Goal: Information Seeking & Learning: Learn about a topic

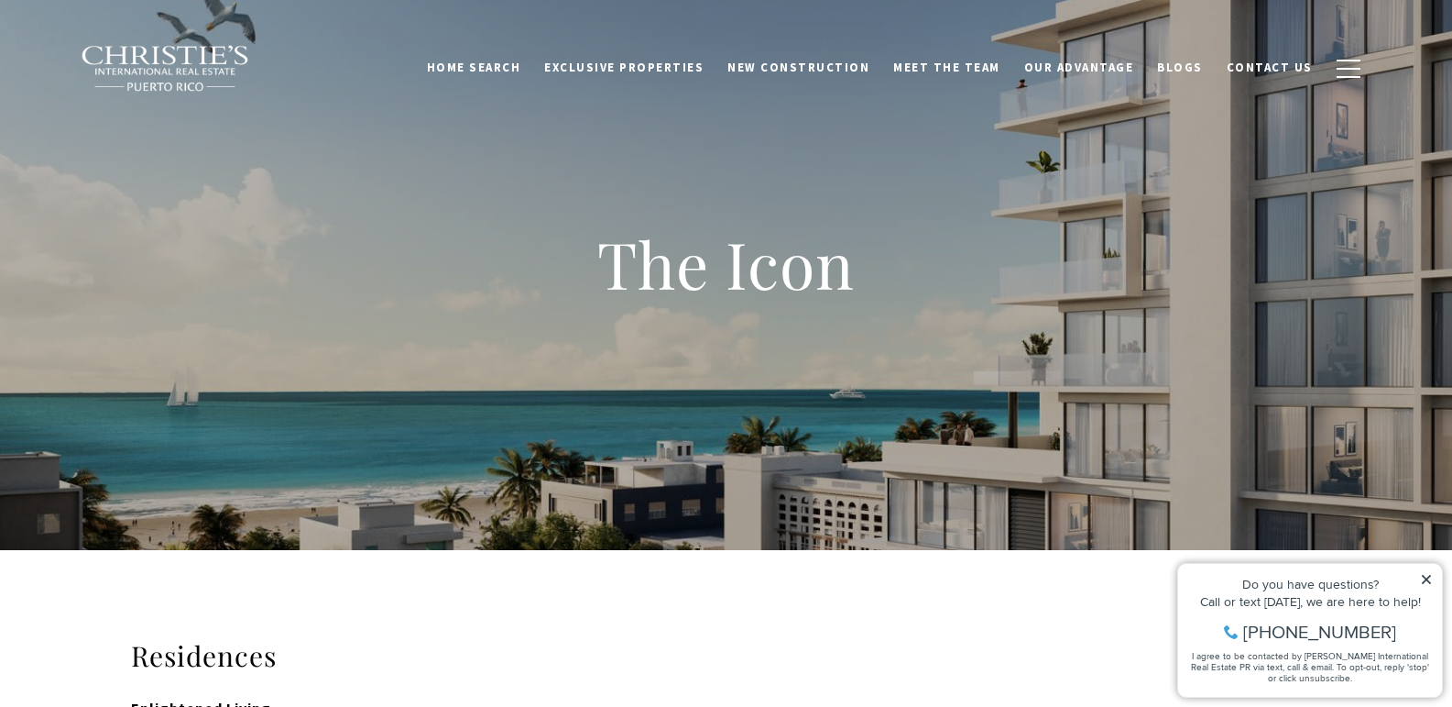
click at [1050, 441] on div "The Icon" at bounding box center [726, 275] width 1452 height 550
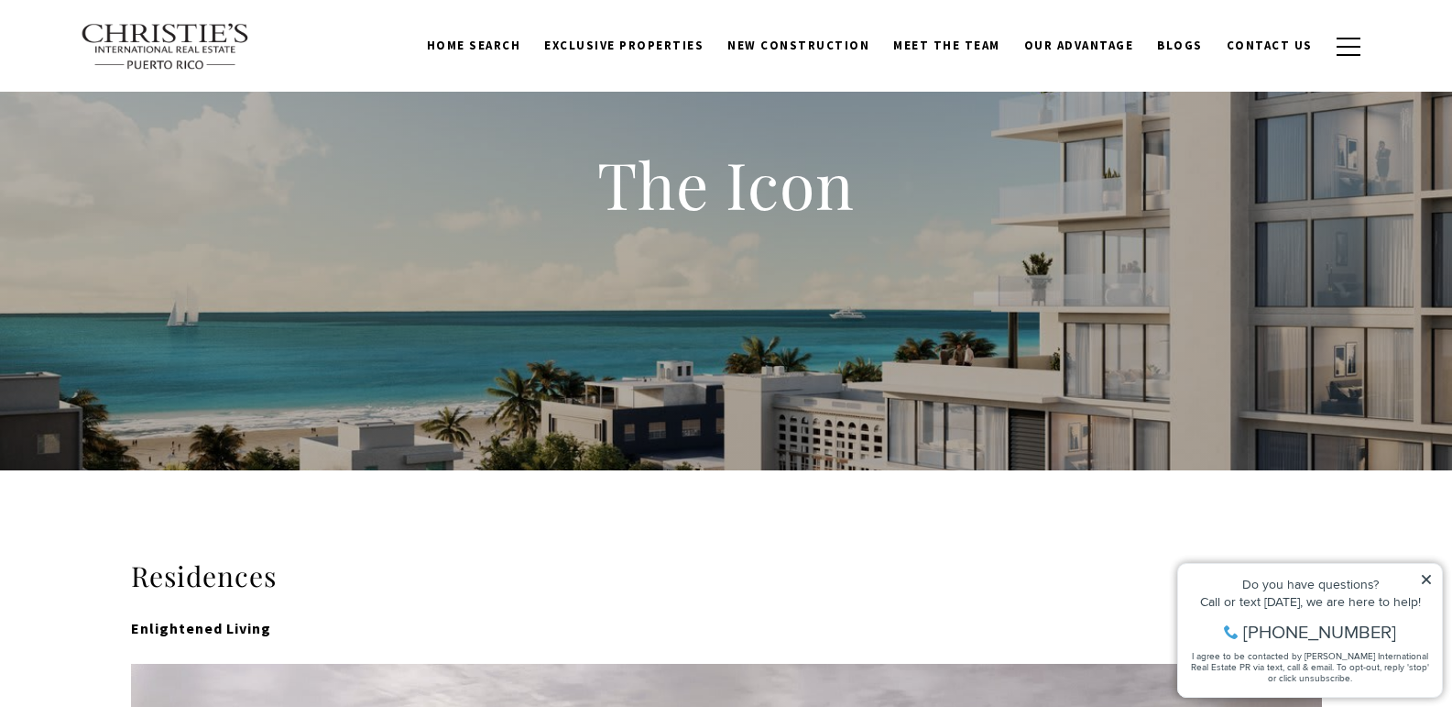
scroll to position [110, 0]
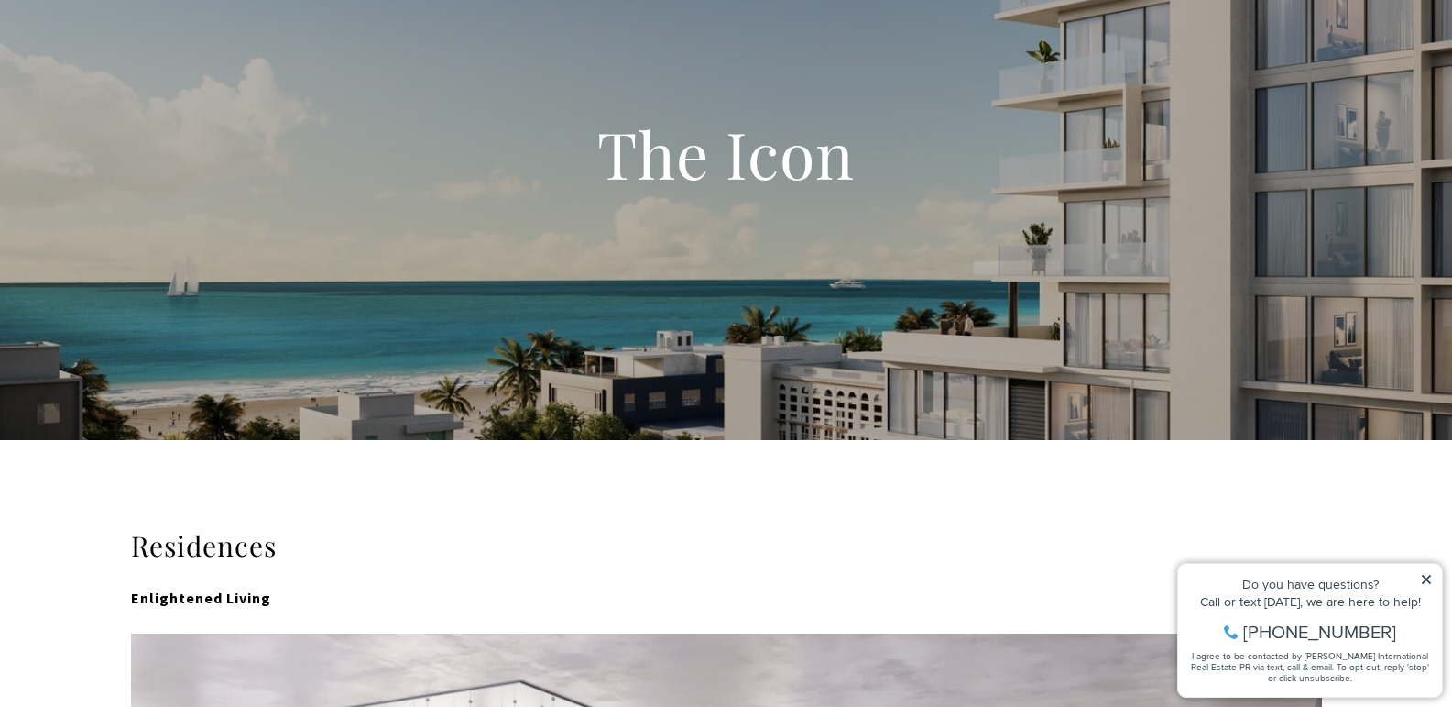
click at [1430, 581] on icon at bounding box center [1426, 579] width 13 height 13
click at [1428, 581] on icon at bounding box center [1426, 579] width 9 height 9
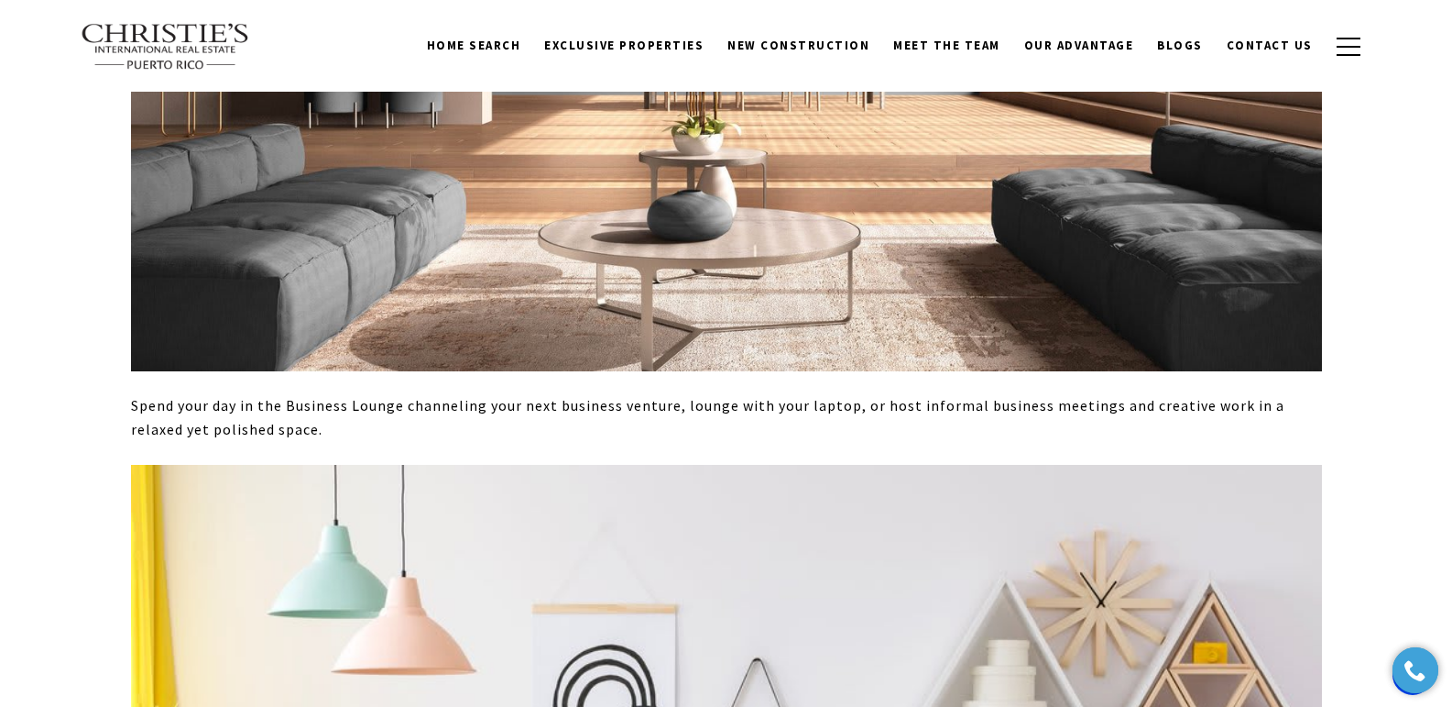
scroll to position [7038, 0]
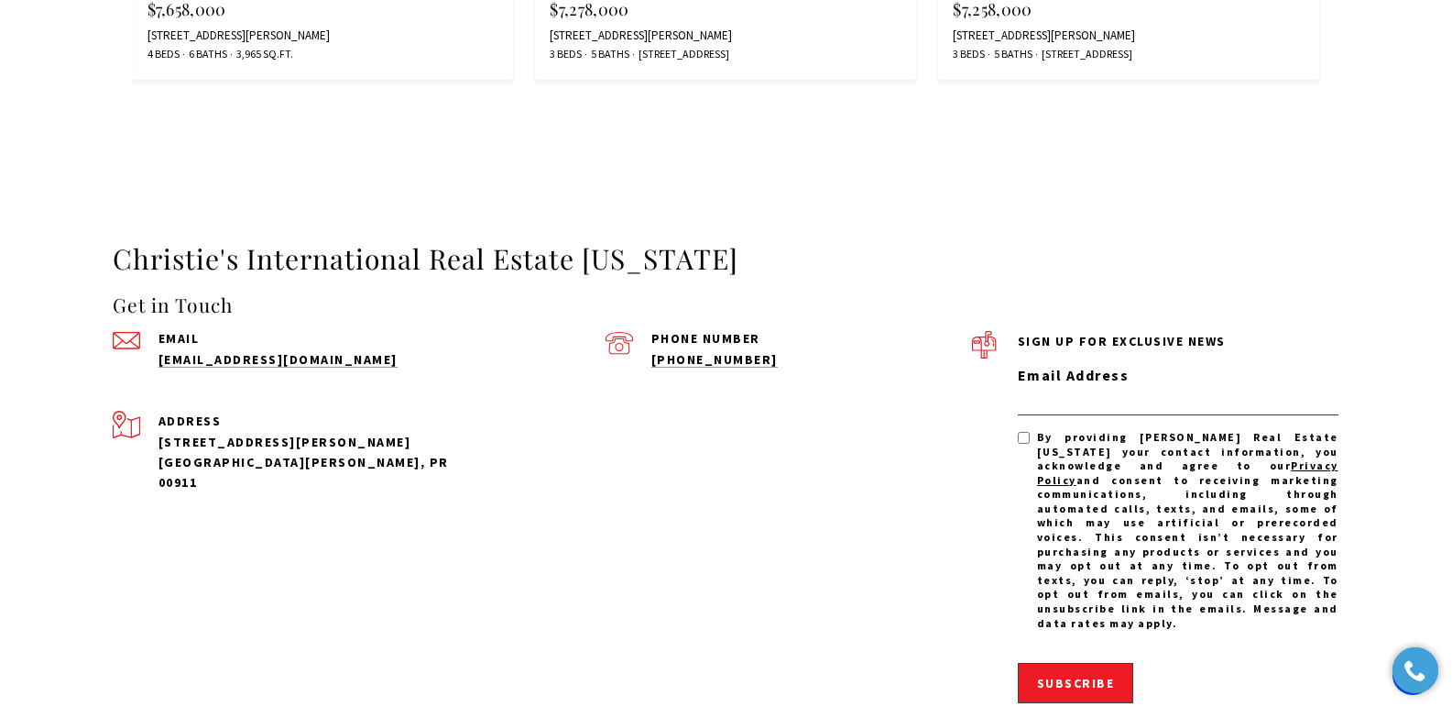
scroll to position [5132, 0]
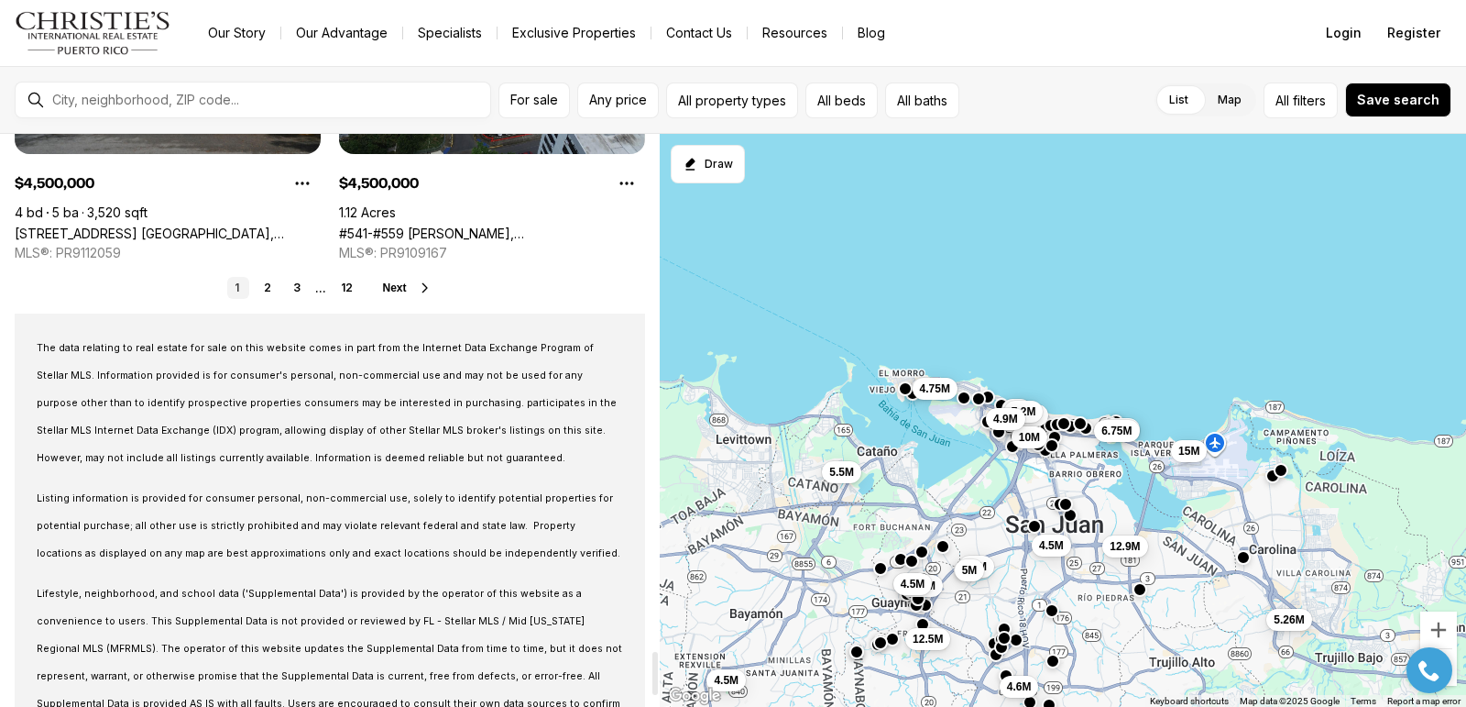
scroll to position [6894, 0]
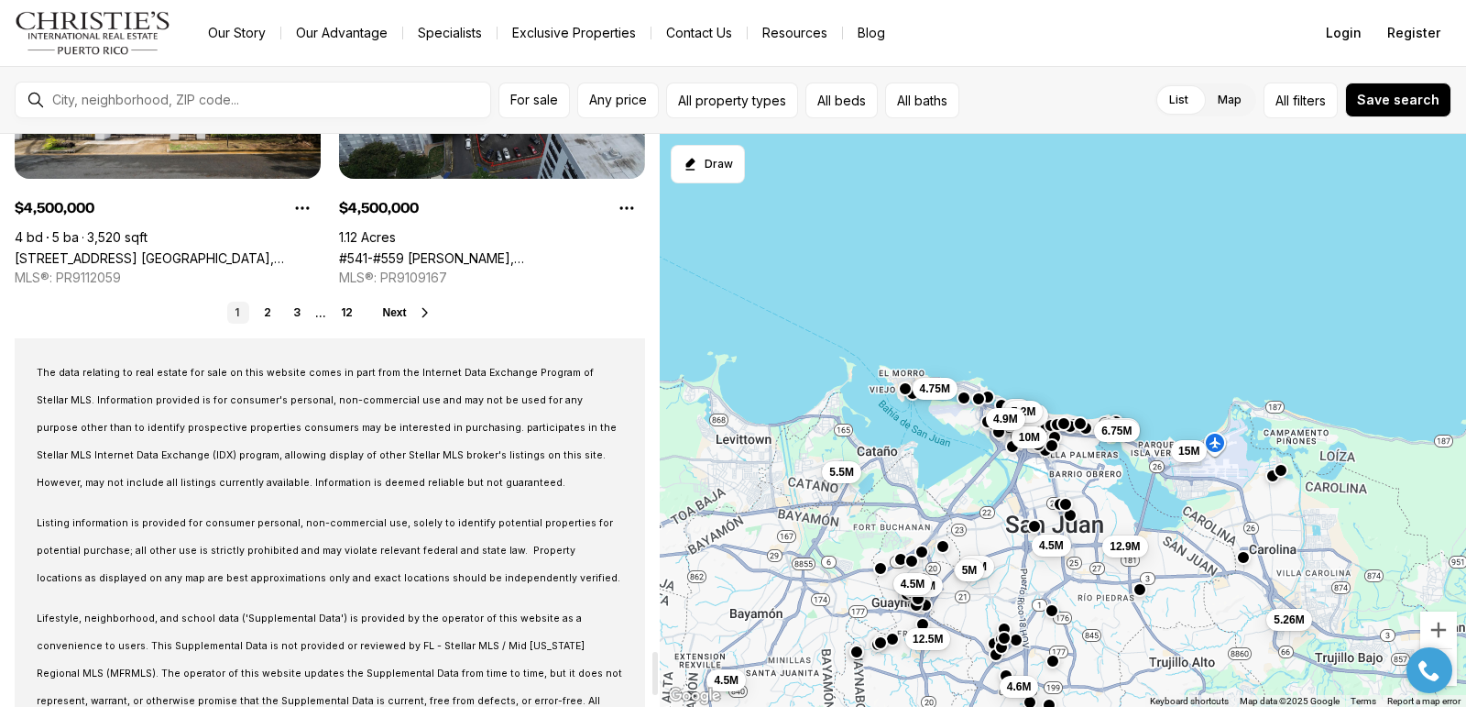
drag, startPoint x: 658, startPoint y: 151, endPoint x: 677, endPoint y: 667, distance: 516.3
click at [658, 667] on div at bounding box center [654, 673] width 5 height 43
click at [352, 315] on link "12" at bounding box center [347, 312] width 27 height 22
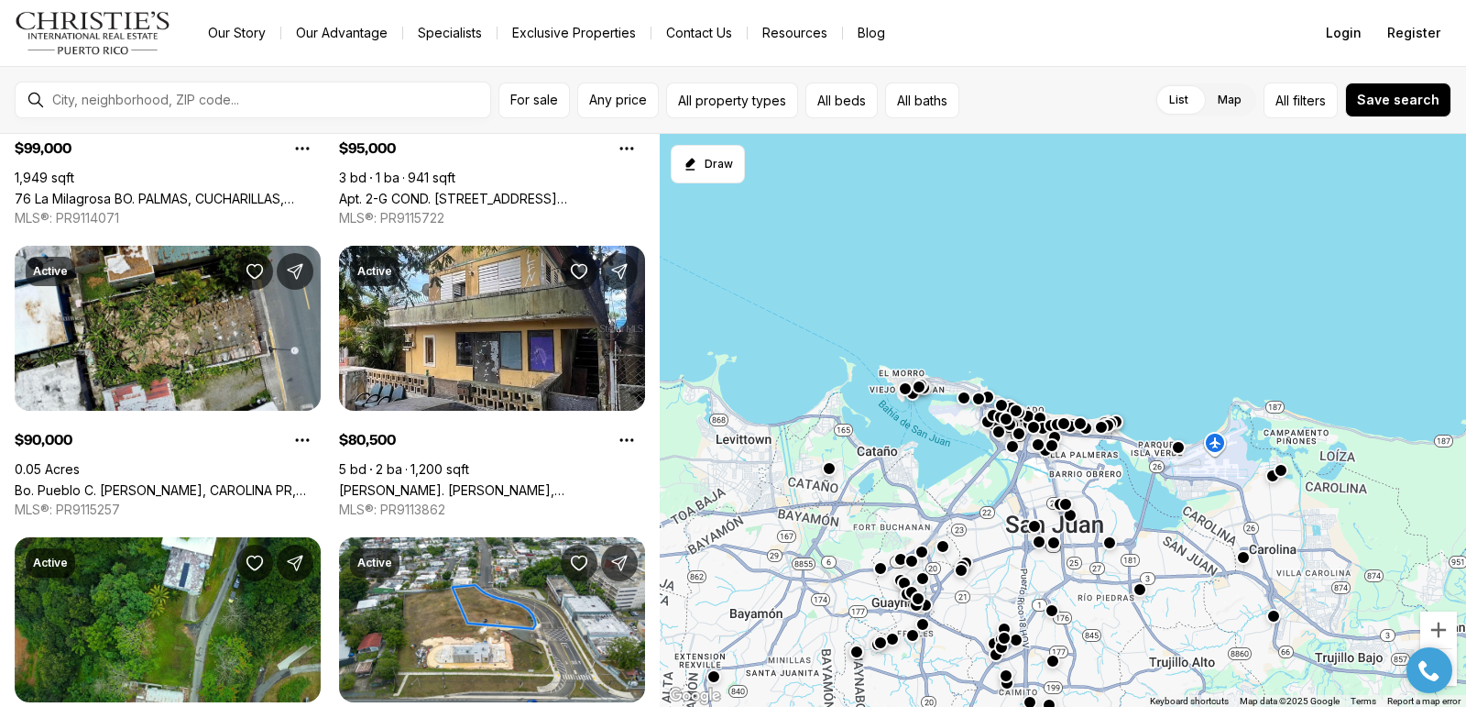
scroll to position [3747, 0]
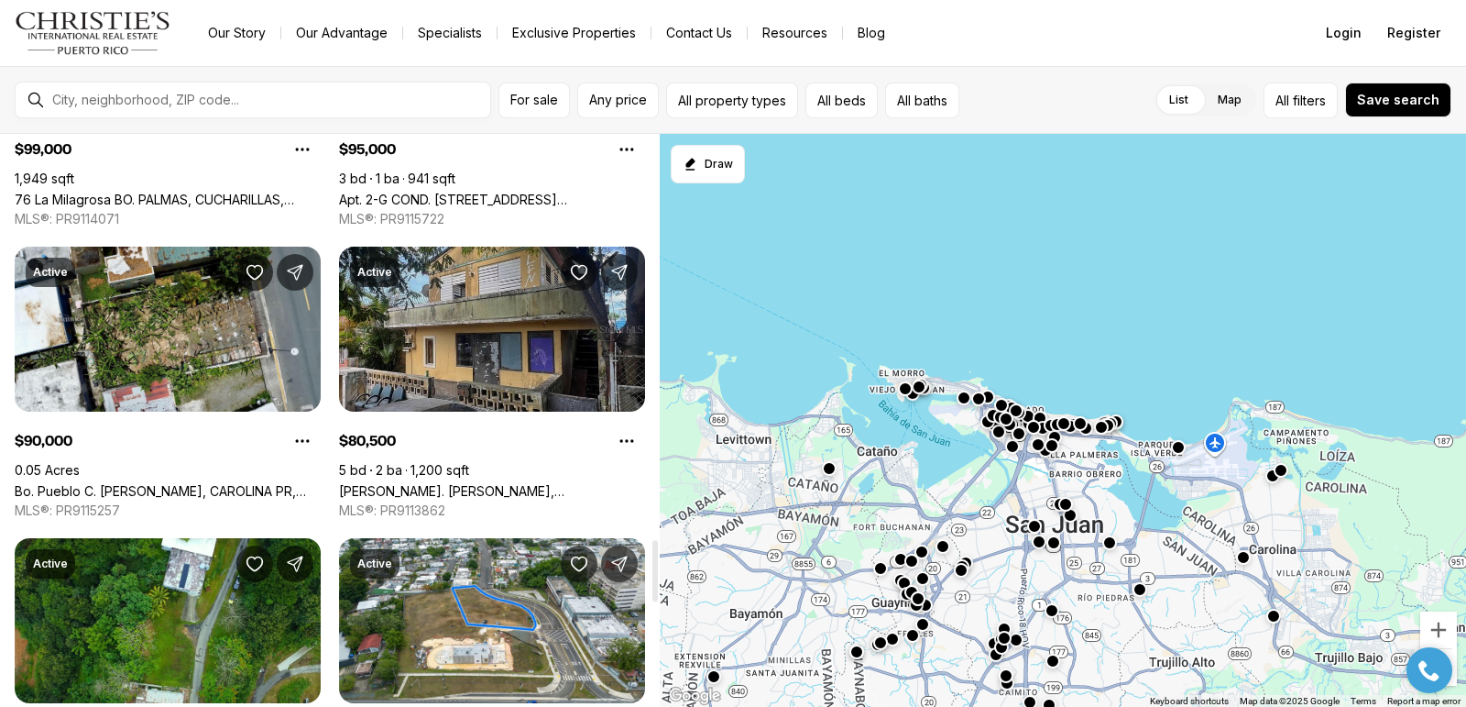
click at [518, 483] on link "Calle William BO. OBRERO, SAN JUAN PR, 00926" at bounding box center [492, 491] width 306 height 16
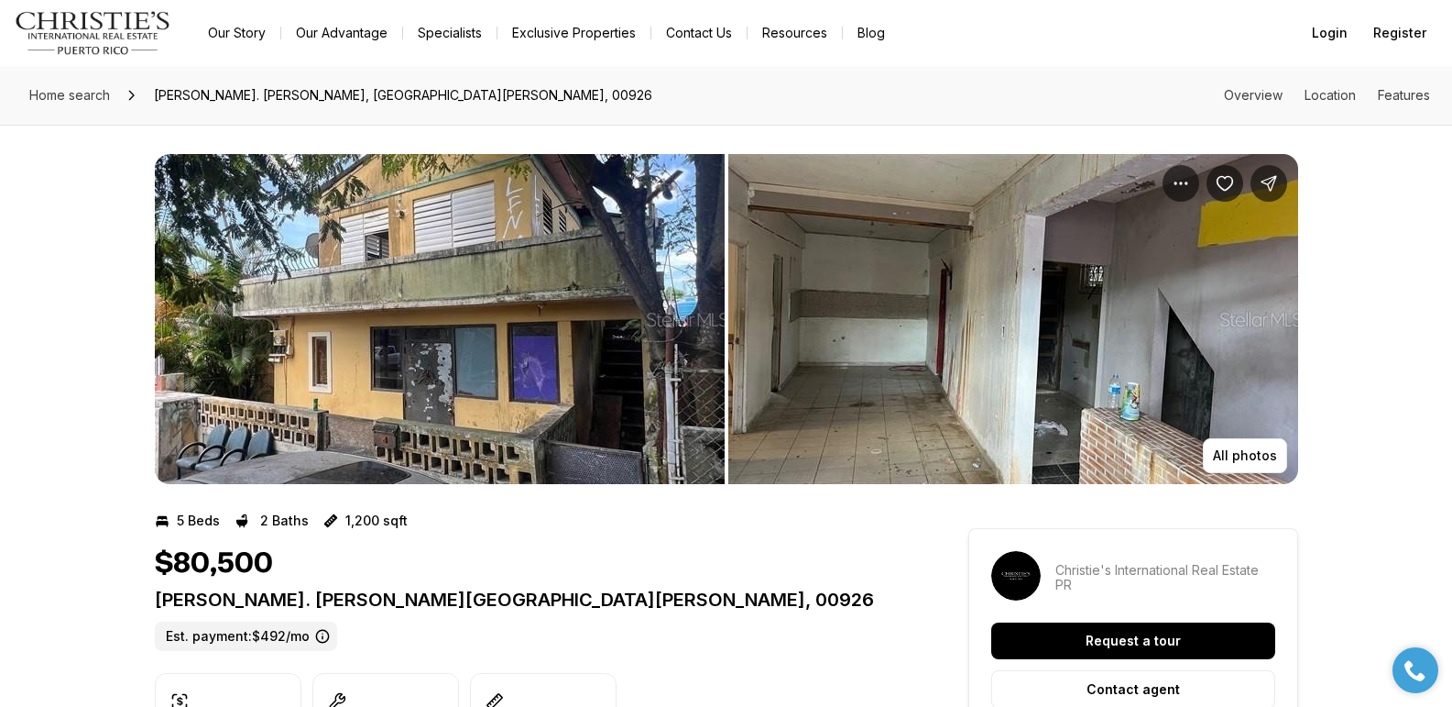
click at [379, 327] on img "View image gallery" at bounding box center [440, 319] width 570 height 330
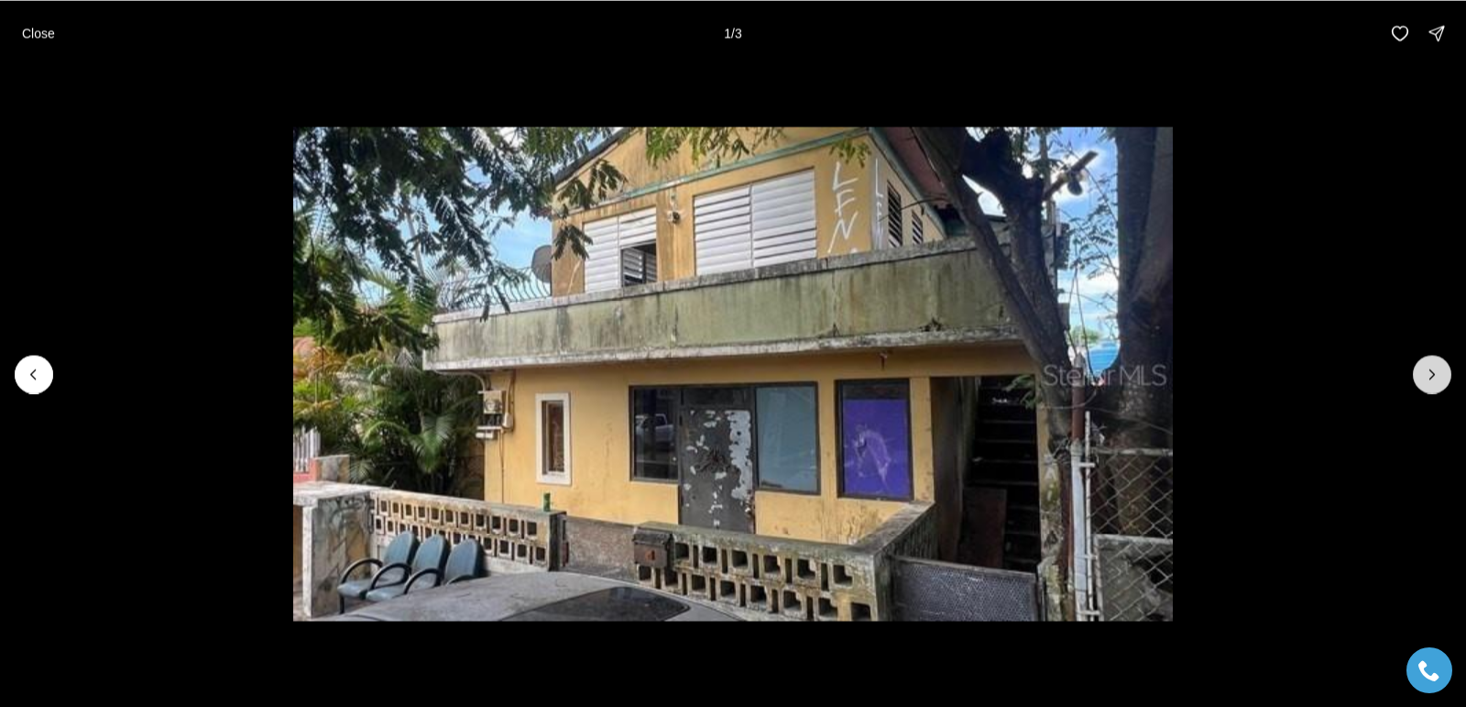
click at [1438, 373] on icon "Next slide" at bounding box center [1432, 374] width 18 height 18
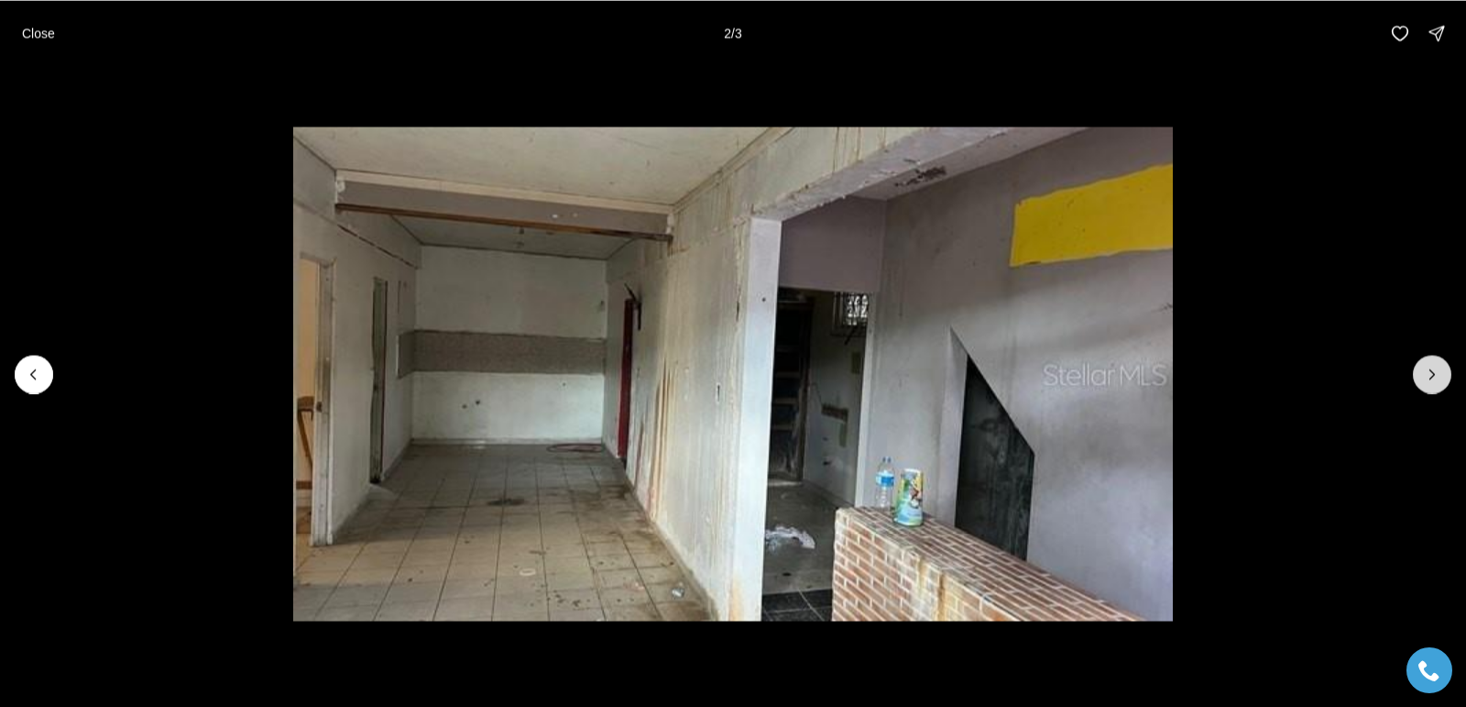
click at [1433, 378] on icon "Next slide" at bounding box center [1432, 374] width 18 height 18
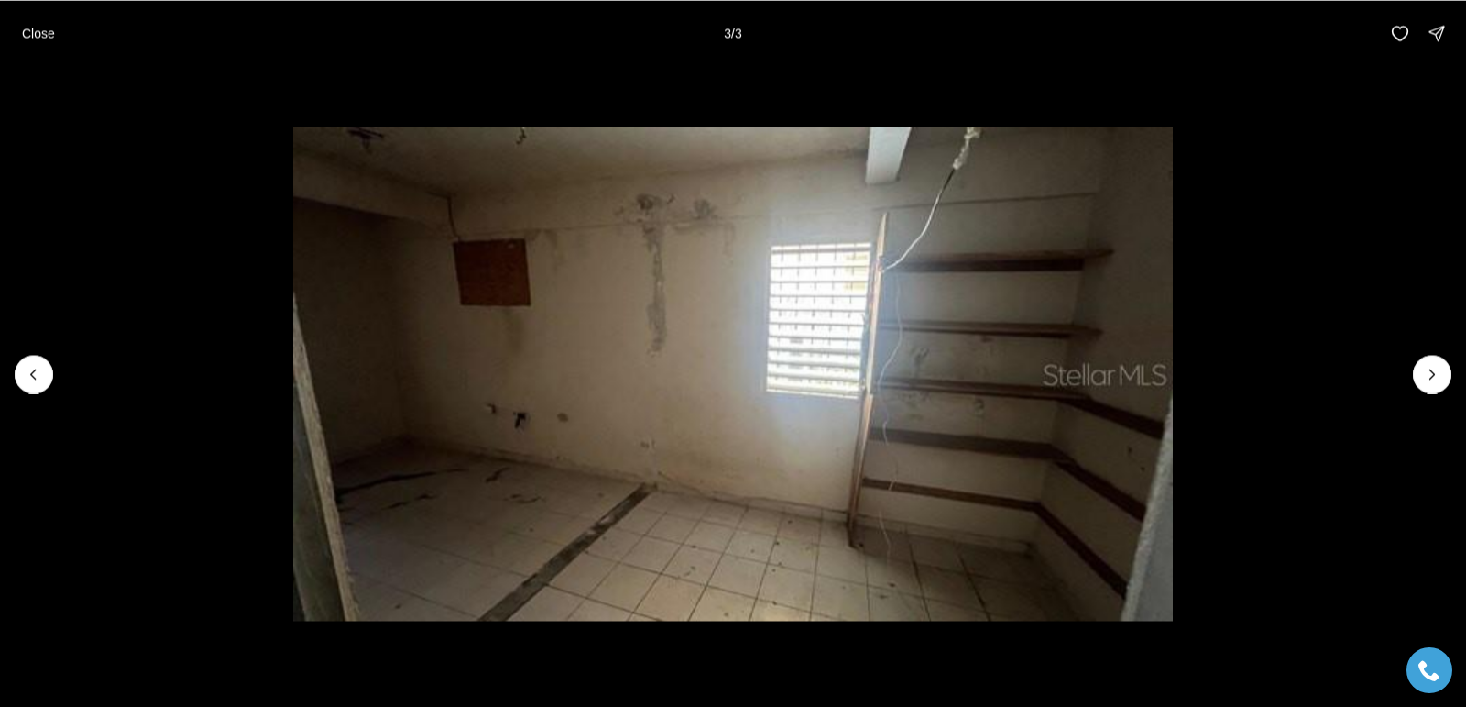
click at [1433, 375] on div at bounding box center [1432, 374] width 38 height 38
click at [1429, 377] on div at bounding box center [1432, 374] width 38 height 38
click at [41, 34] on p "Close" at bounding box center [38, 33] width 33 height 15
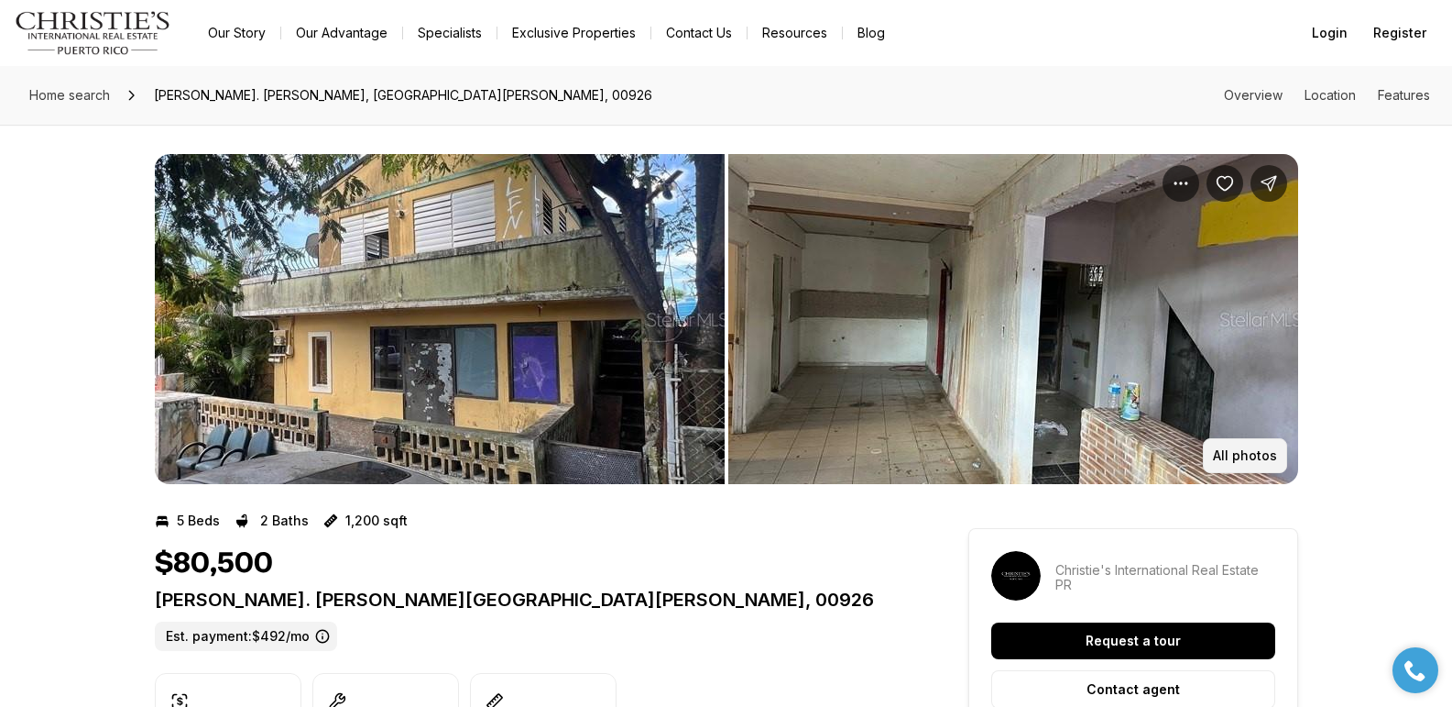
click at [1240, 461] on p "All photos" at bounding box center [1245, 455] width 64 height 15
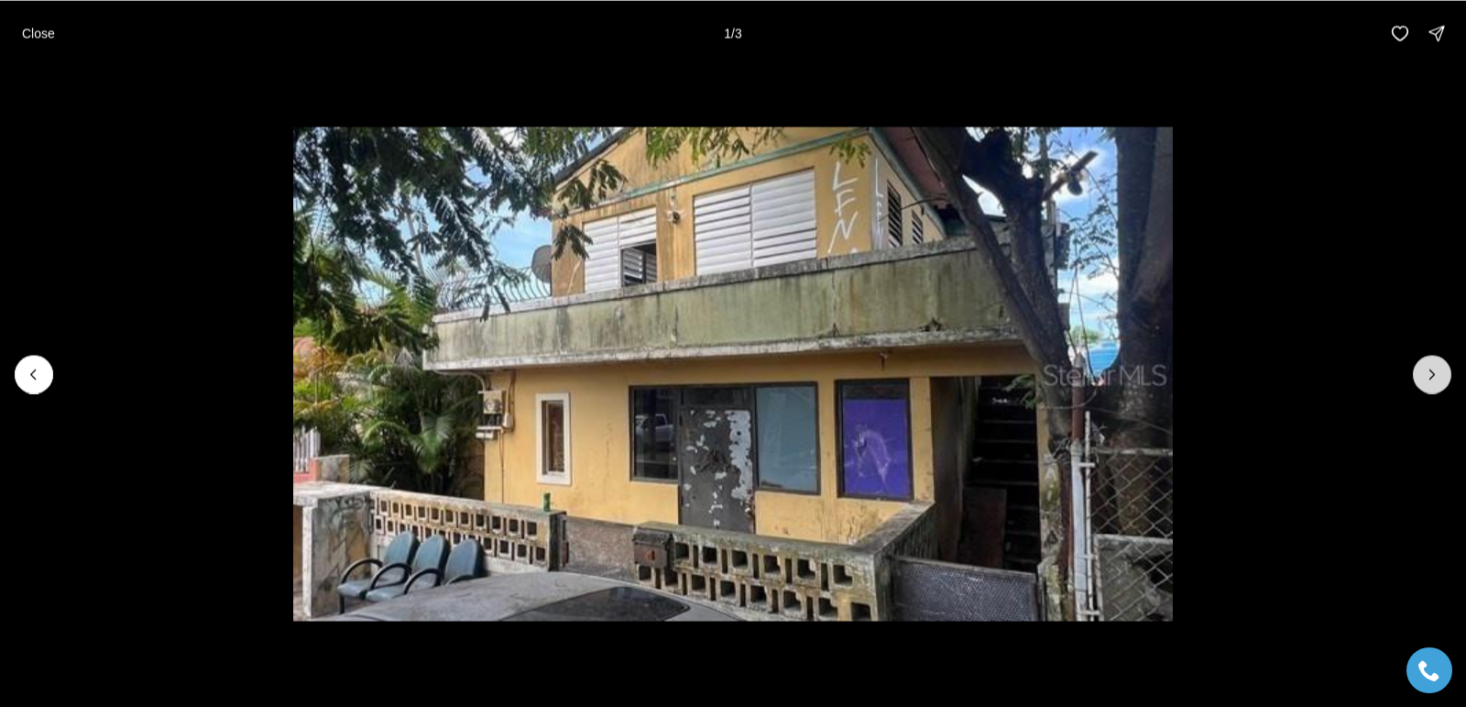
click at [1432, 372] on icon "Next slide" at bounding box center [1432, 373] width 5 height 9
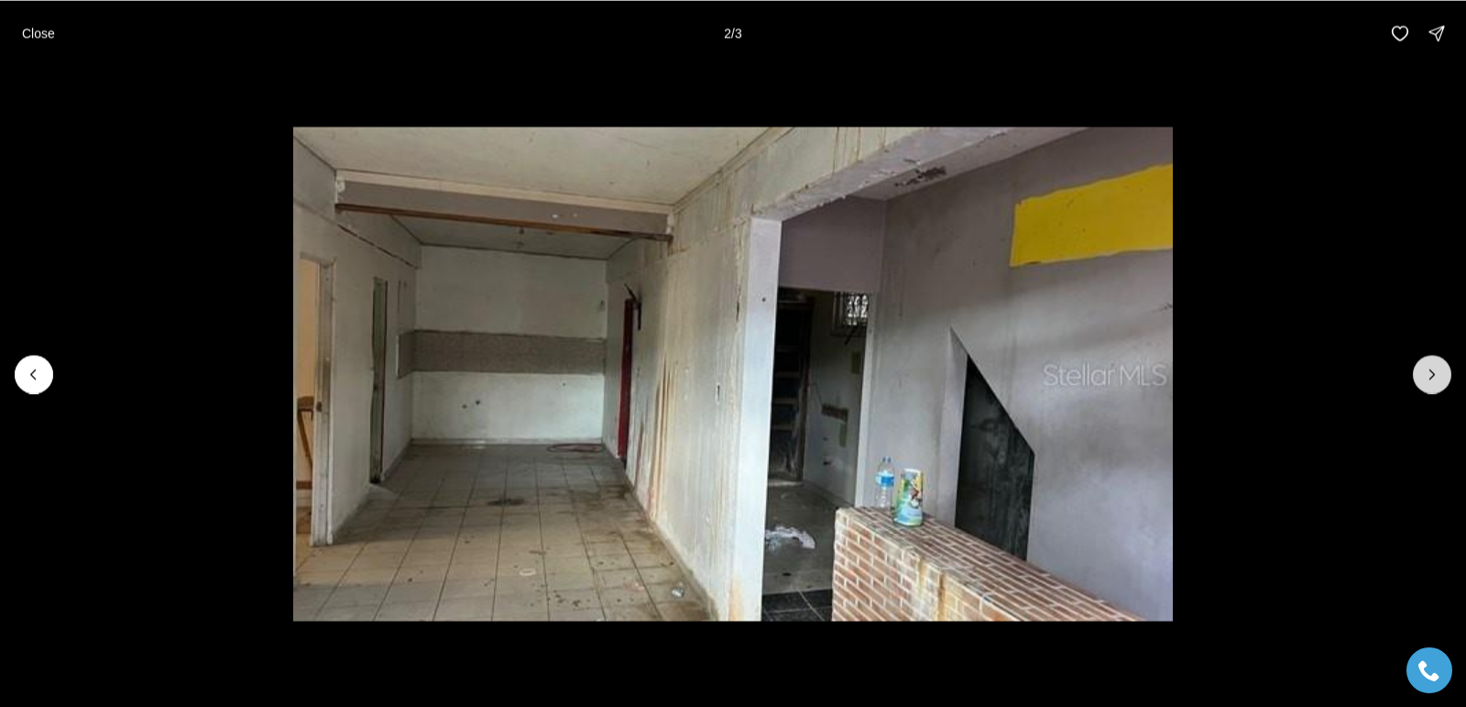
click at [1432, 372] on icon "Next slide" at bounding box center [1432, 373] width 5 height 9
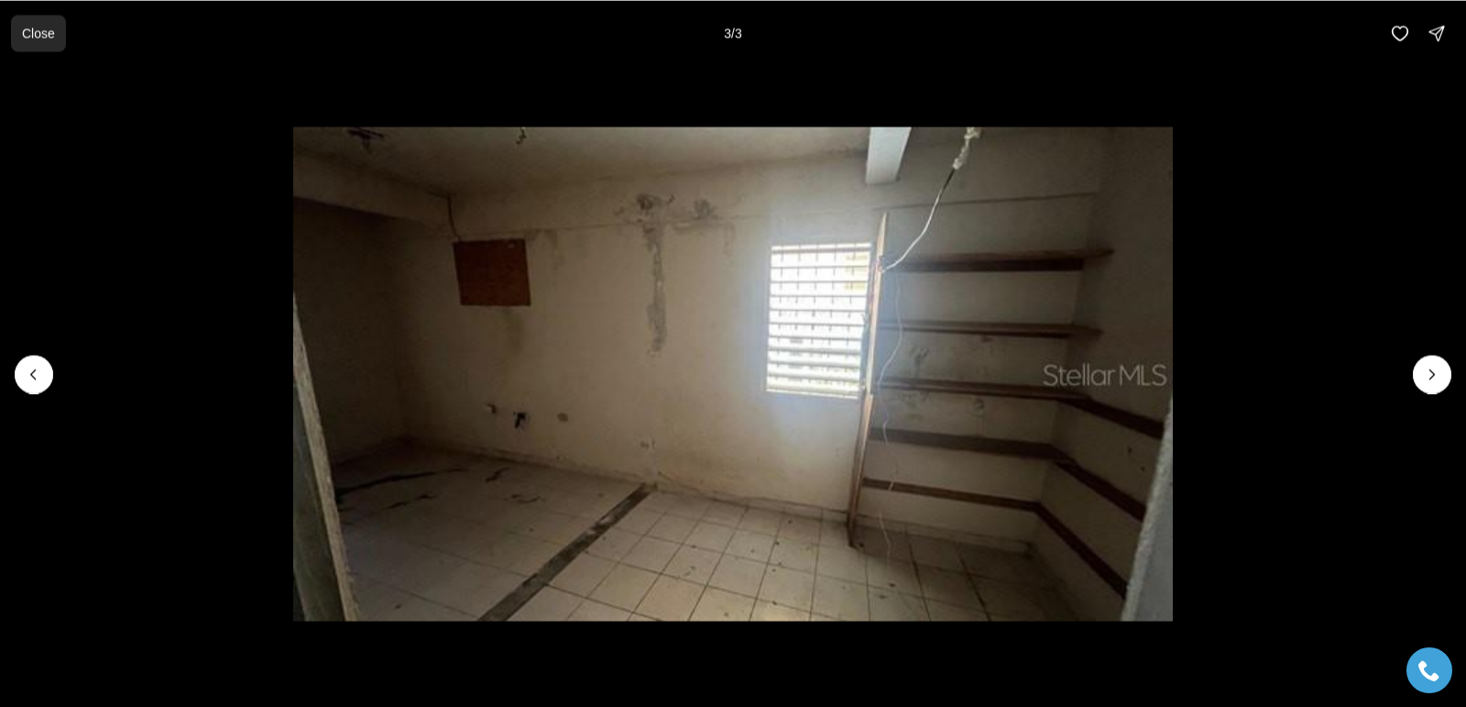
click at [38, 34] on p "Close" at bounding box center [38, 33] width 33 height 15
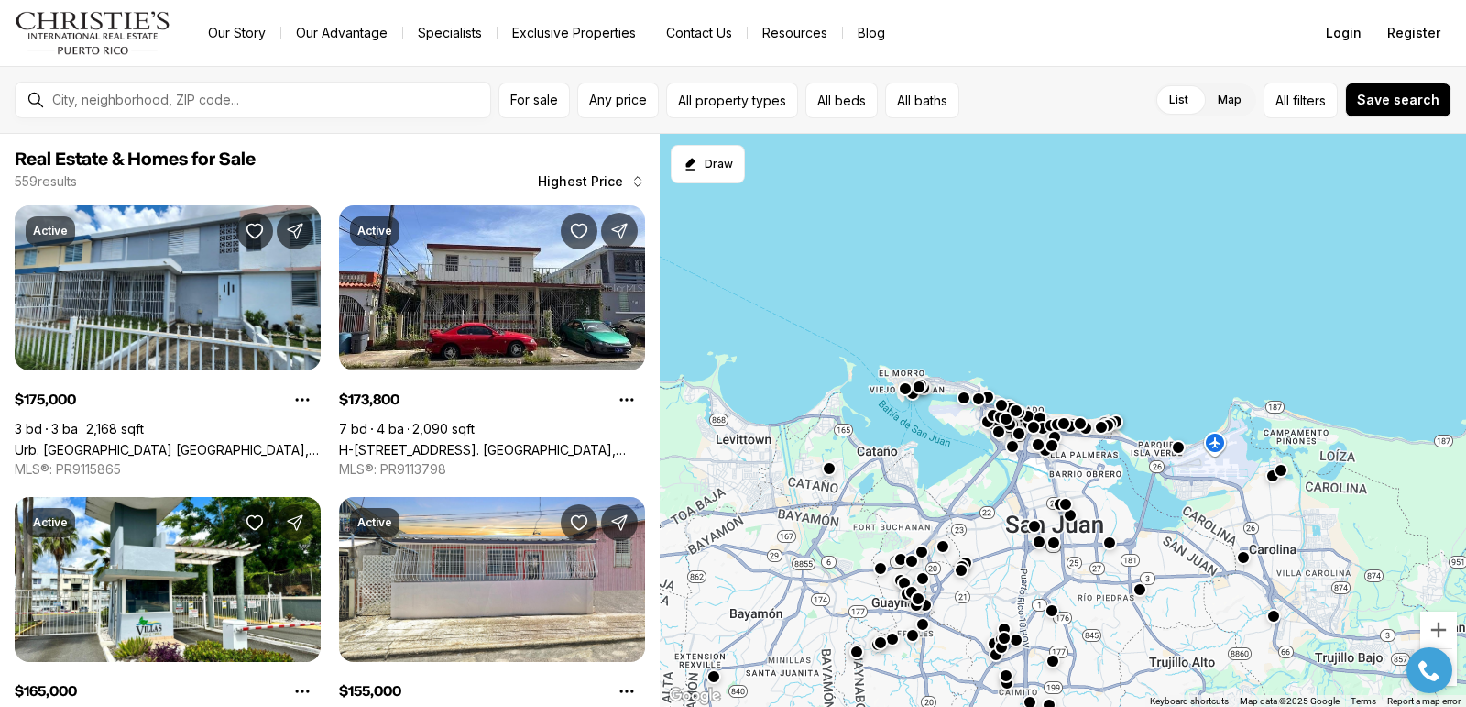
scroll to position [3747, 0]
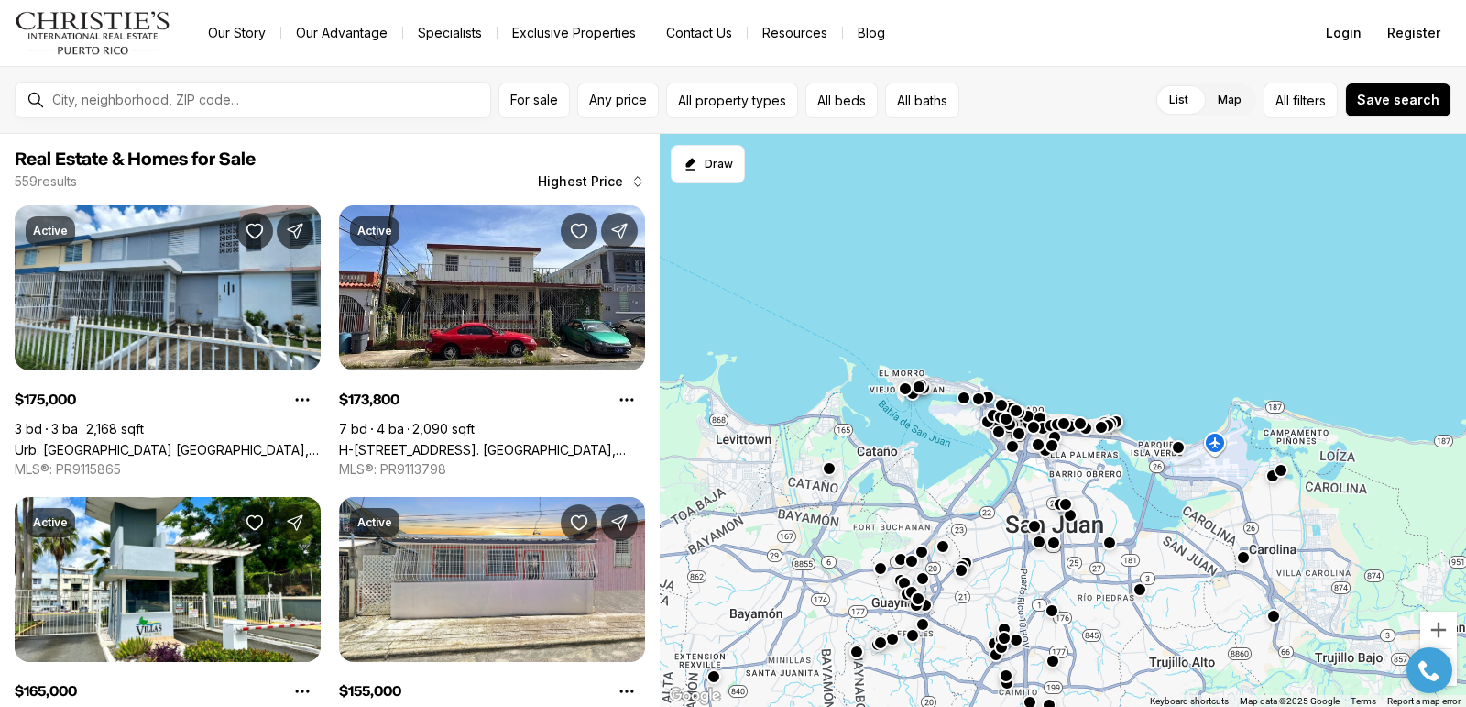
scroll to position [3747, 0]
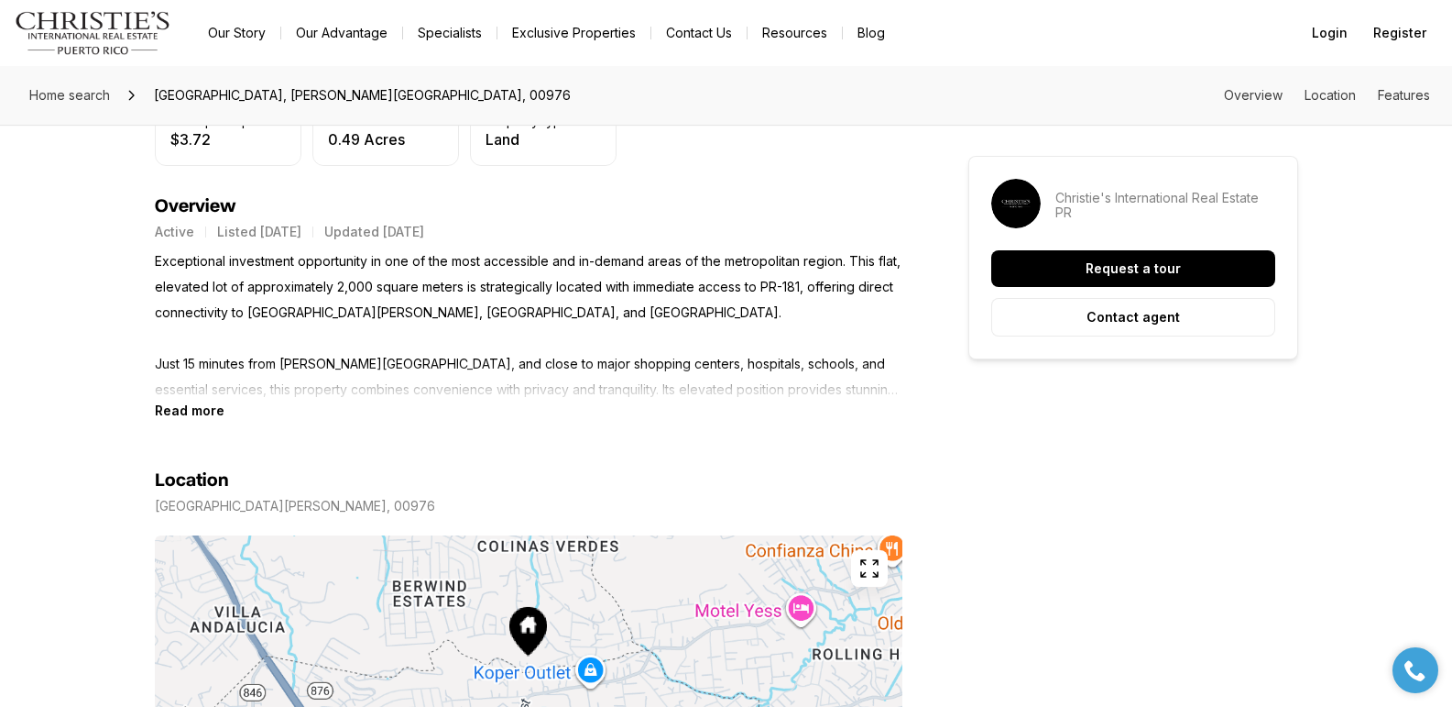
scroll to position [578, 0]
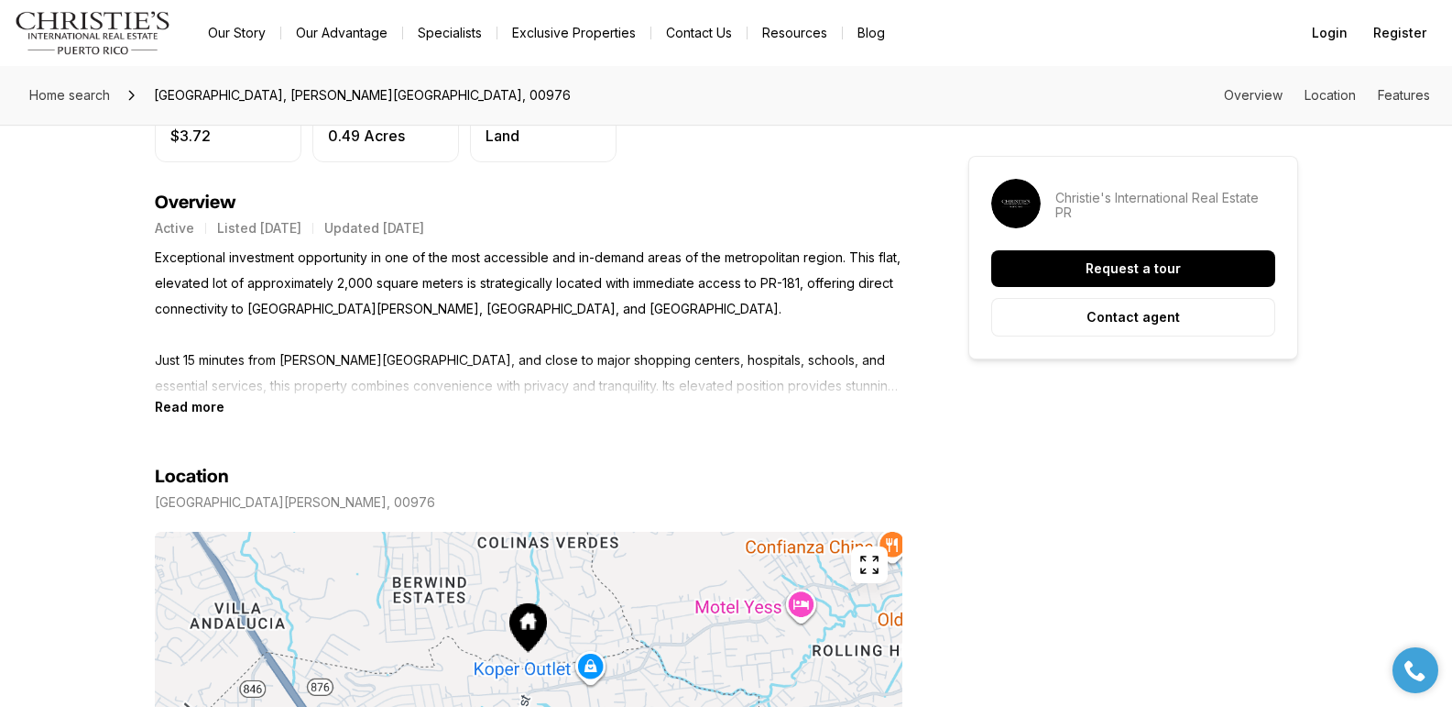
click at [192, 415] on section "Location [GEOGRAPHIC_DATA][PERSON_NAME], 00976 Copy address" at bounding box center [529, 640] width 748 height 452
click at [175, 407] on b "Read more" at bounding box center [190, 407] width 70 height 16
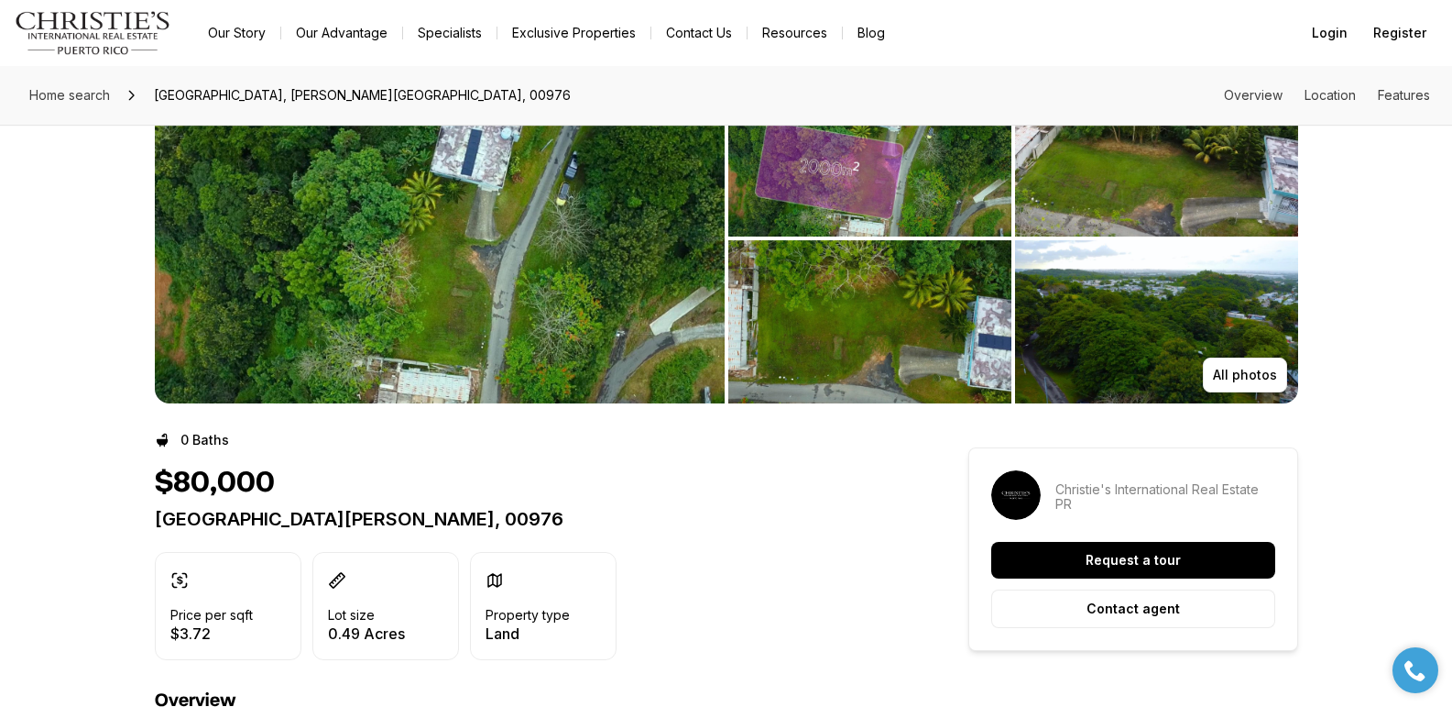
scroll to position [0, 0]
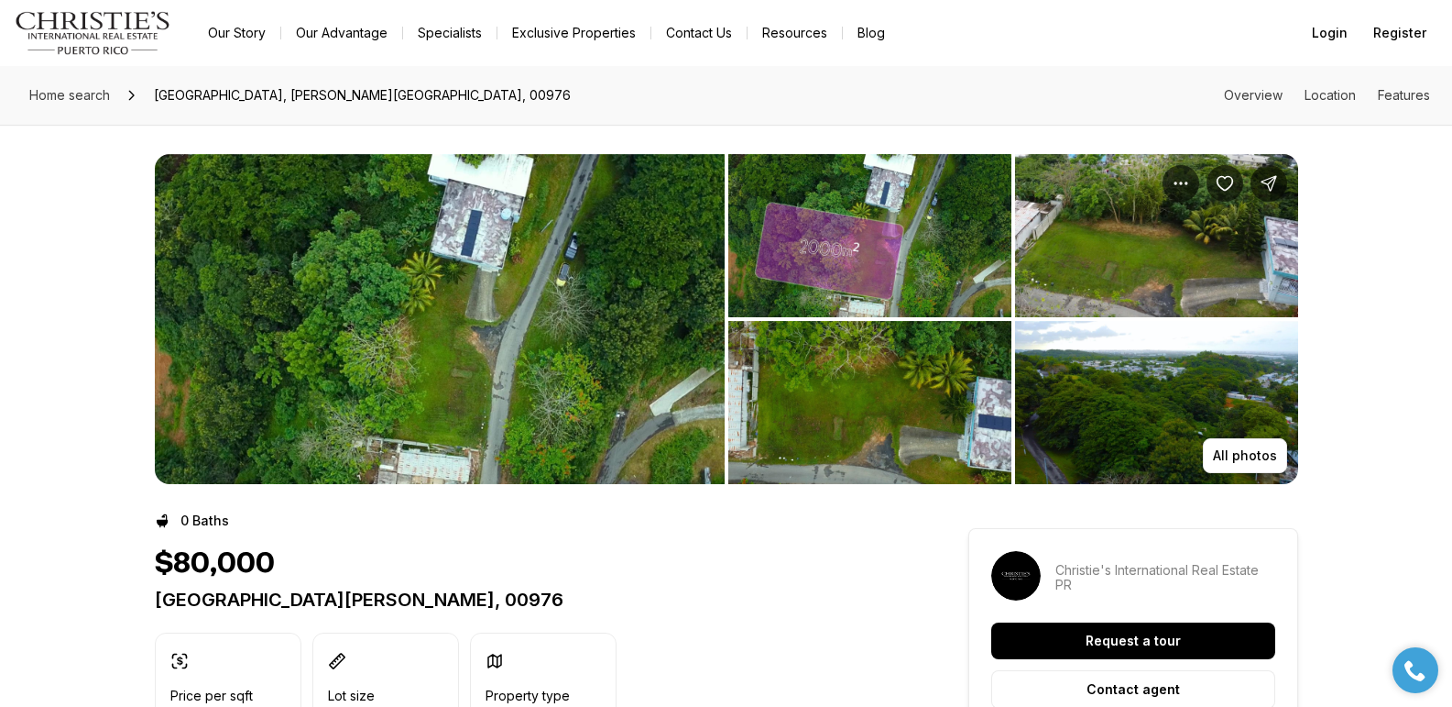
click at [434, 311] on img "View image gallery" at bounding box center [440, 319] width 570 height 330
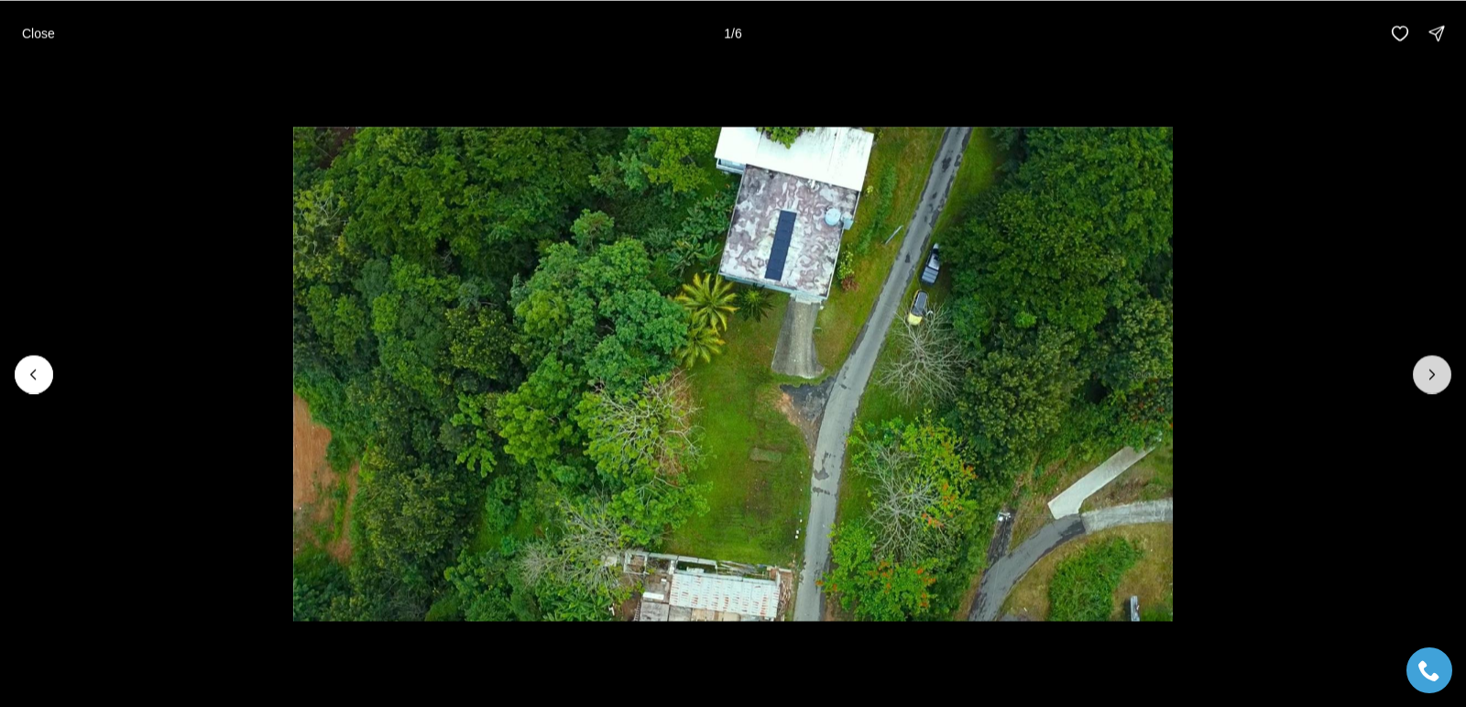
click at [1434, 372] on icon "Next slide" at bounding box center [1432, 374] width 18 height 18
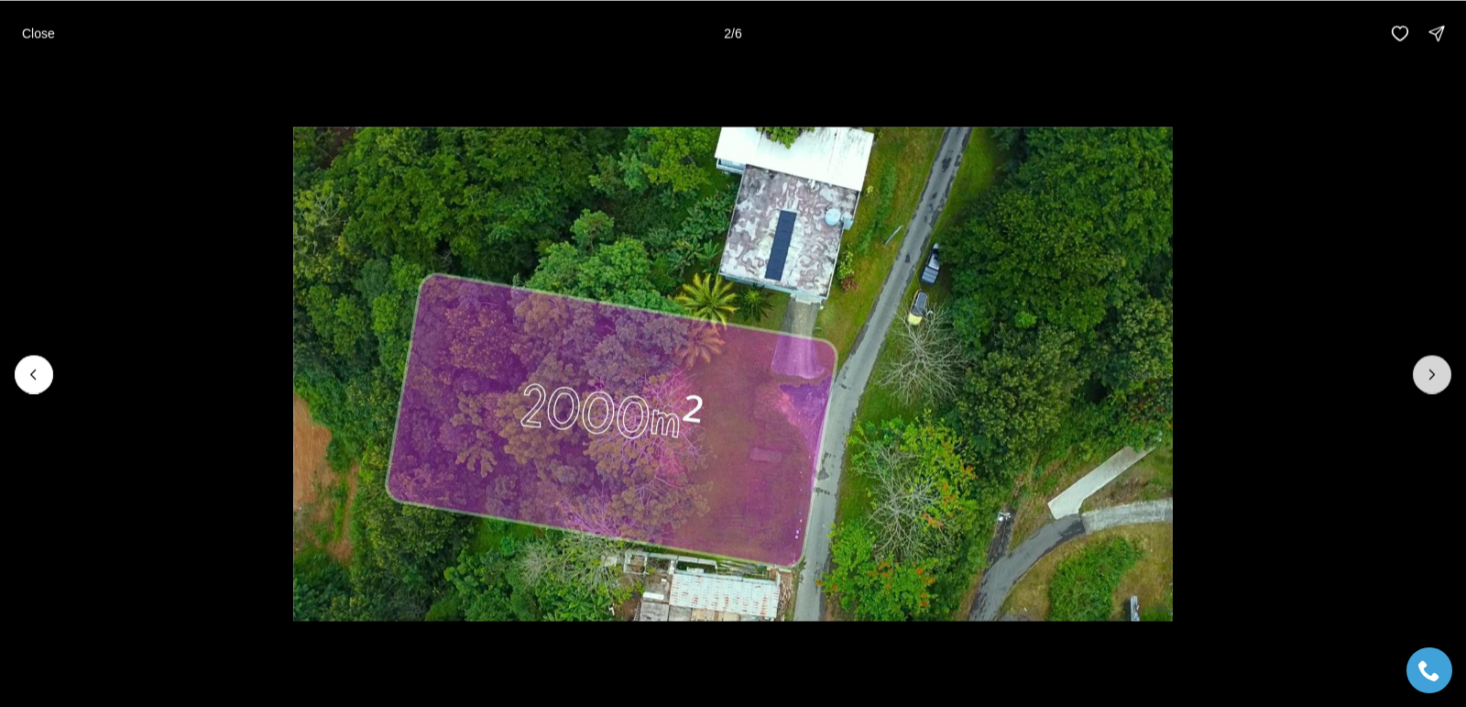
click at [1434, 372] on icon "Next slide" at bounding box center [1432, 374] width 18 height 18
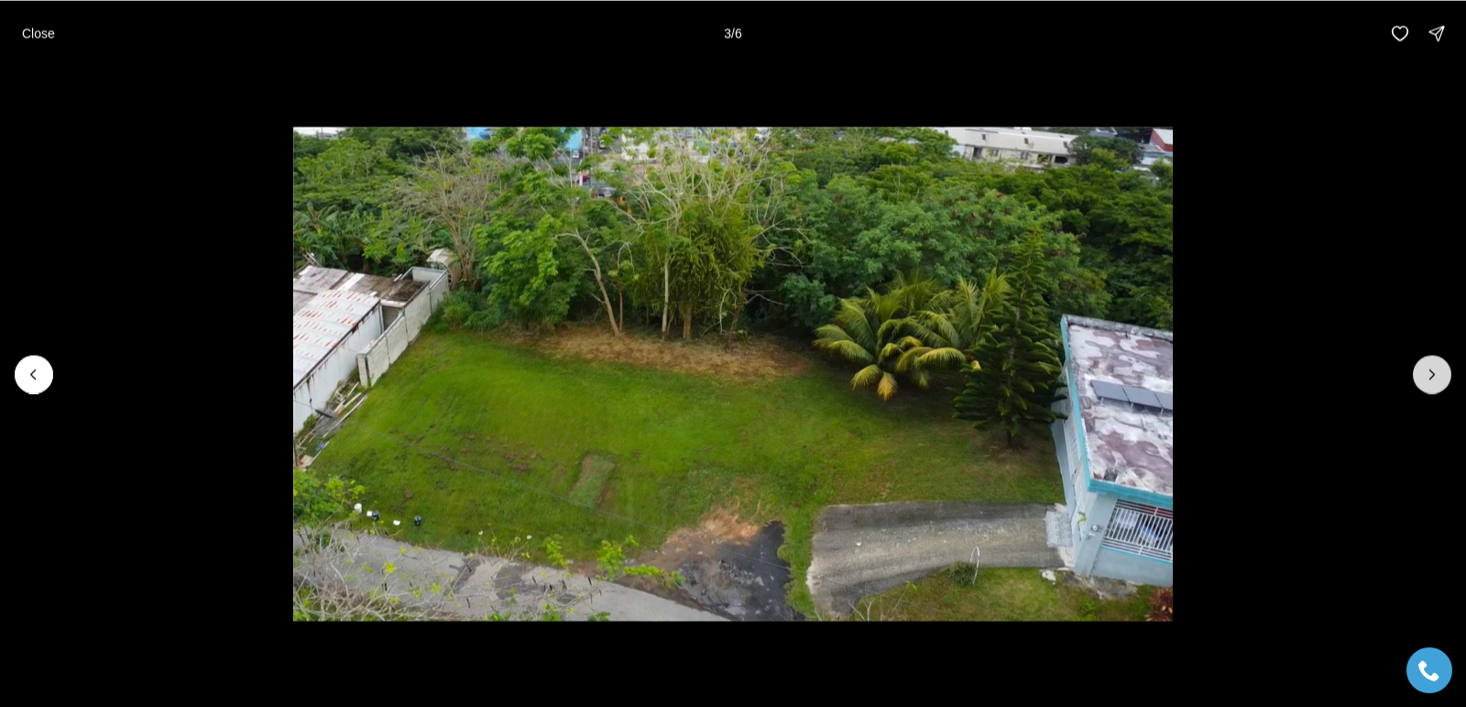
click at [1434, 372] on icon "Next slide" at bounding box center [1432, 374] width 18 height 18
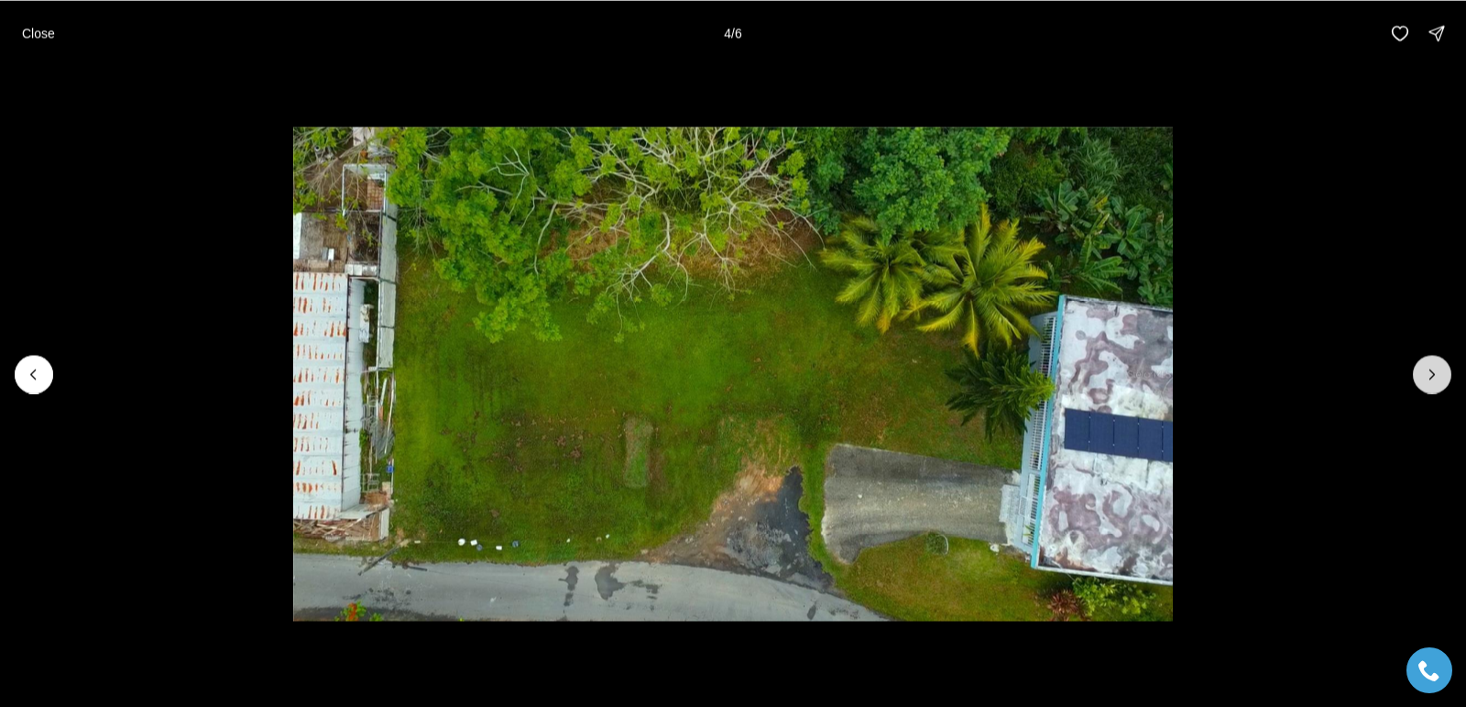
click at [1434, 372] on icon "Next slide" at bounding box center [1432, 374] width 18 height 18
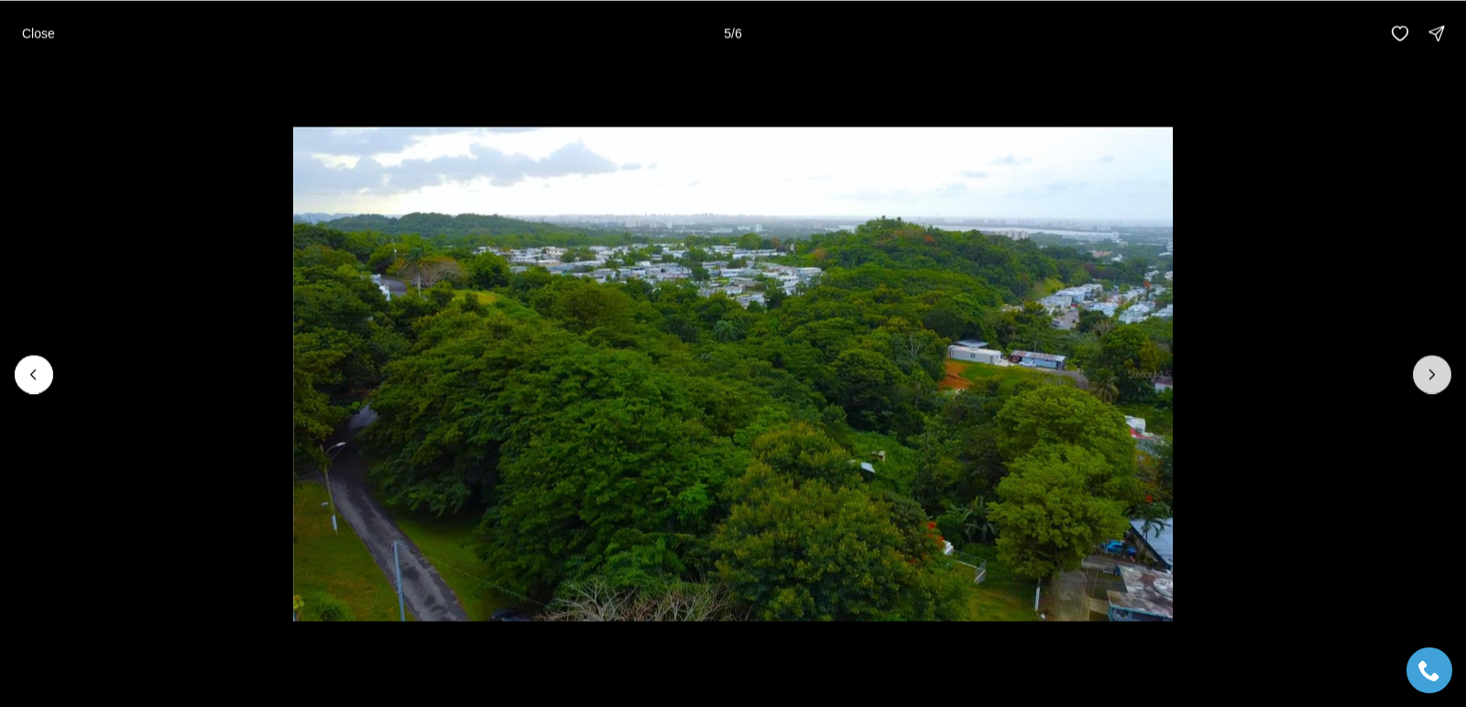
click at [1434, 372] on icon "Next slide" at bounding box center [1432, 374] width 18 height 18
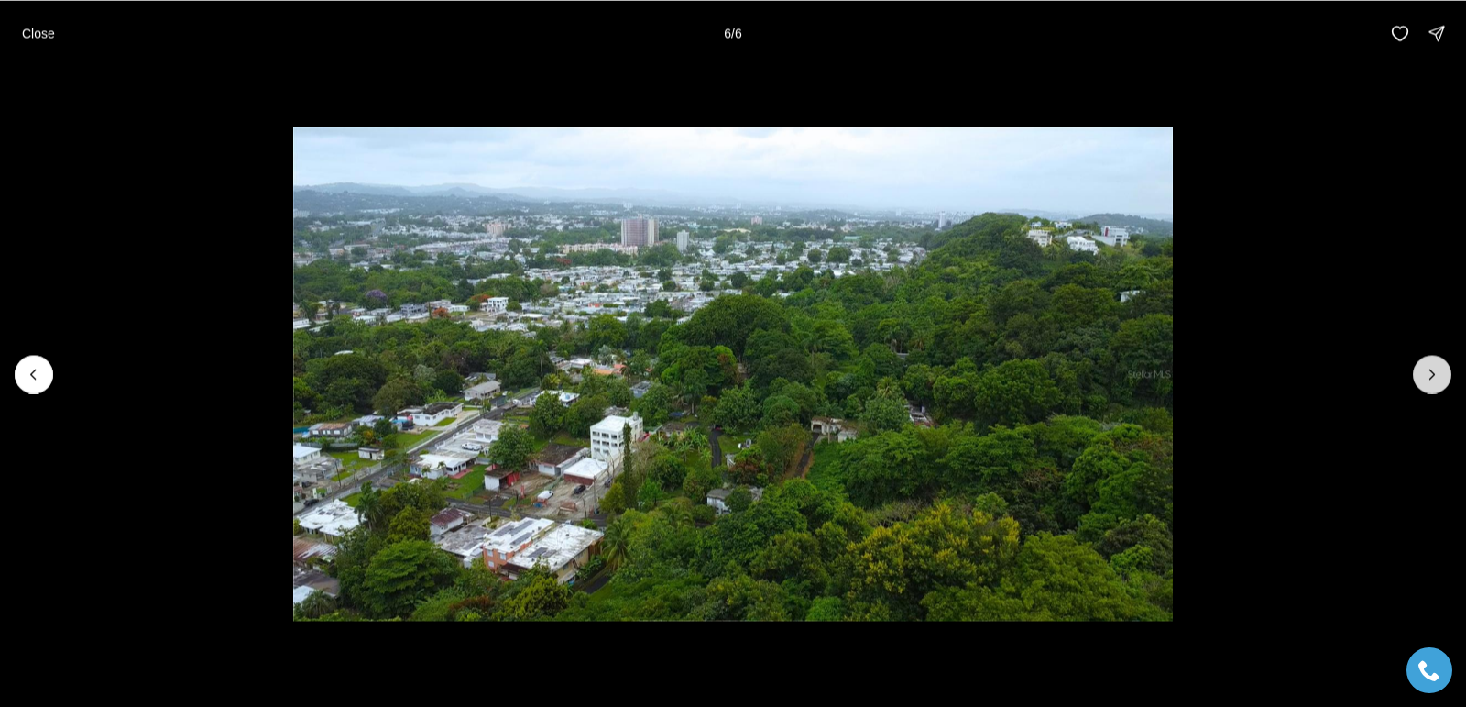
click at [1434, 372] on div at bounding box center [1432, 374] width 38 height 38
click at [35, 32] on p "Close" at bounding box center [38, 33] width 33 height 15
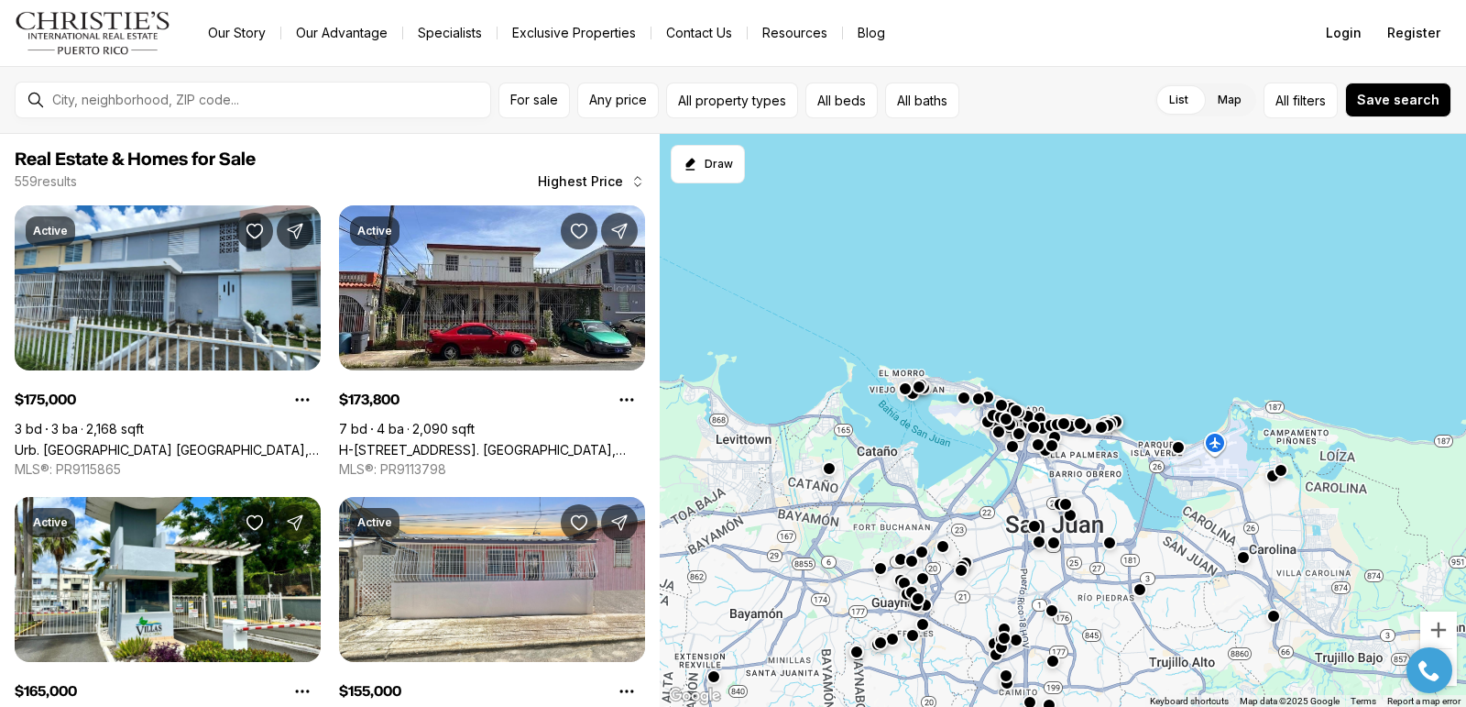
scroll to position [3747, 0]
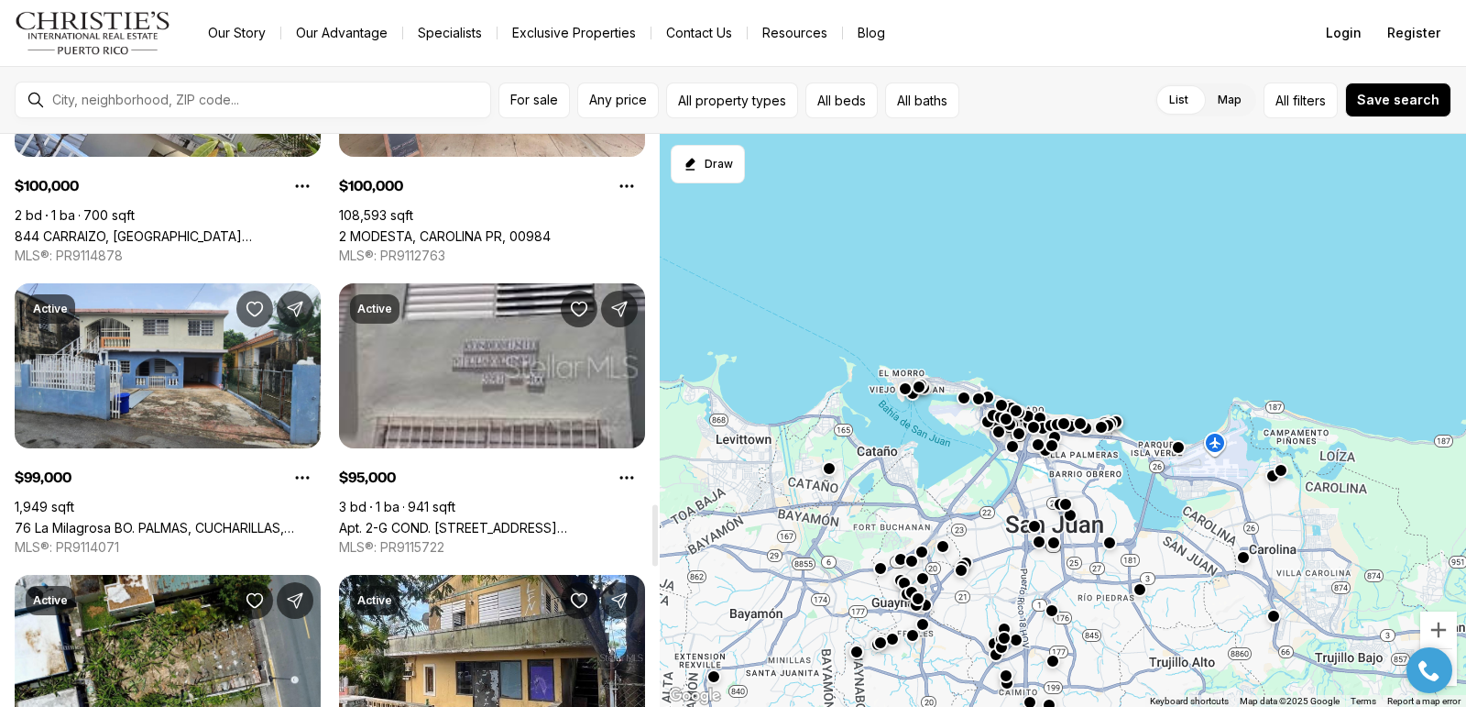
scroll to position [3417, 0]
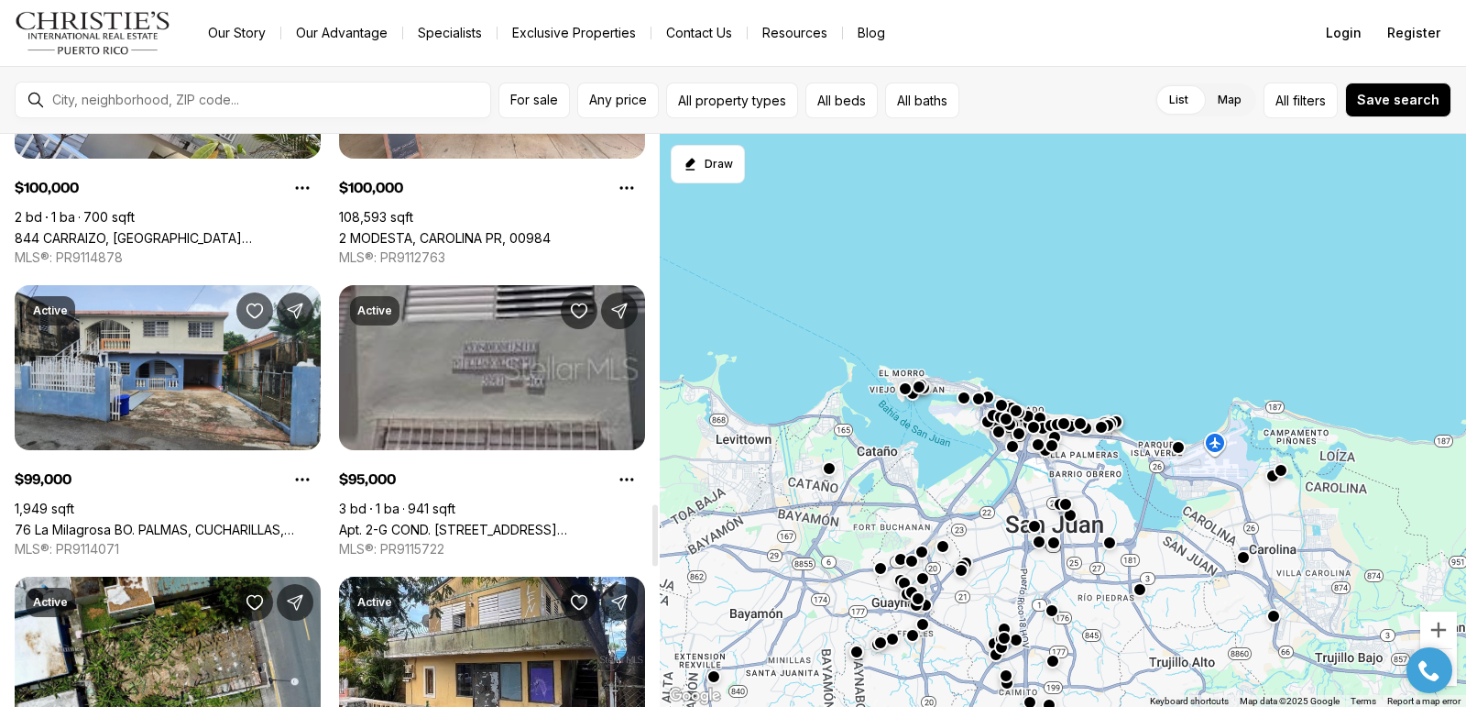
click at [487, 521] on link "Apt. 2-G COND. [STREET_ADDRESS][PERSON_NAME]" at bounding box center [492, 529] width 306 height 16
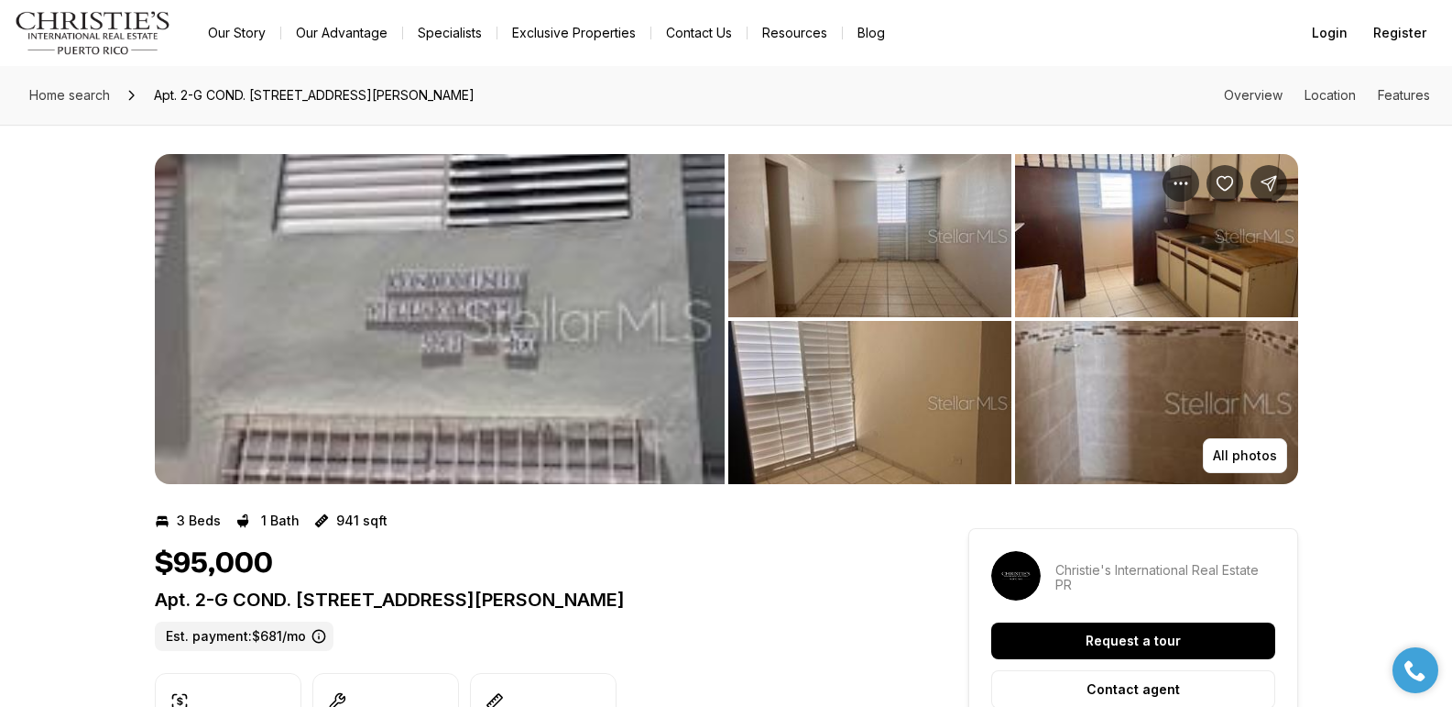
click at [390, 291] on img "View image gallery" at bounding box center [440, 319] width 570 height 330
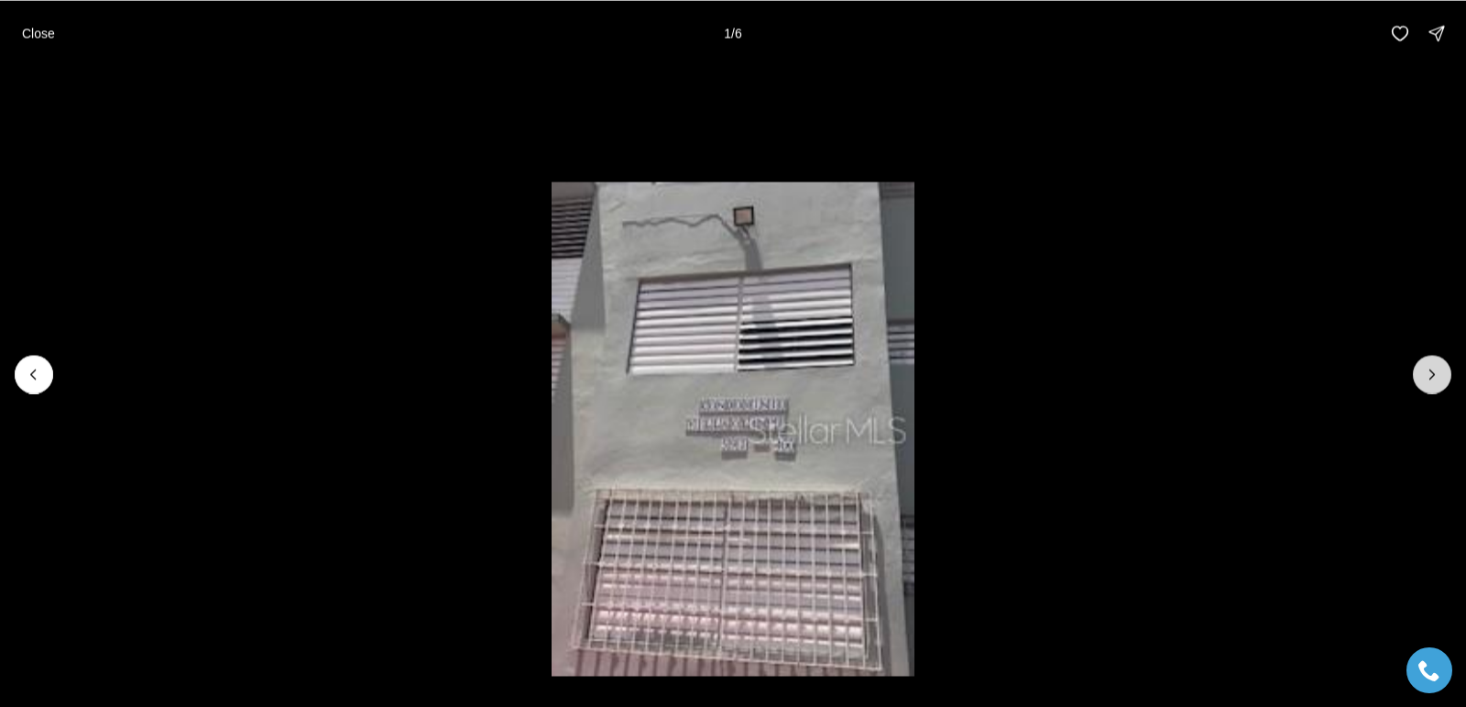
click at [1433, 377] on icon "Next slide" at bounding box center [1432, 374] width 18 height 18
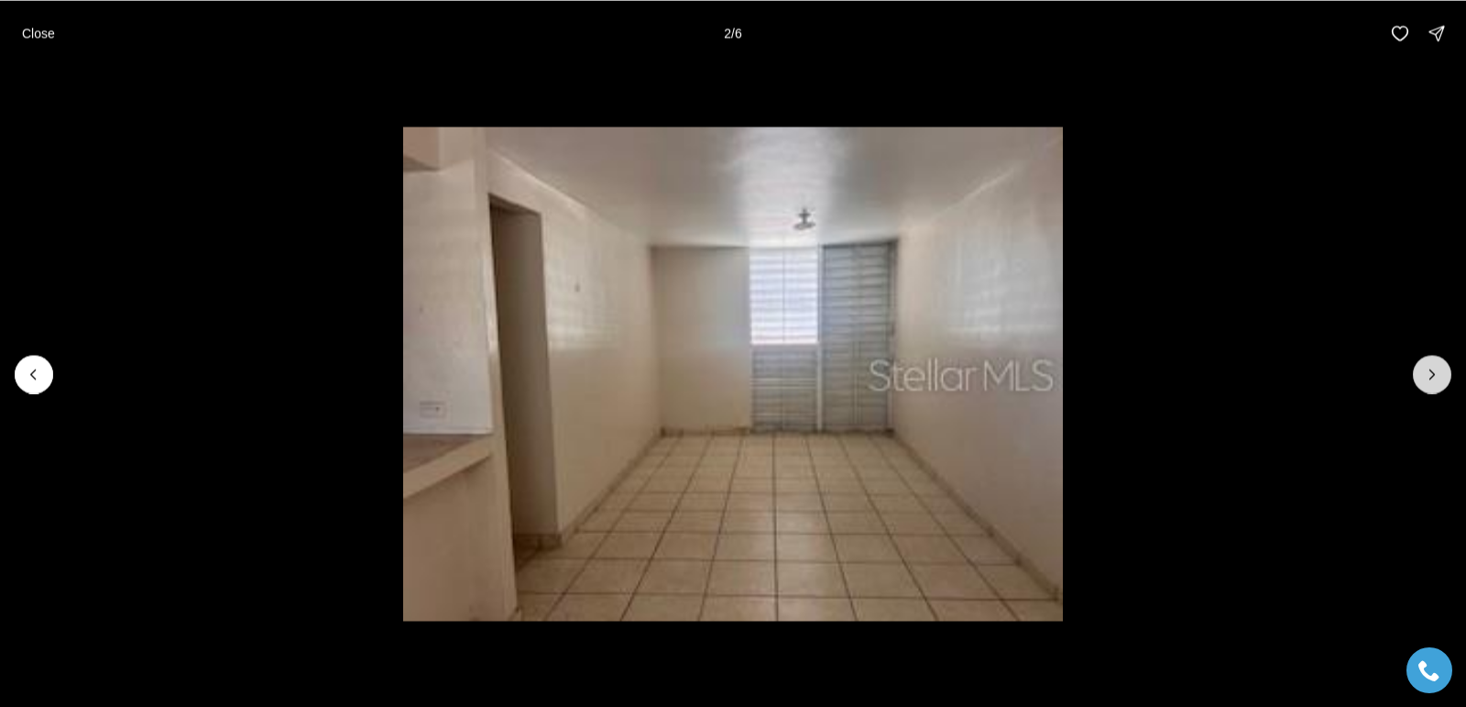
click at [1433, 377] on icon "Next slide" at bounding box center [1432, 374] width 18 height 18
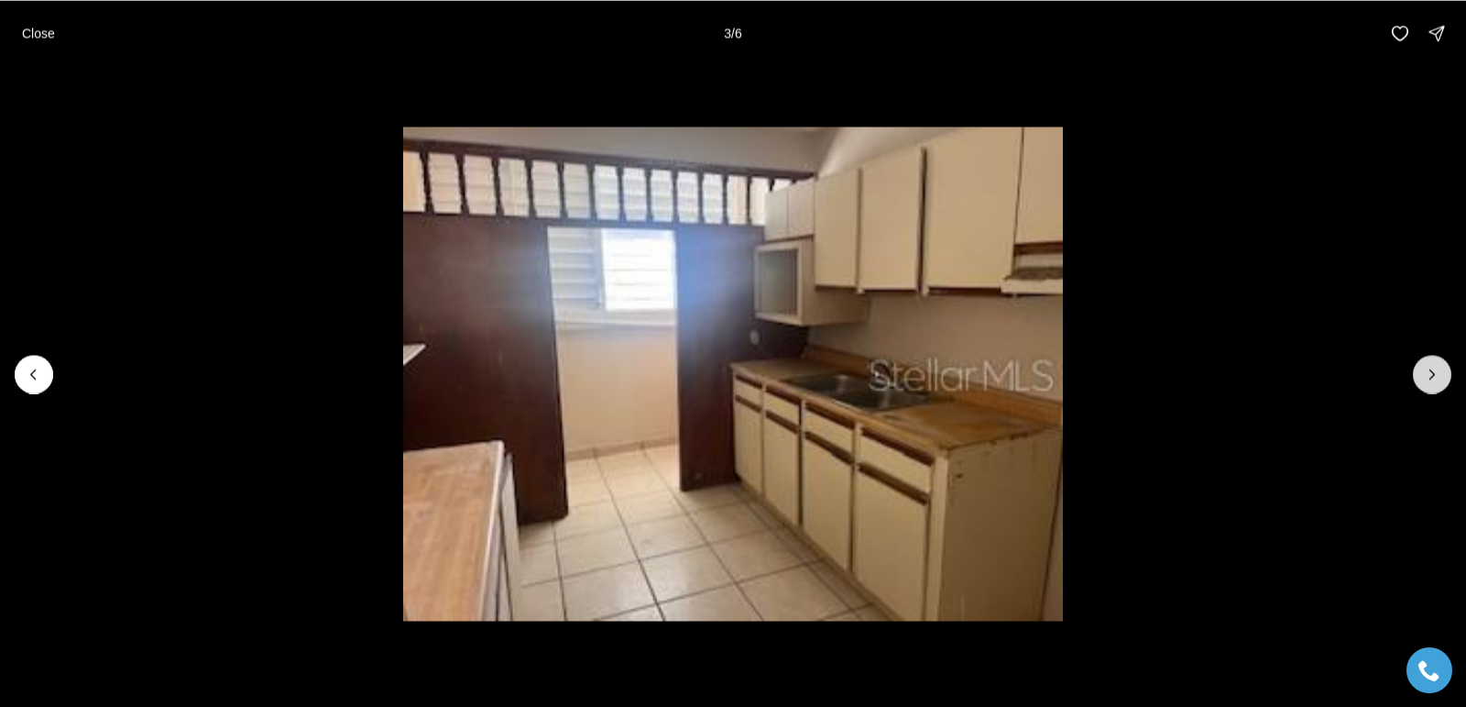
click at [1433, 377] on icon "Next slide" at bounding box center [1432, 374] width 18 height 18
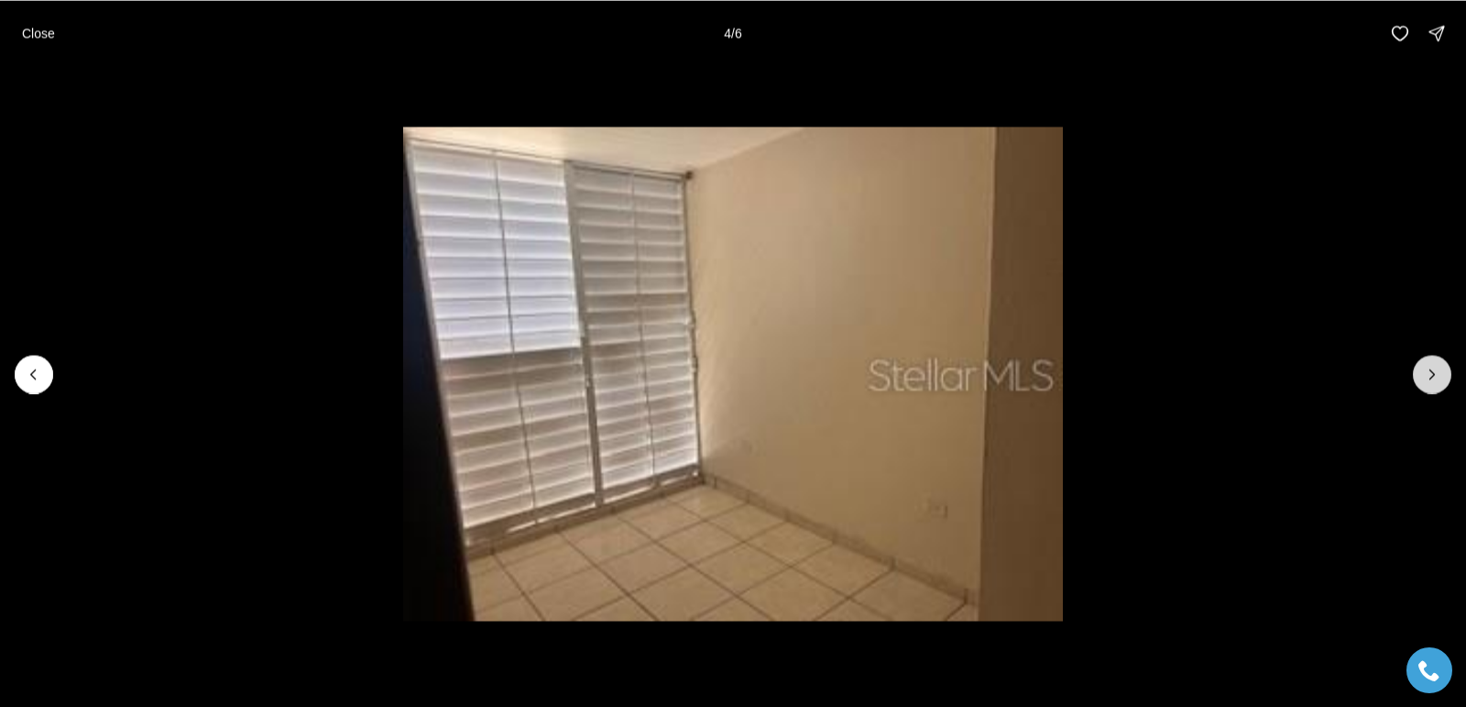
click at [1433, 377] on icon "Next slide" at bounding box center [1432, 374] width 18 height 18
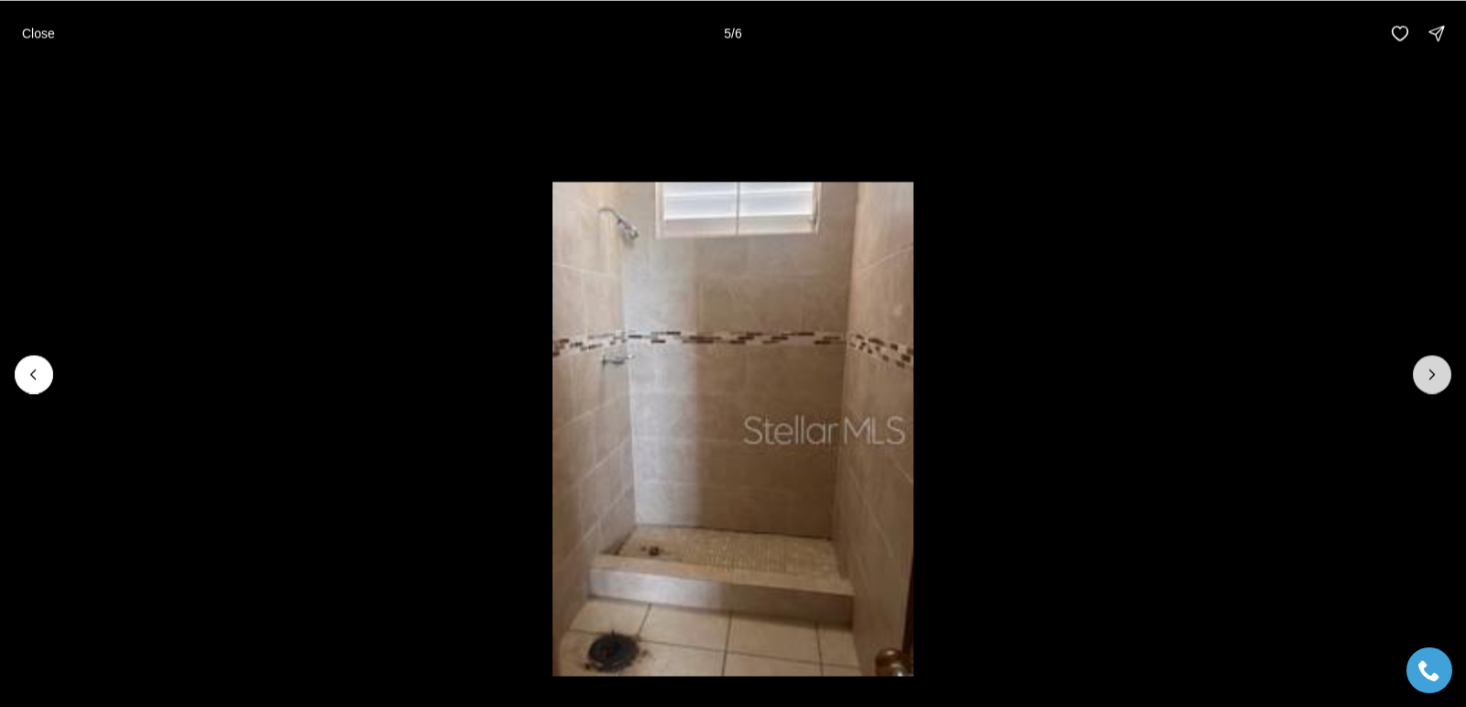
click at [1433, 377] on icon "Next slide" at bounding box center [1432, 374] width 18 height 18
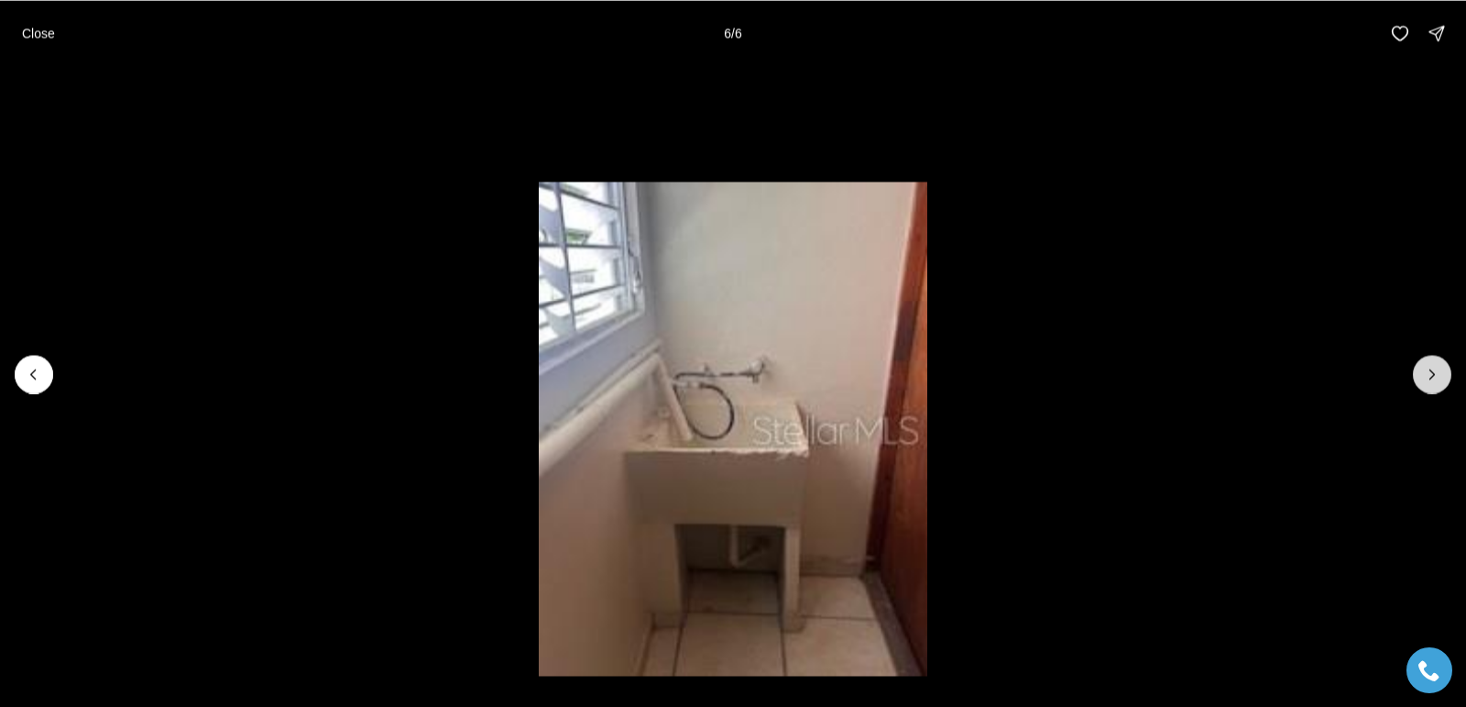
click at [1433, 377] on div at bounding box center [1432, 374] width 38 height 38
click at [43, 32] on p "Close" at bounding box center [38, 33] width 33 height 15
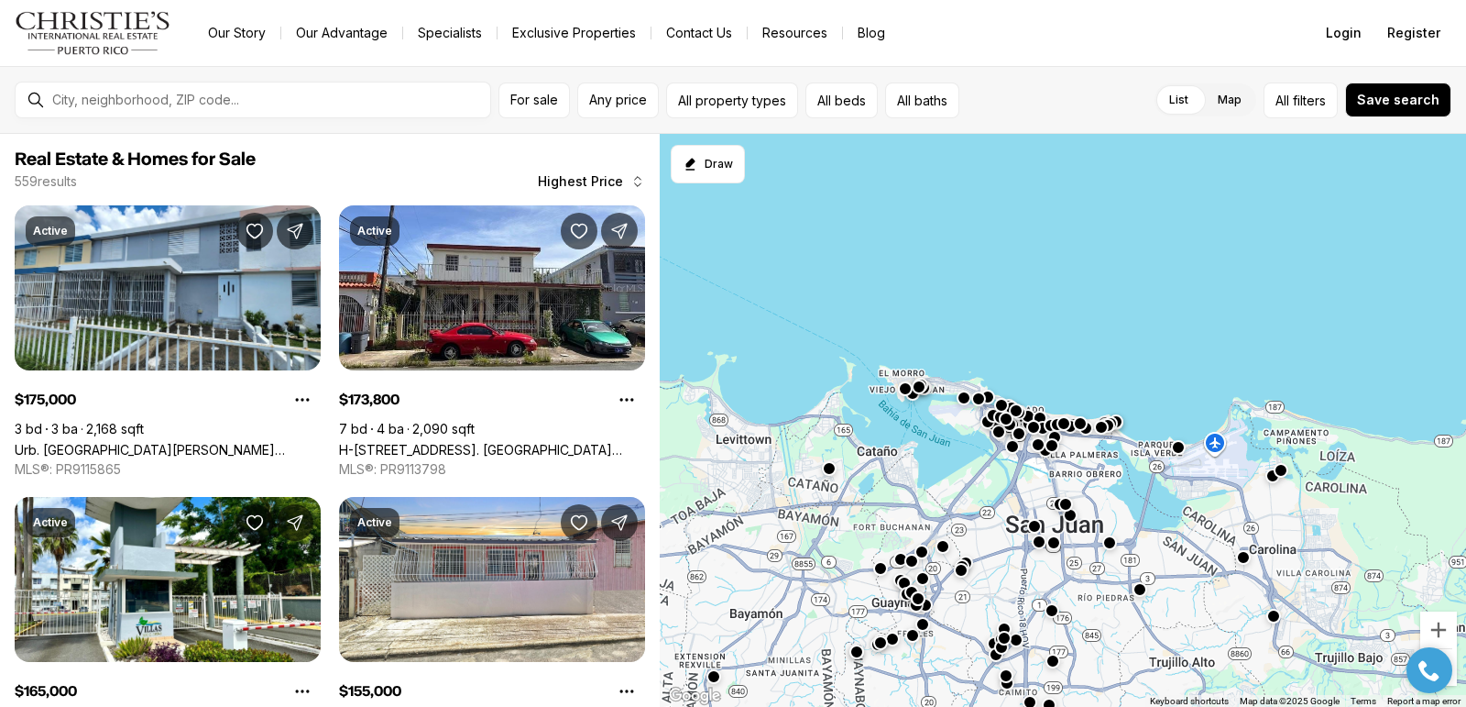
scroll to position [3417, 0]
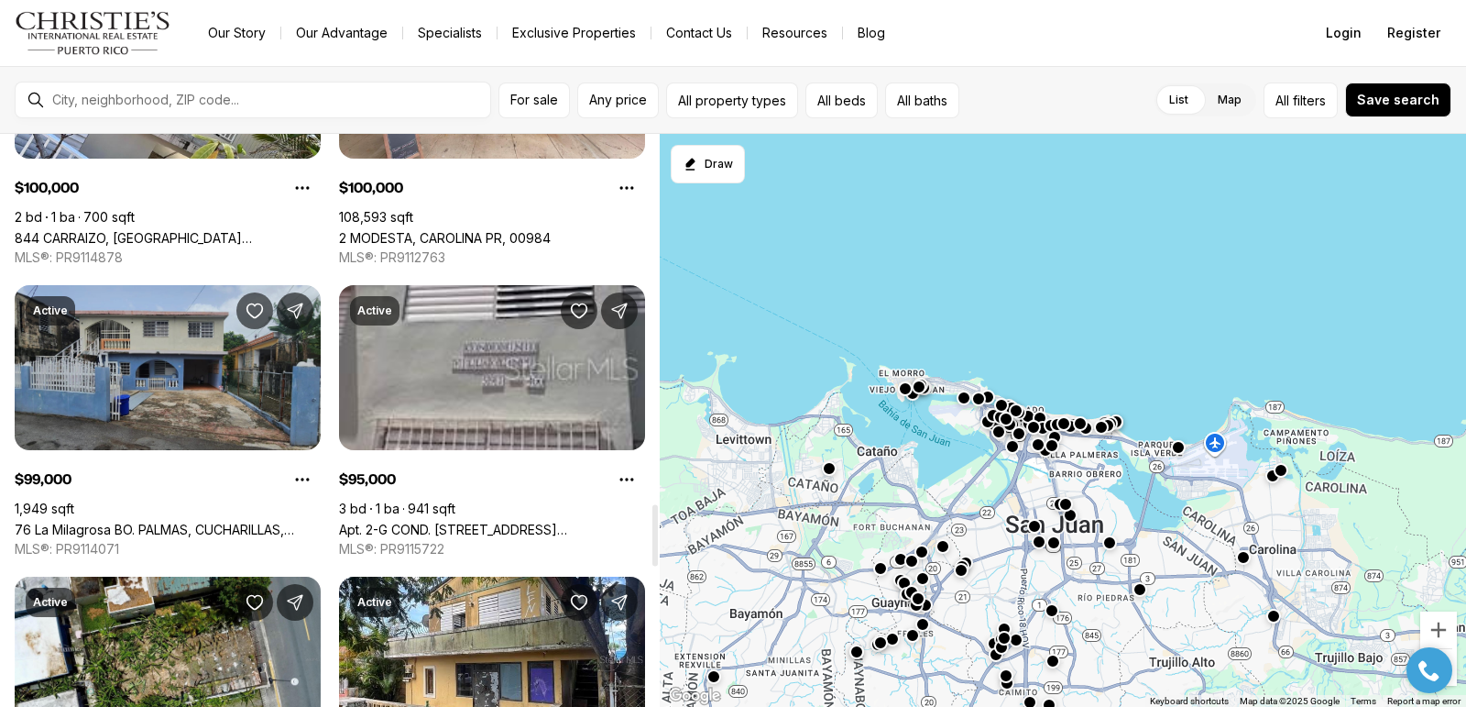
click at [144, 521] on link "76 La Milagrosa BO. PALMAS, CUCHARILLAS, CATANO PR, 00962" at bounding box center [168, 529] width 306 height 16
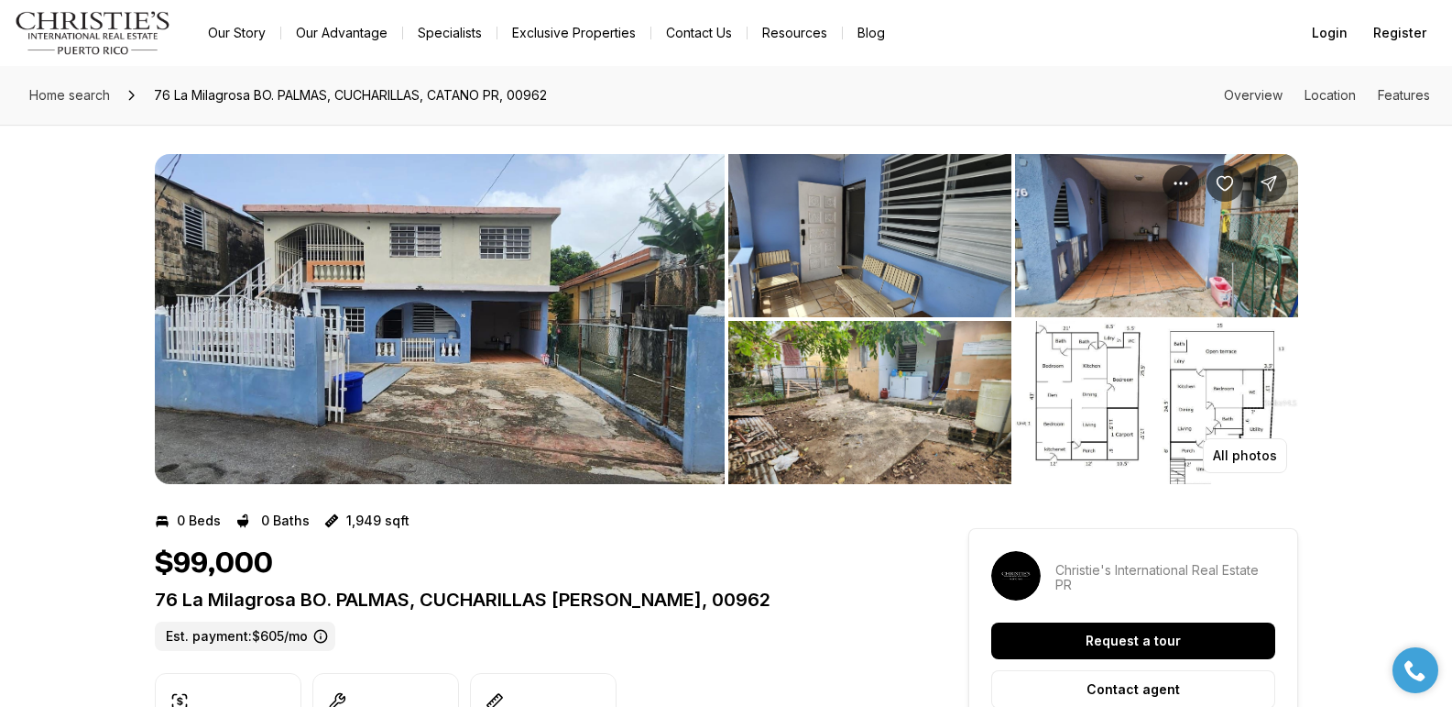
click at [419, 324] on img "View image gallery" at bounding box center [440, 319] width 570 height 330
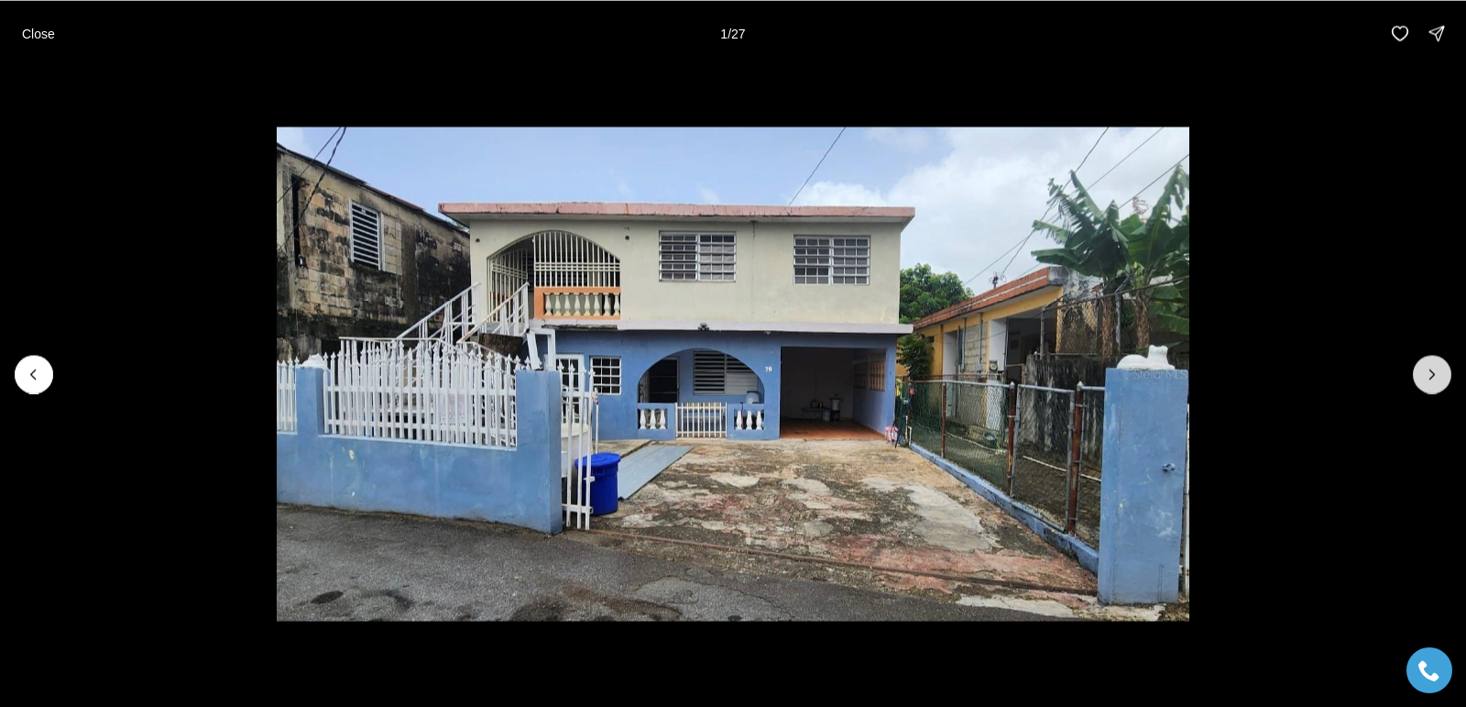
click at [1431, 378] on icon "Next slide" at bounding box center [1432, 373] width 5 height 9
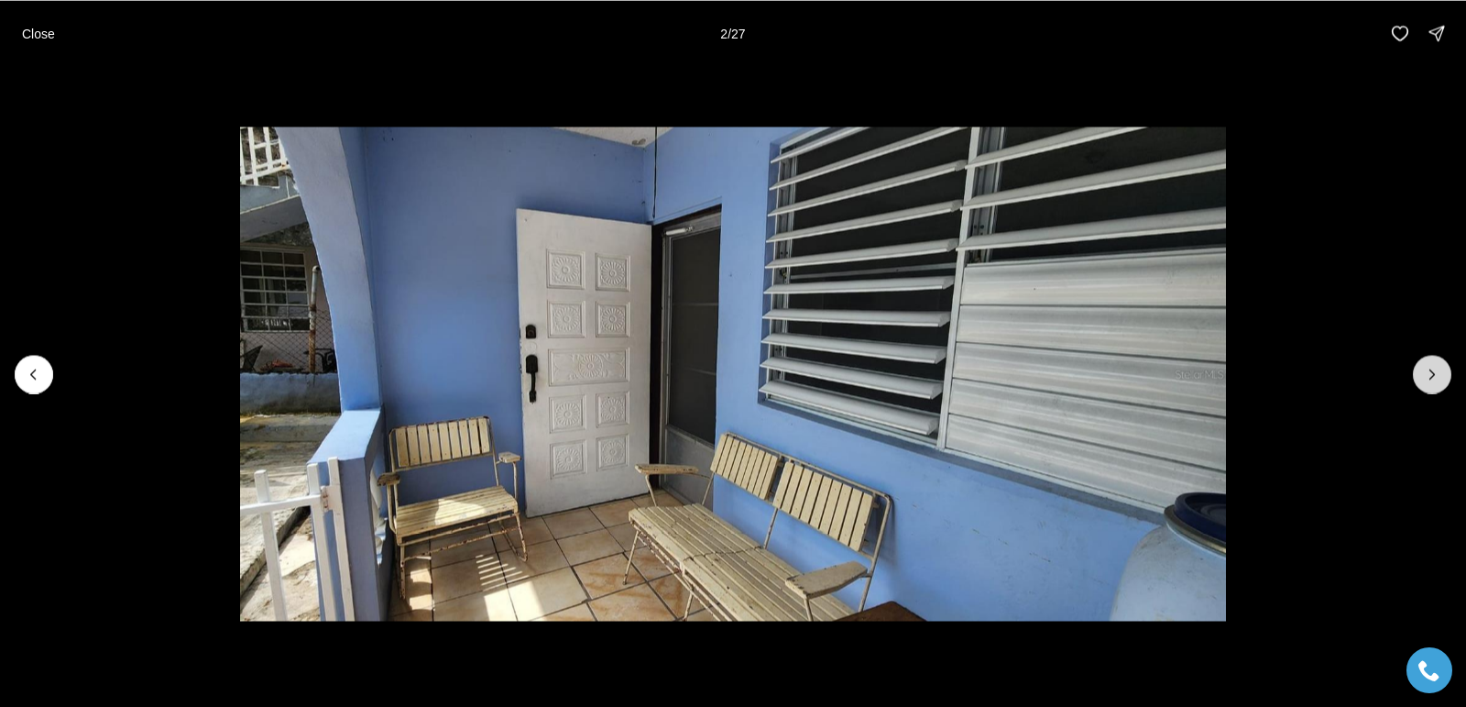
click at [1431, 378] on icon "Next slide" at bounding box center [1432, 373] width 5 height 9
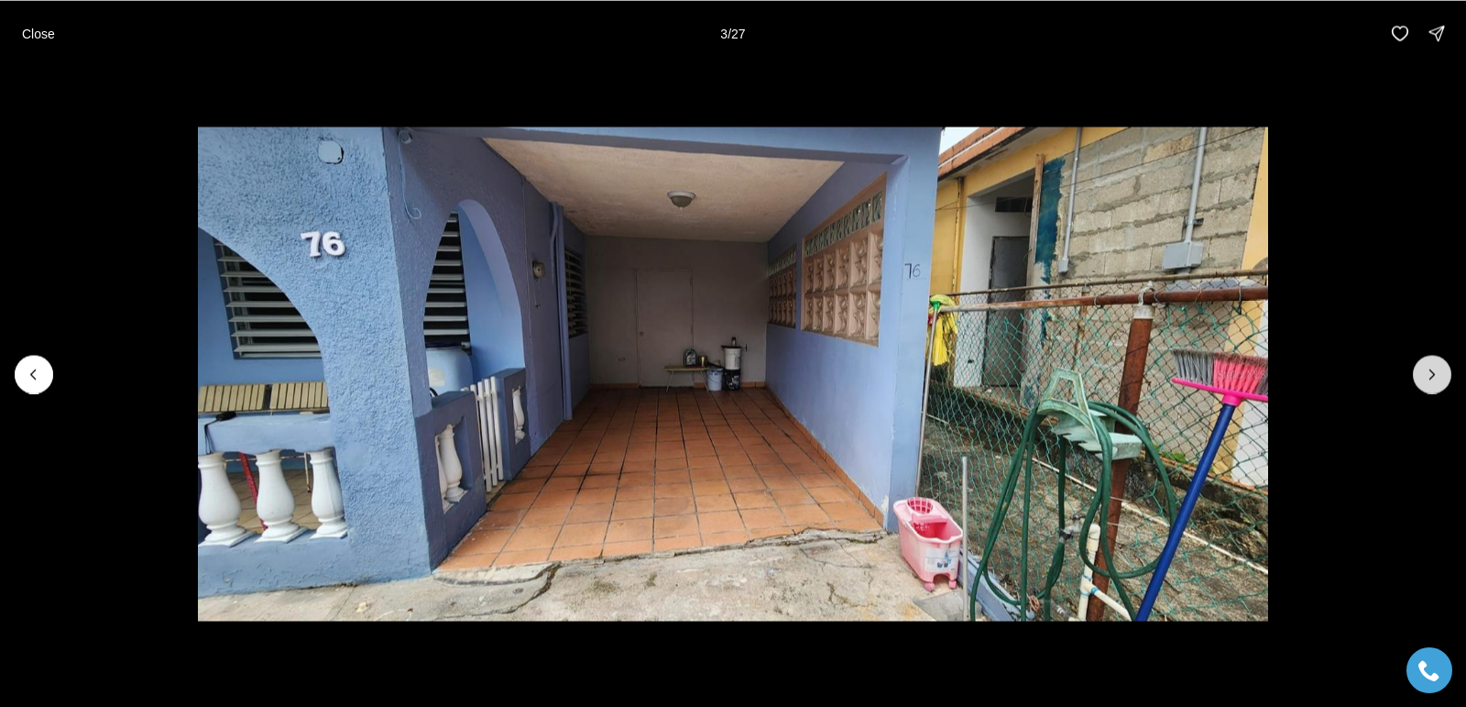
click at [1431, 378] on icon "Next slide" at bounding box center [1432, 373] width 5 height 9
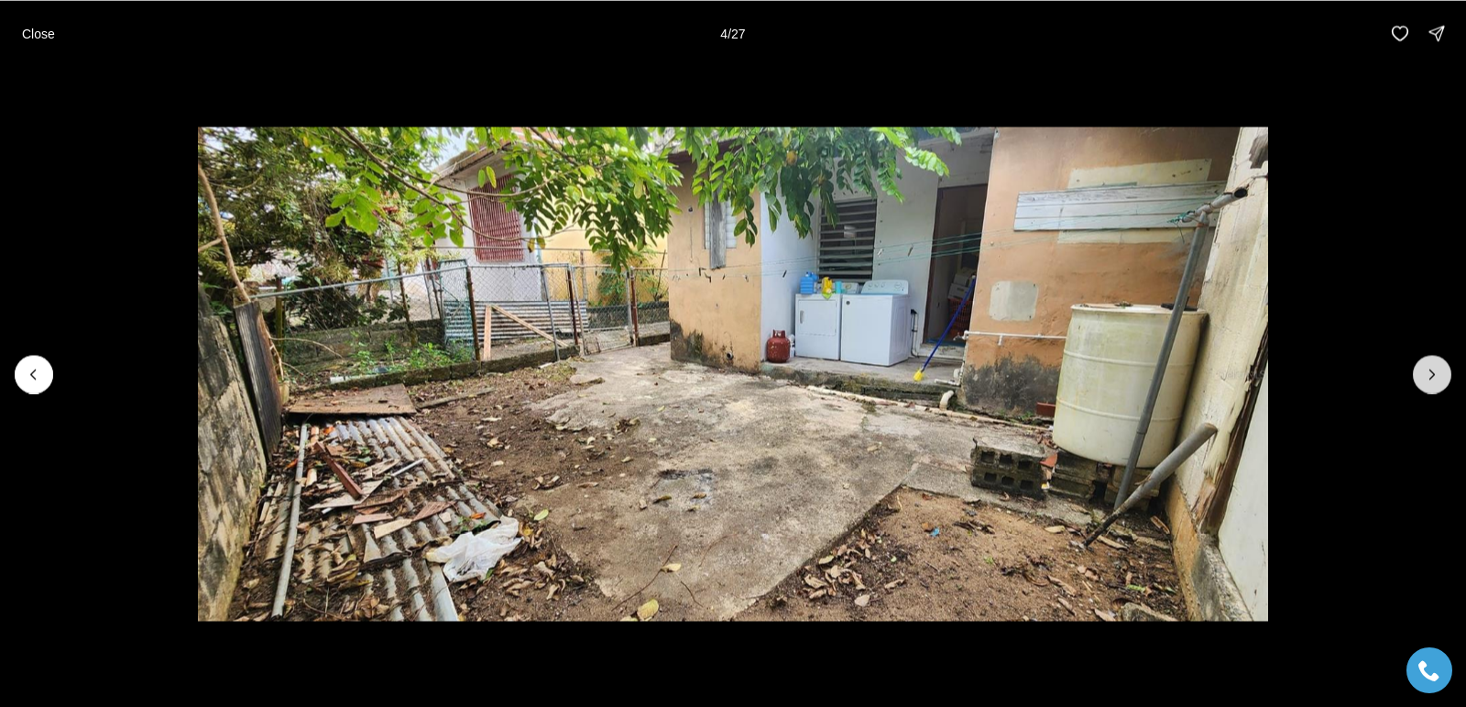
click at [1431, 378] on icon "Next slide" at bounding box center [1432, 373] width 5 height 9
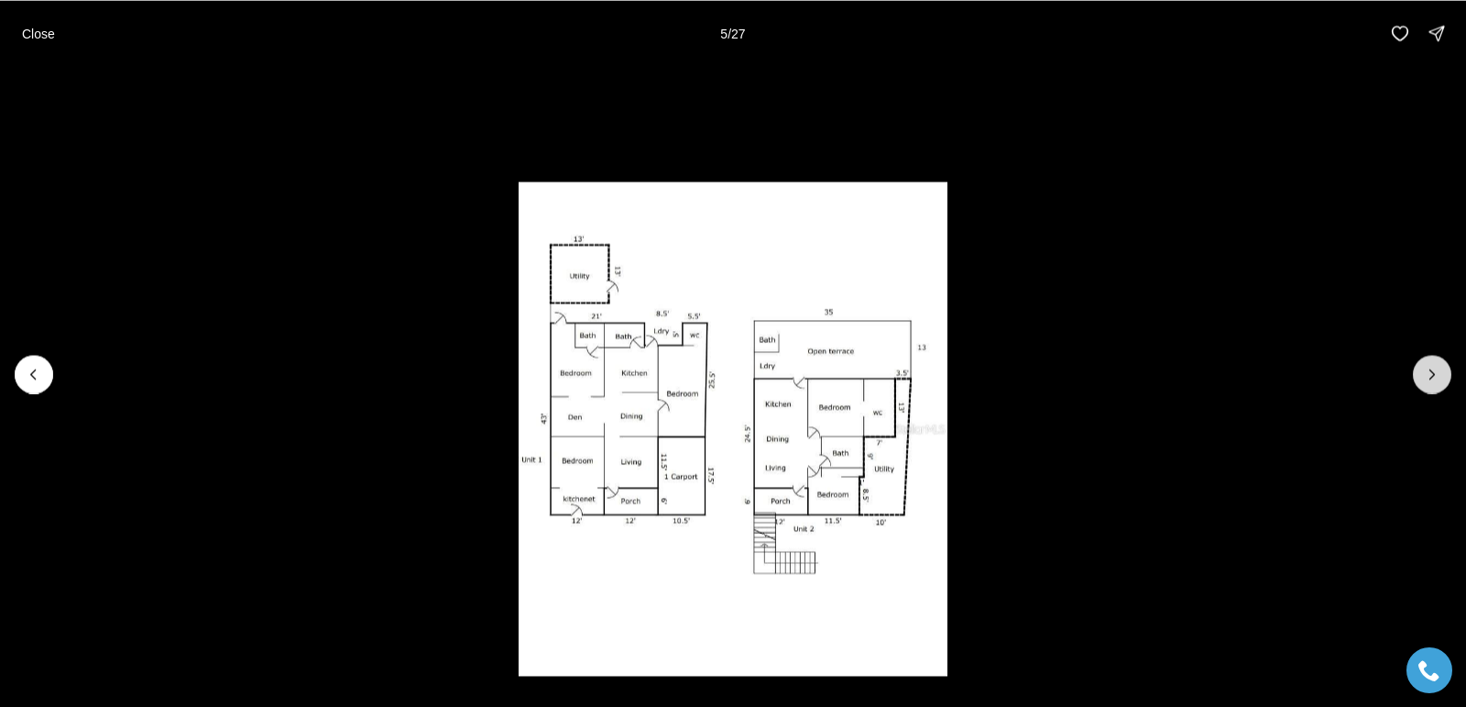
click at [1431, 378] on icon "Next slide" at bounding box center [1432, 373] width 5 height 9
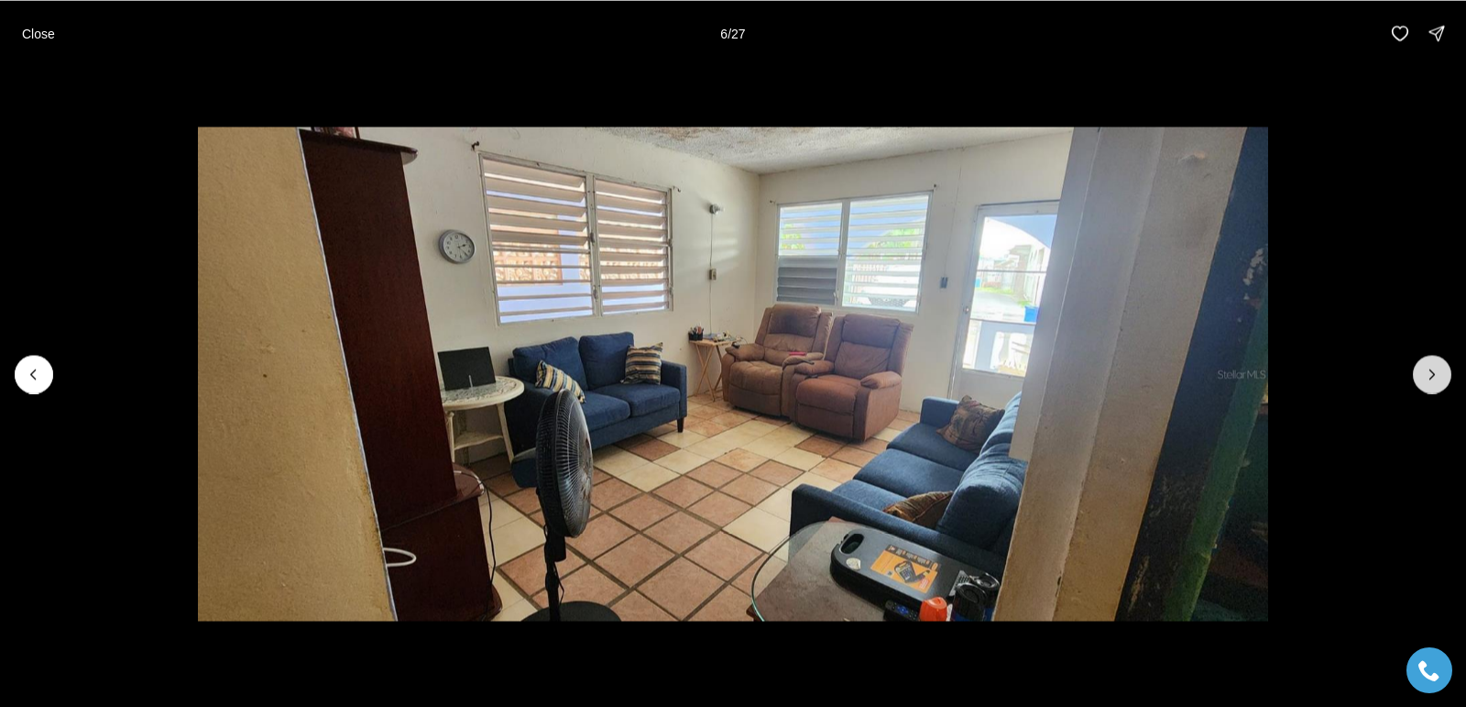
click at [1431, 378] on icon "Next slide" at bounding box center [1432, 373] width 5 height 9
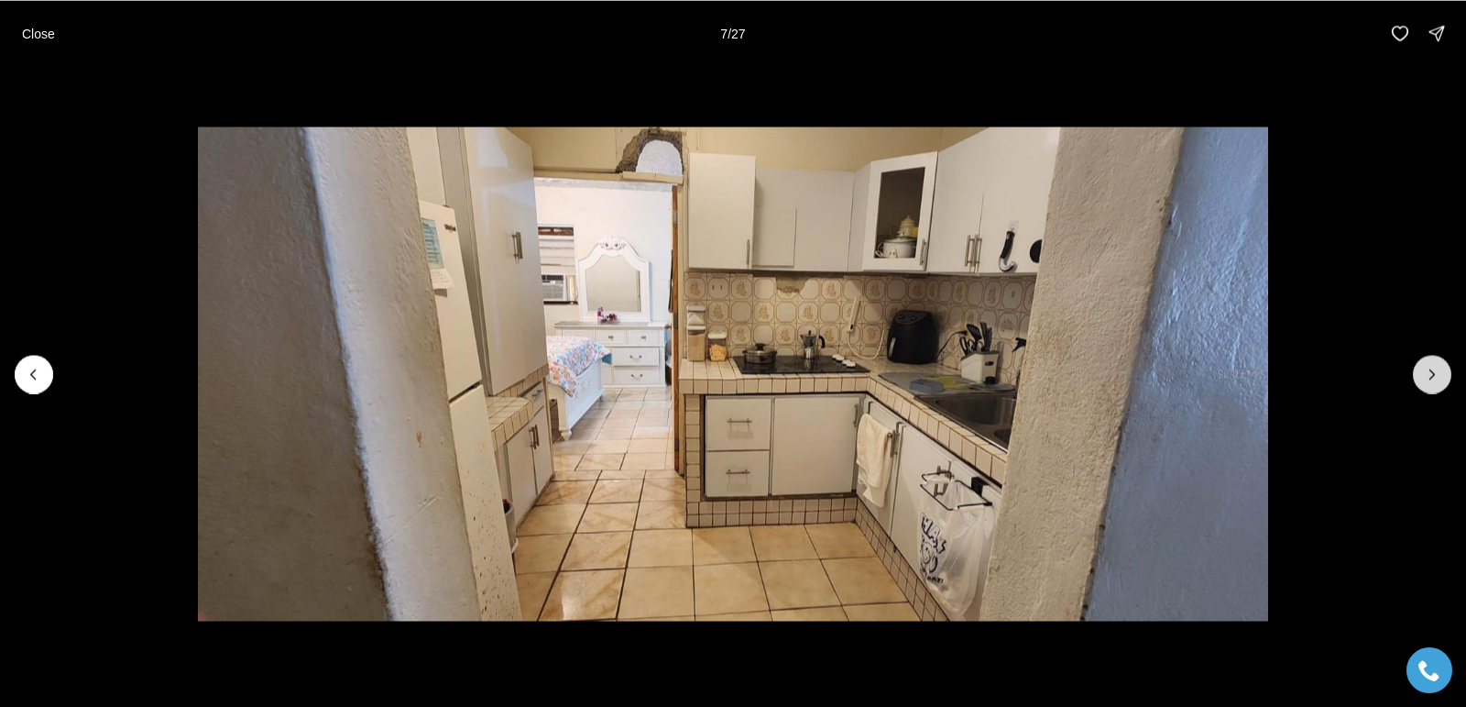
click at [1431, 378] on icon "Next slide" at bounding box center [1432, 373] width 5 height 9
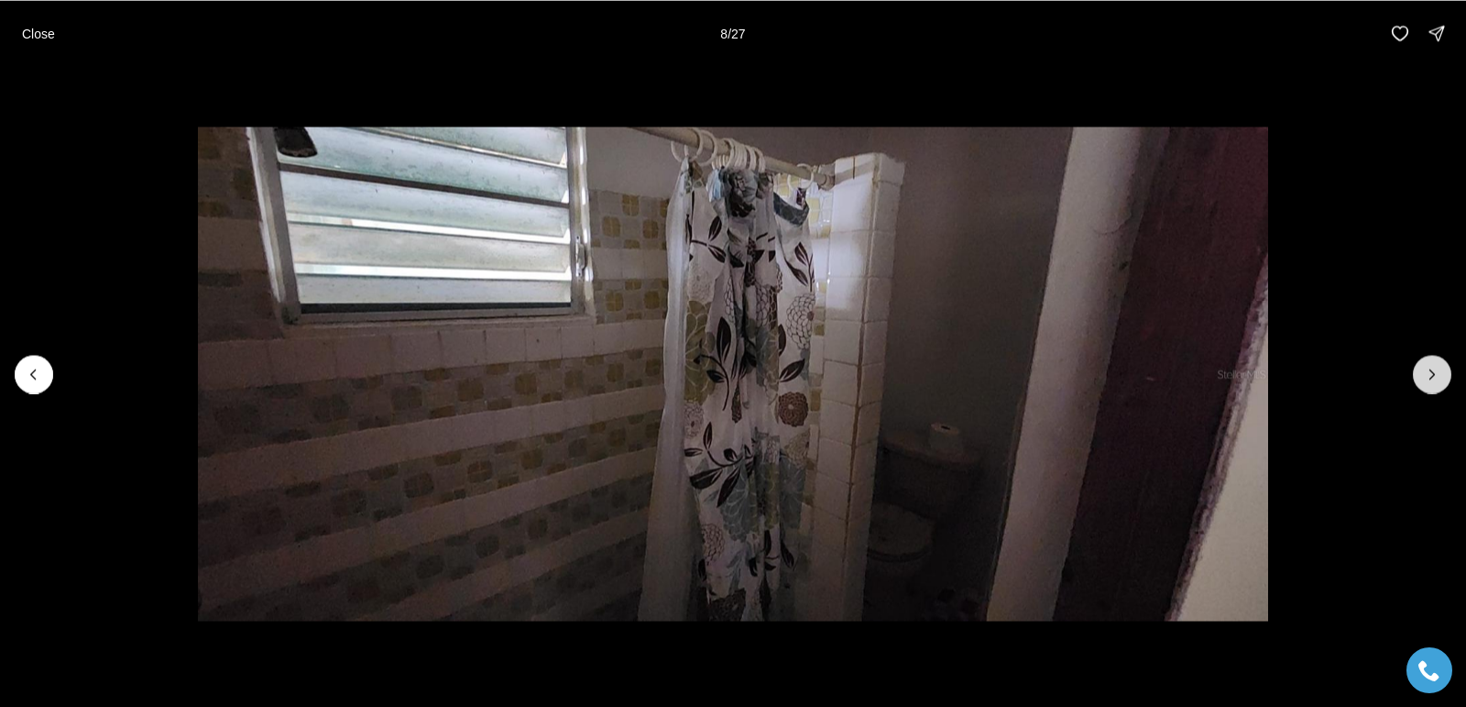
click at [1431, 378] on icon "Next slide" at bounding box center [1432, 373] width 5 height 9
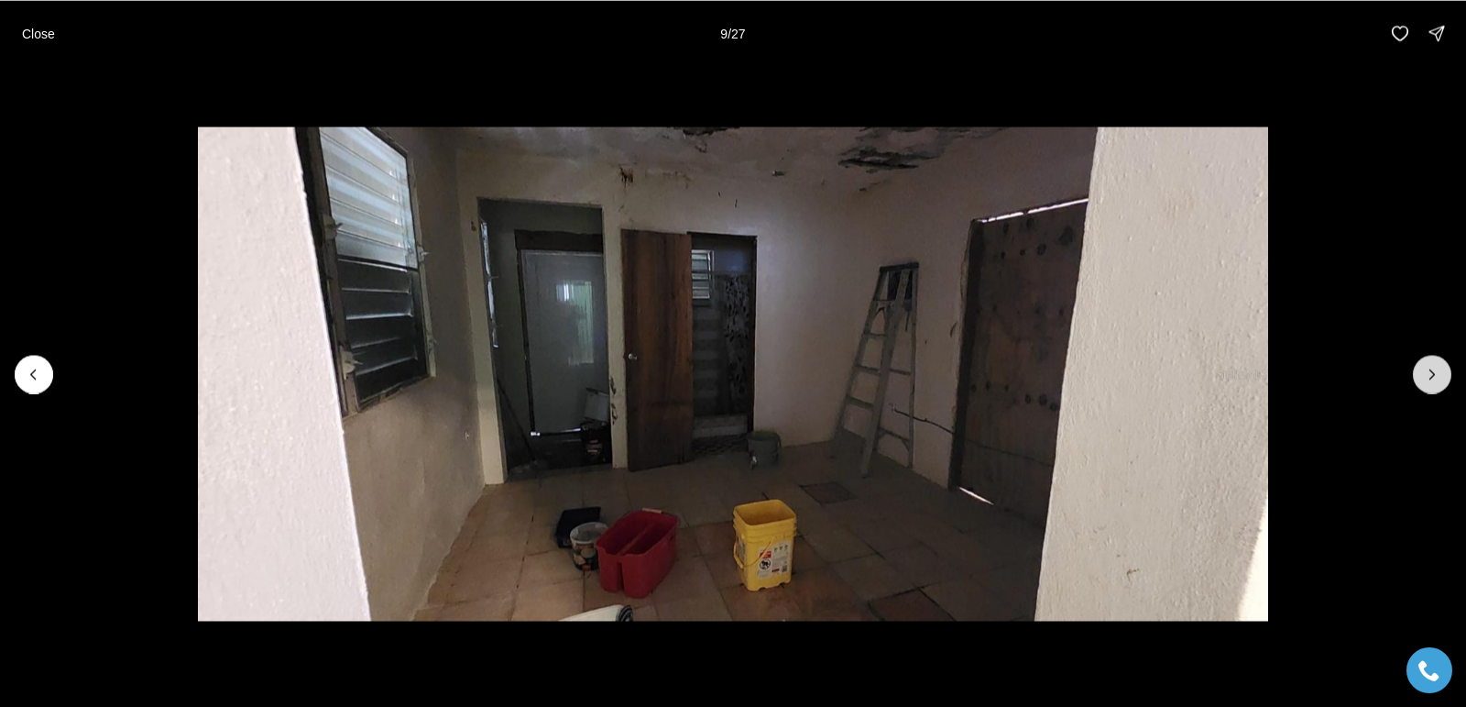
click at [1431, 378] on icon "Next slide" at bounding box center [1432, 373] width 5 height 9
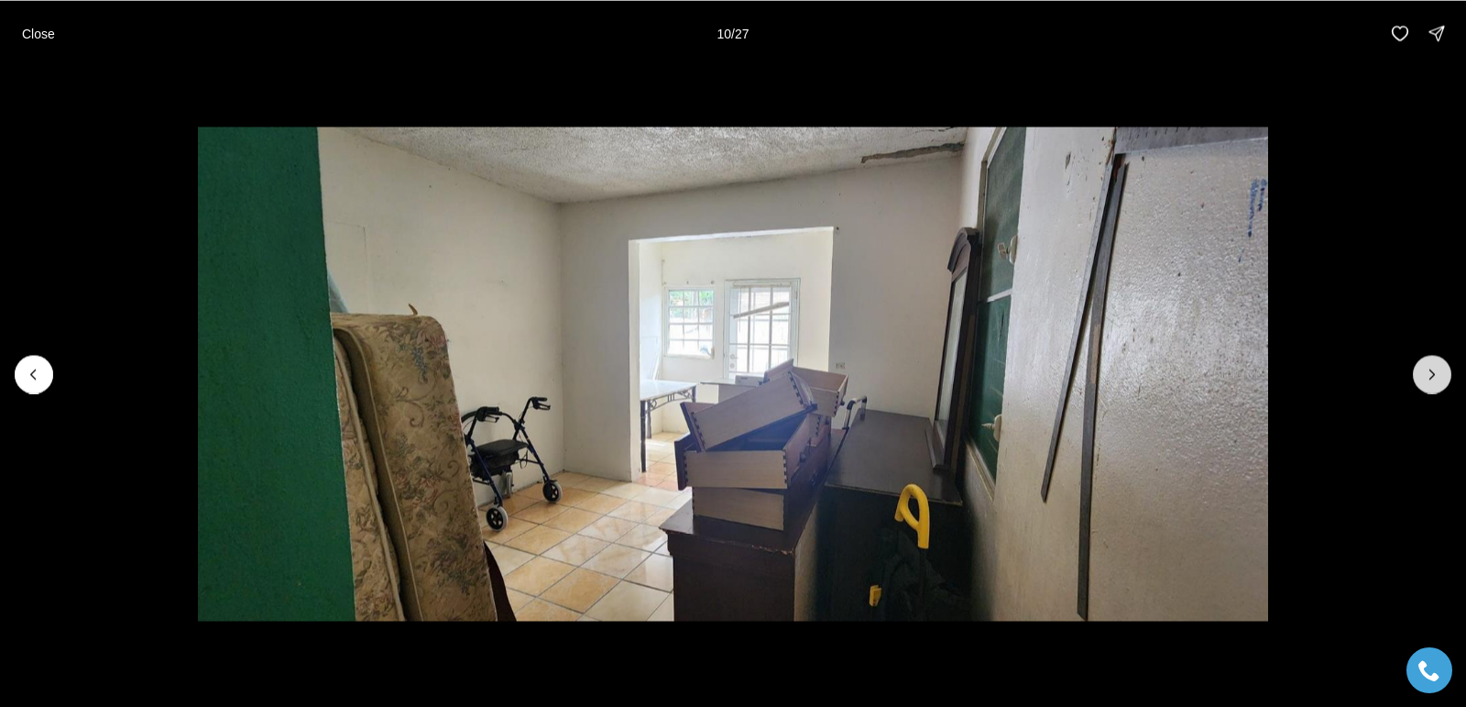
click at [1431, 378] on icon "Next slide" at bounding box center [1432, 373] width 5 height 9
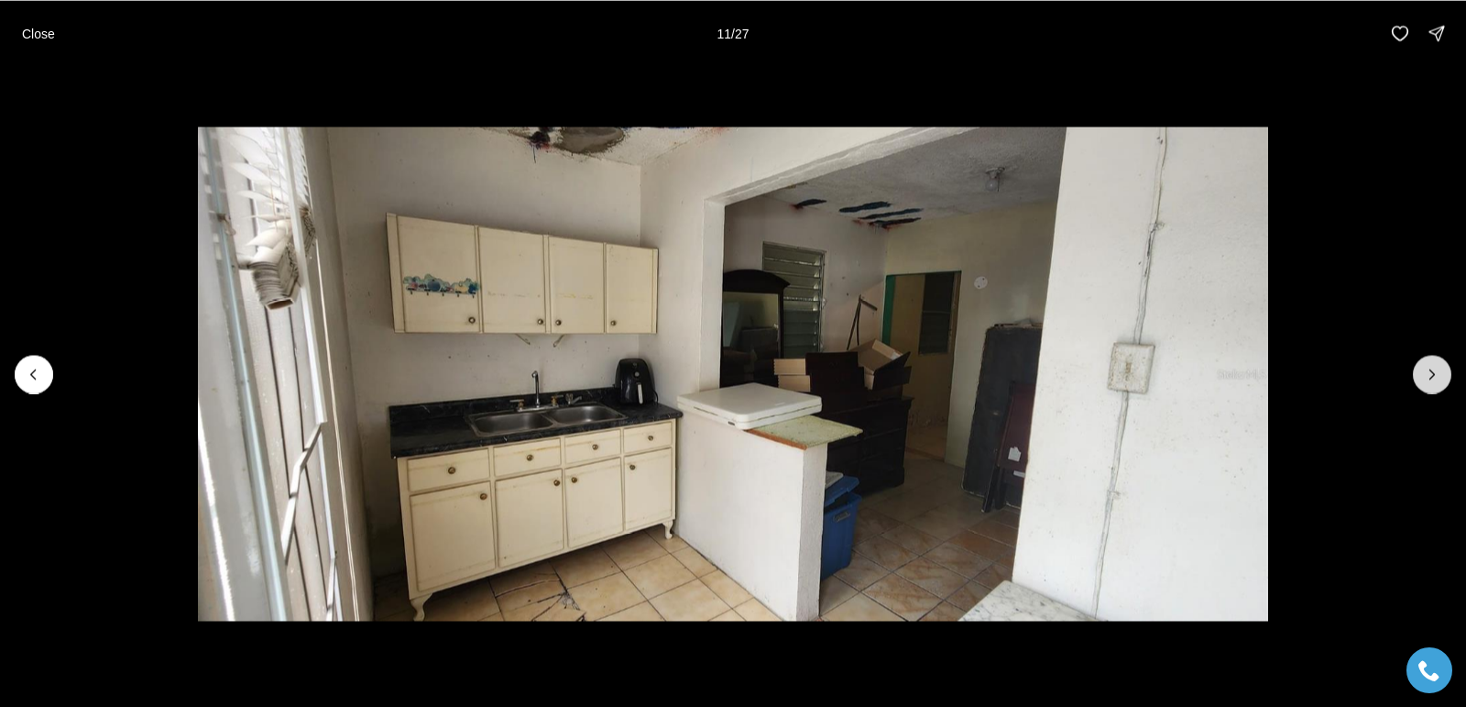
click at [1431, 378] on icon "Next slide" at bounding box center [1432, 373] width 5 height 9
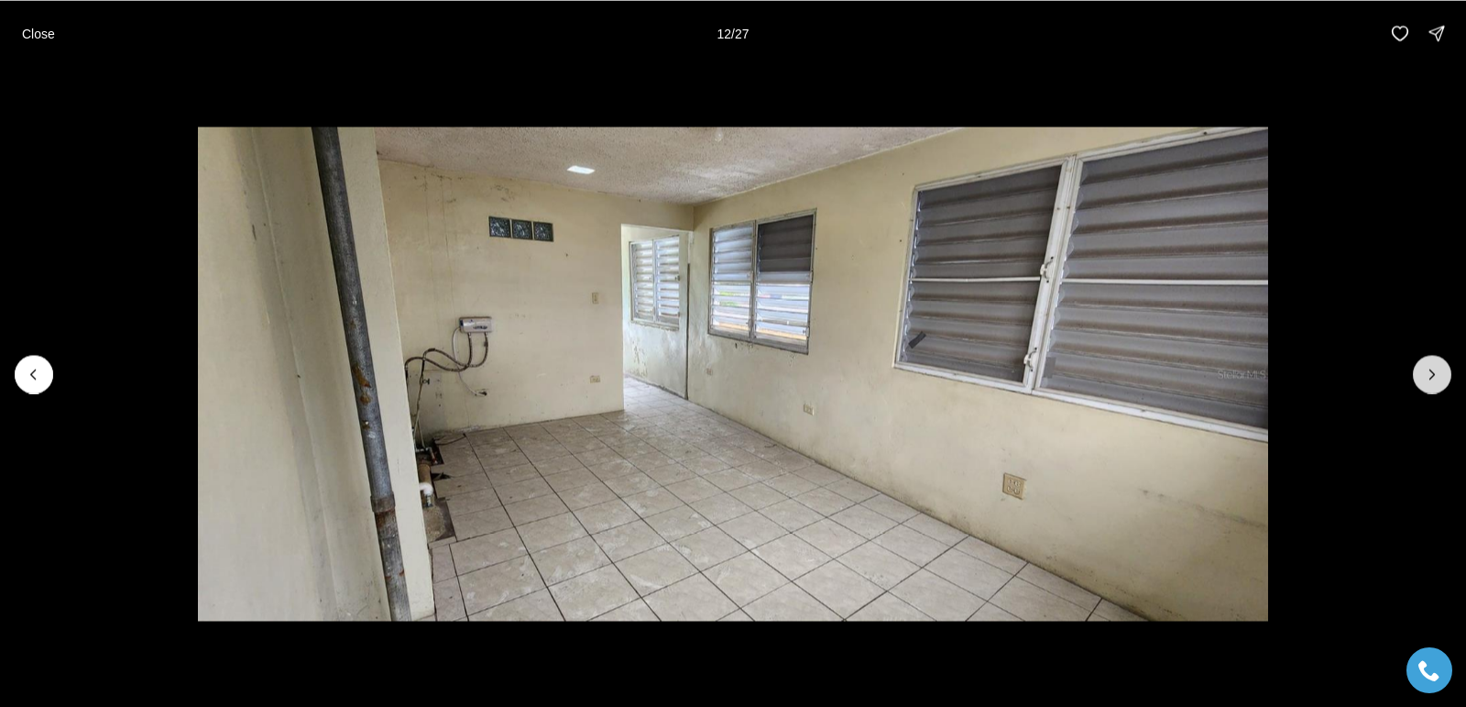
click at [1431, 378] on icon "Next slide" at bounding box center [1432, 373] width 5 height 9
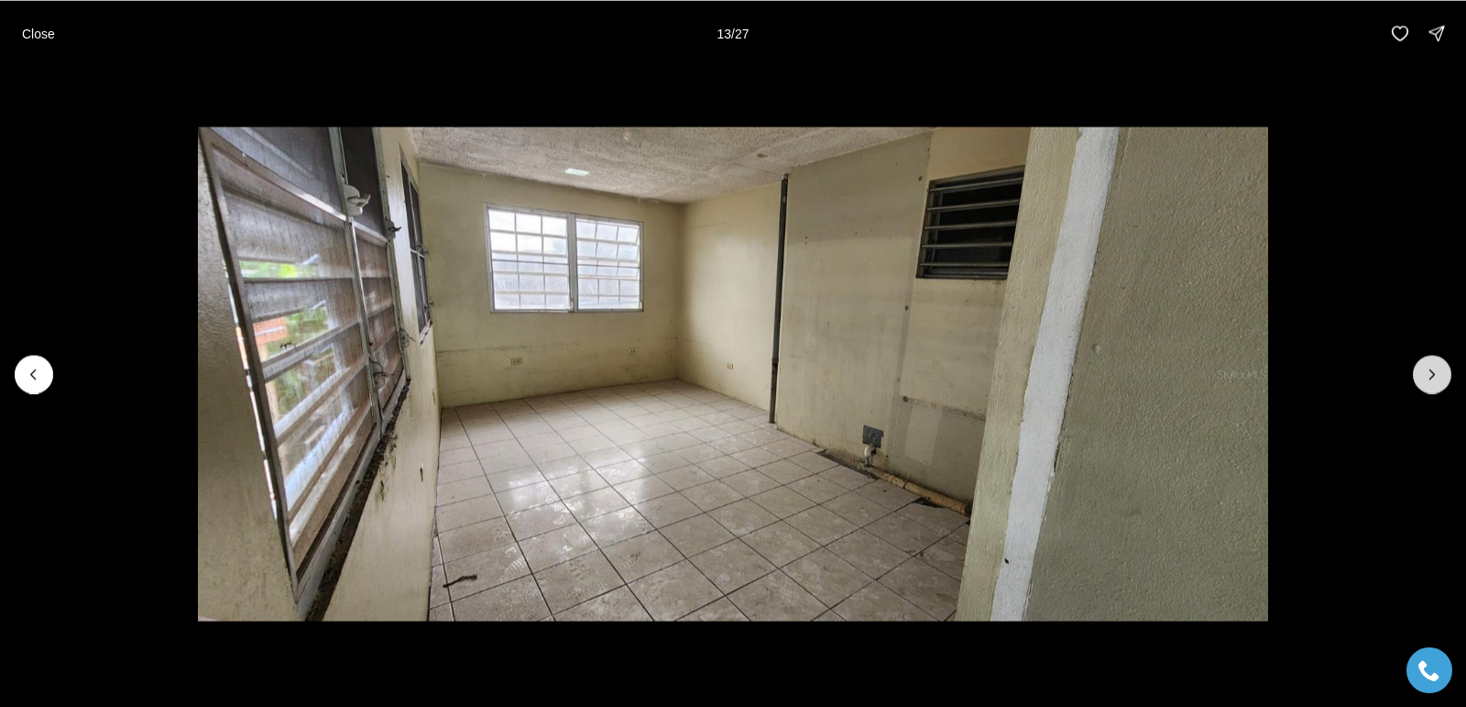
click at [1431, 378] on icon "Next slide" at bounding box center [1432, 373] width 5 height 9
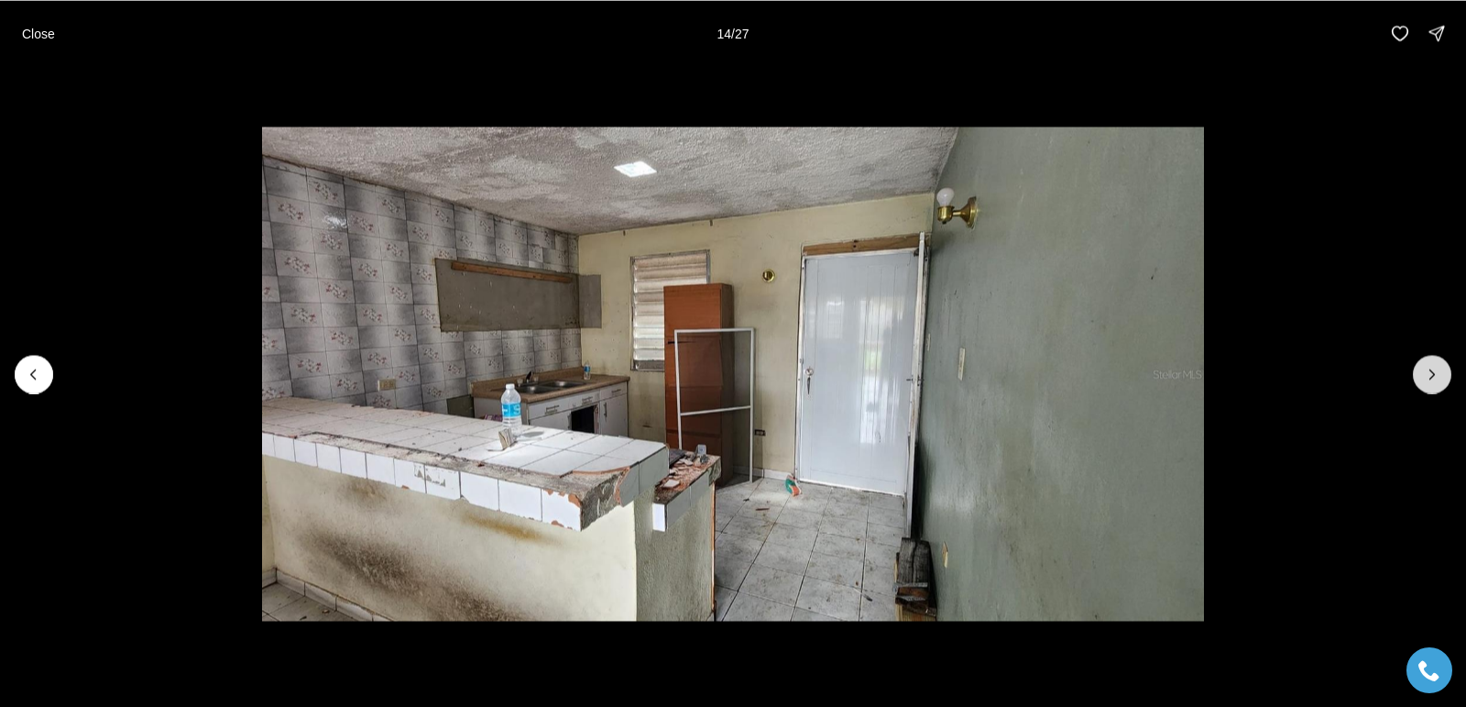
click at [1431, 378] on icon "Next slide" at bounding box center [1432, 373] width 5 height 9
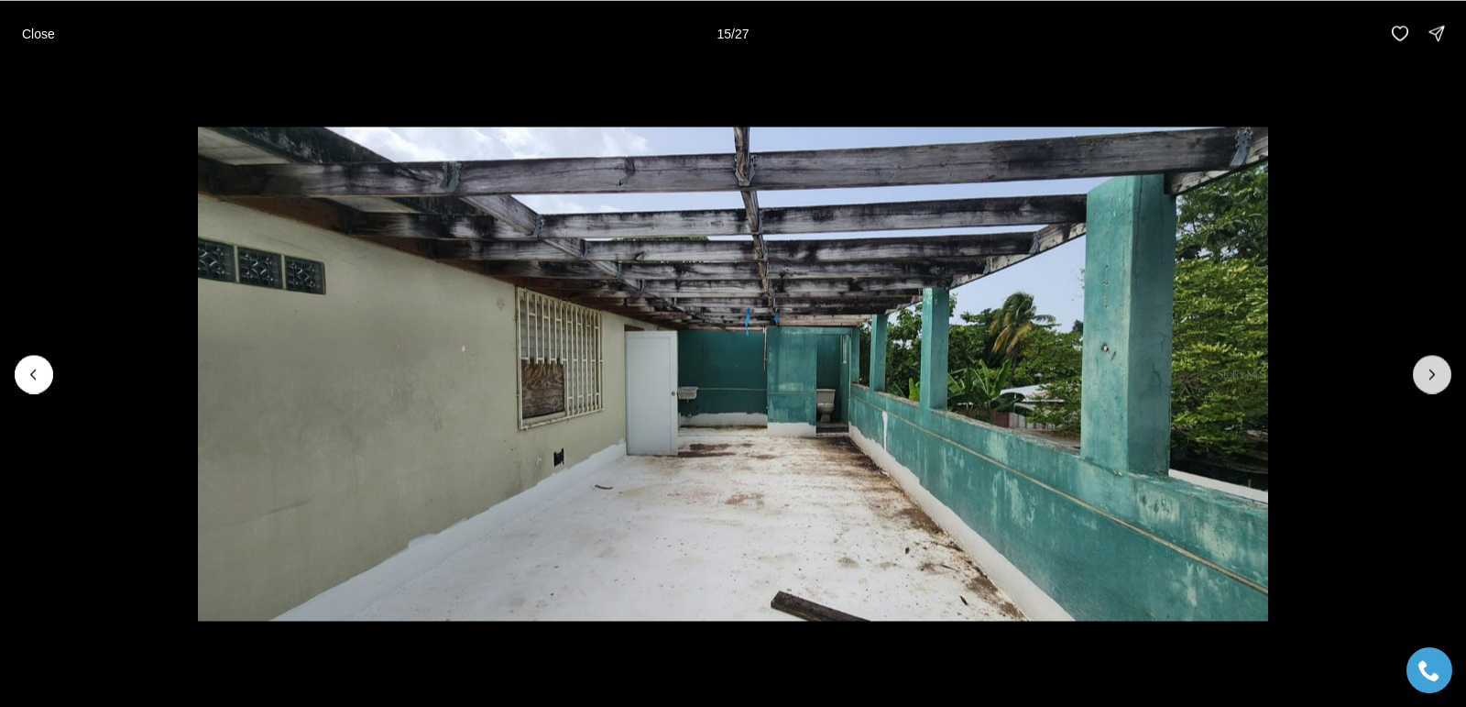
click at [1431, 378] on icon "Next slide" at bounding box center [1432, 373] width 5 height 9
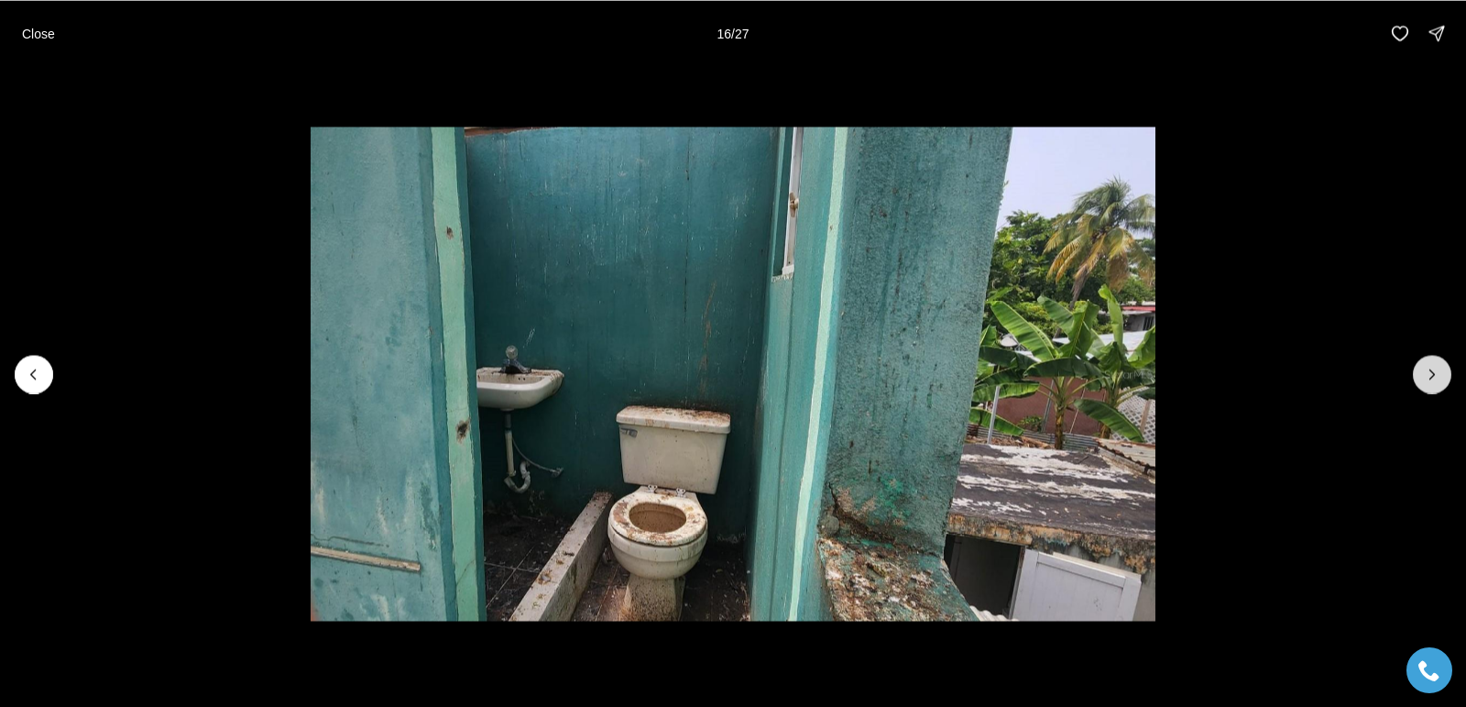
click at [1431, 378] on icon "Next slide" at bounding box center [1432, 373] width 5 height 9
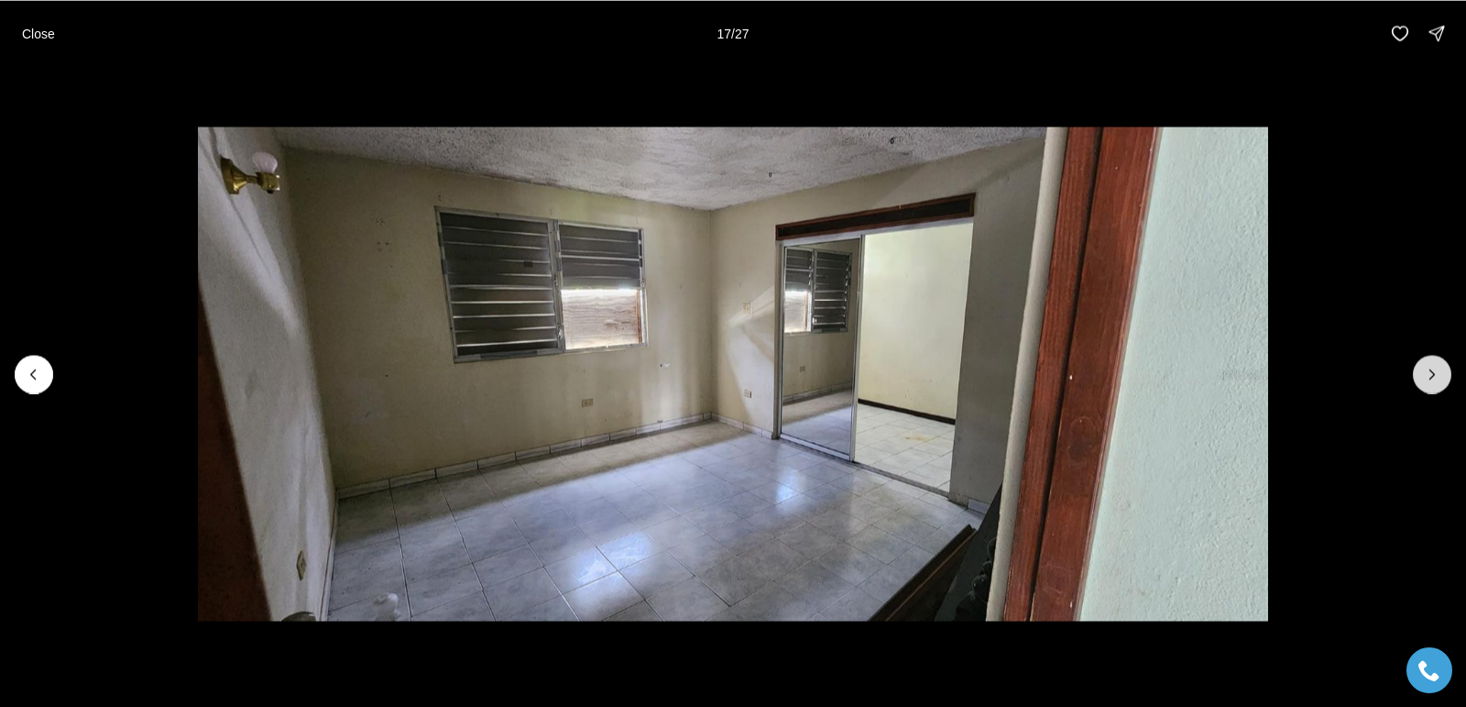
click at [1431, 378] on icon "Next slide" at bounding box center [1432, 373] width 5 height 9
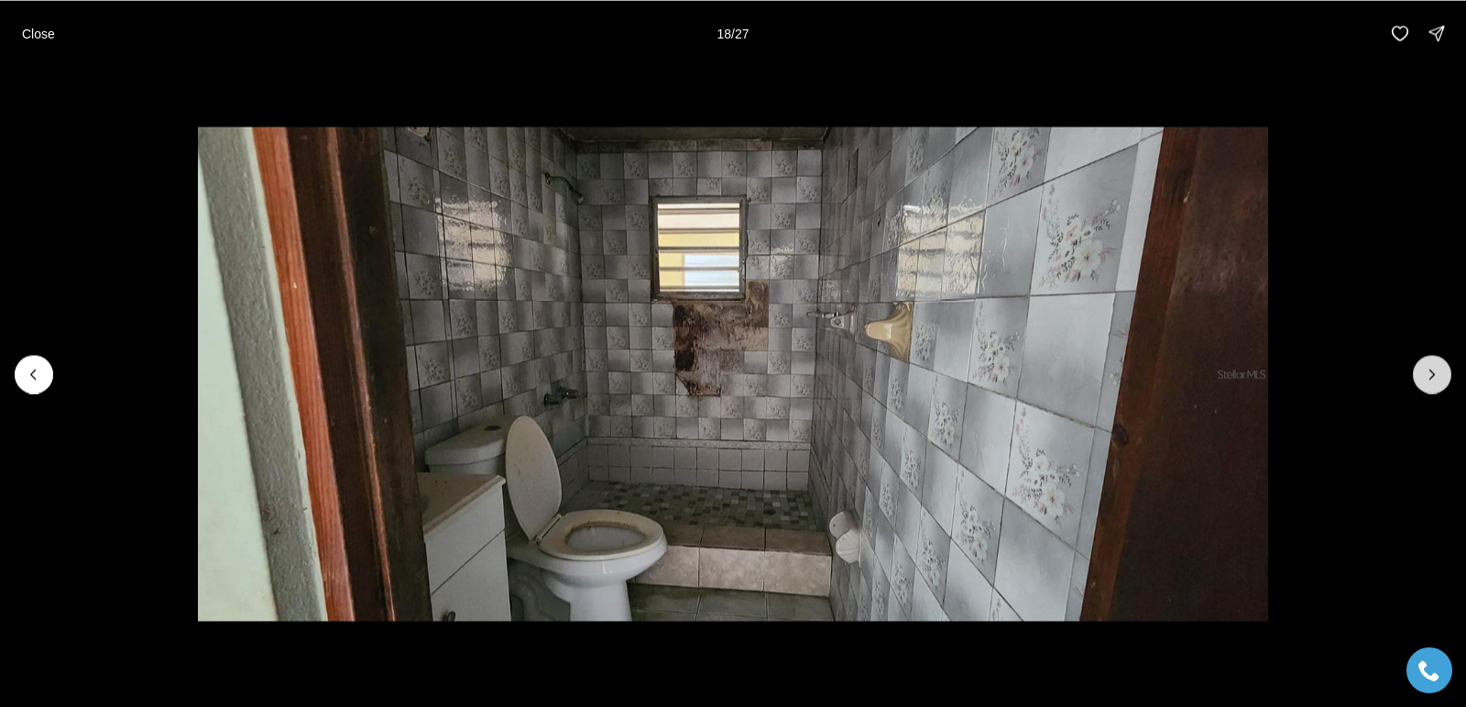
click at [1431, 378] on icon "Next slide" at bounding box center [1432, 373] width 5 height 9
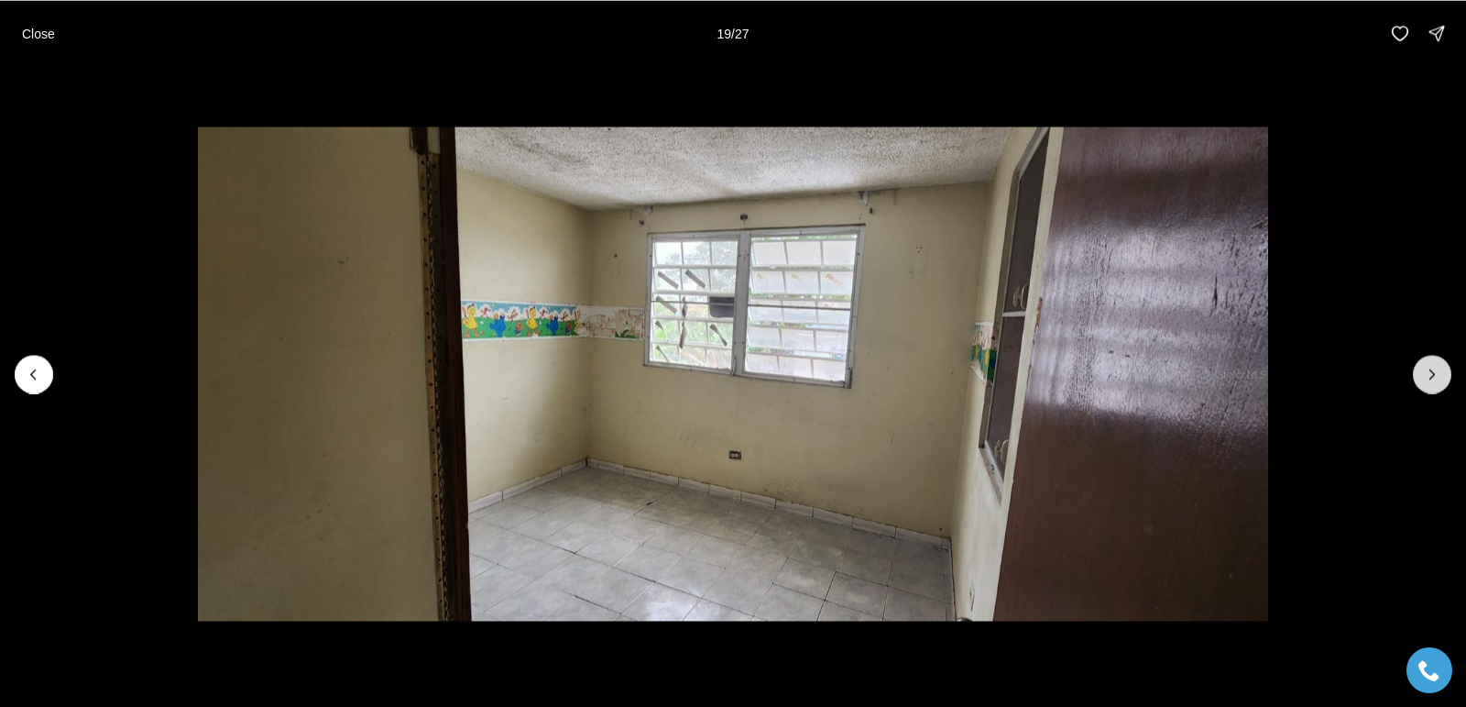
click at [1431, 378] on icon "Next slide" at bounding box center [1432, 373] width 5 height 9
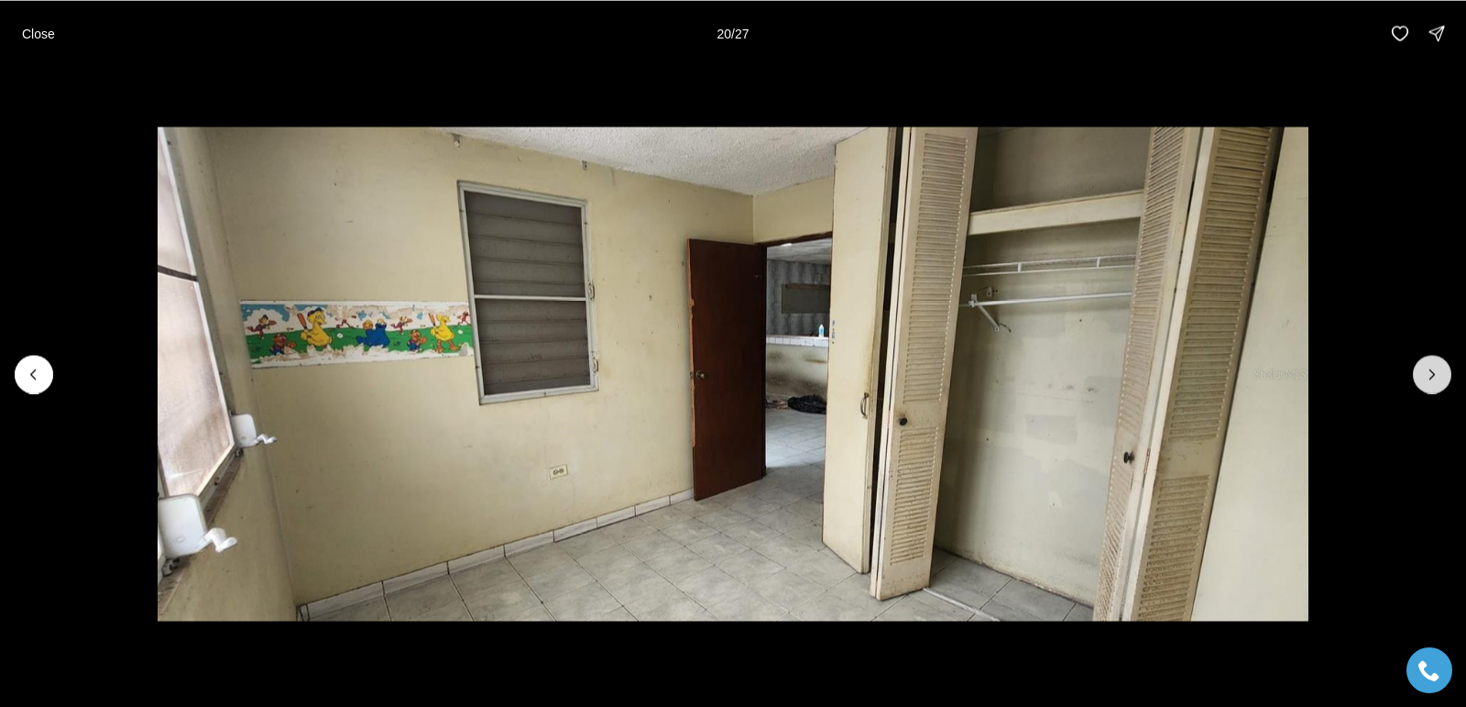
click at [1431, 378] on icon "Next slide" at bounding box center [1432, 373] width 5 height 9
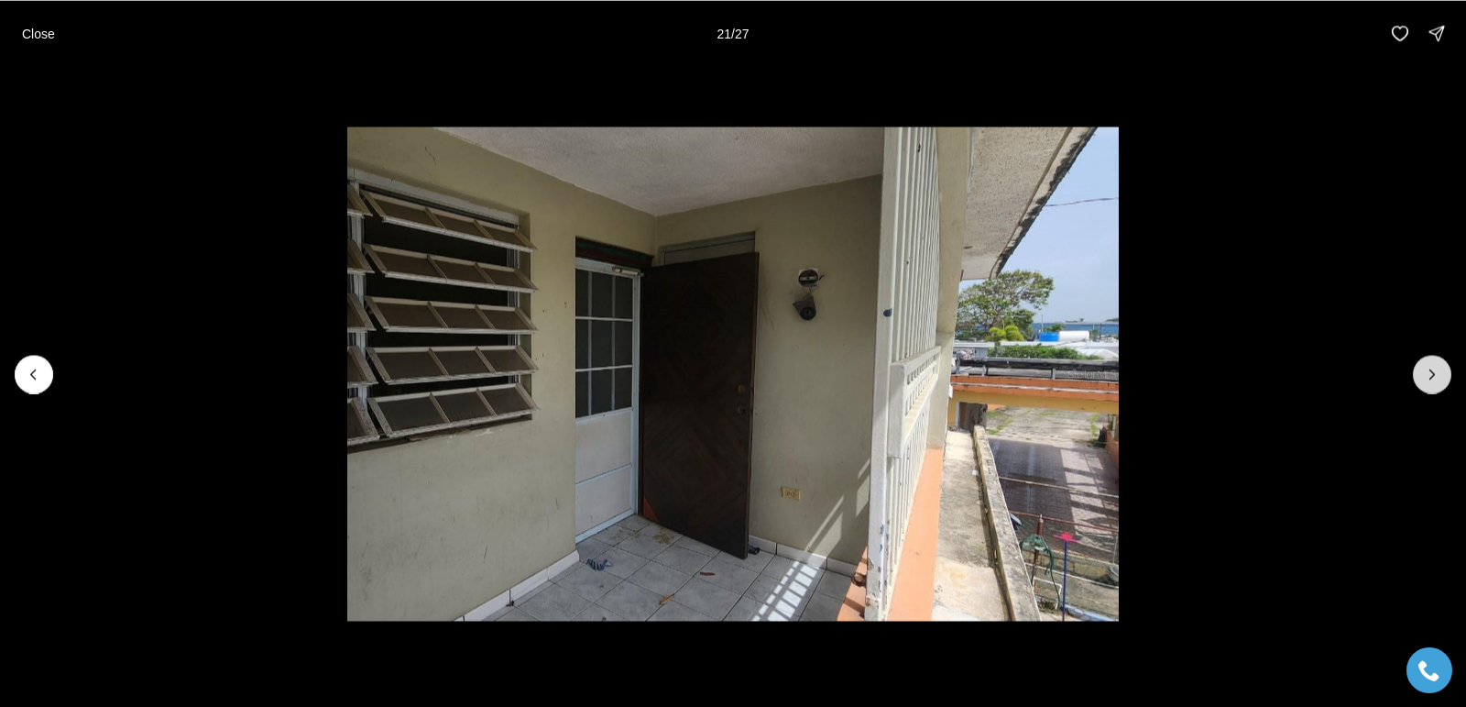
click at [1431, 378] on icon "Next slide" at bounding box center [1432, 373] width 5 height 9
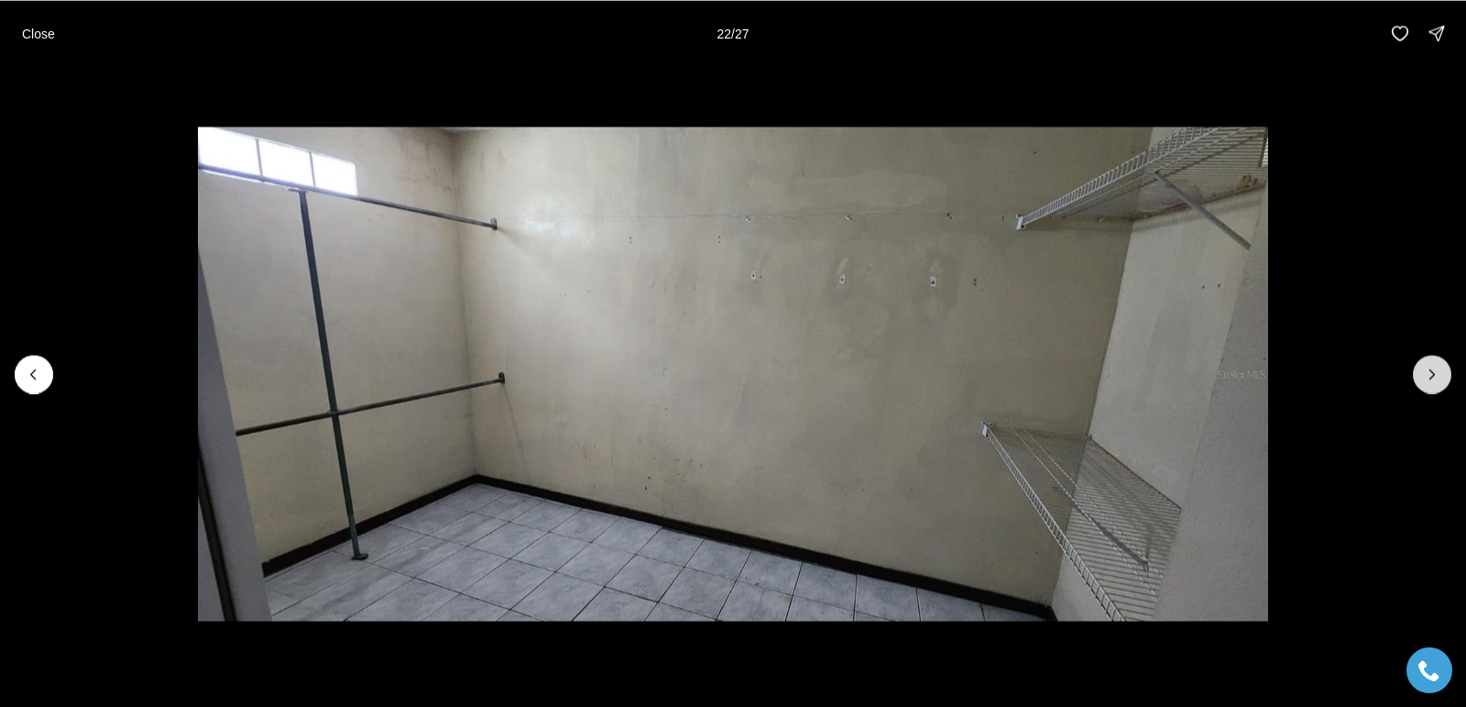
click at [1431, 378] on icon "Next slide" at bounding box center [1432, 373] width 5 height 9
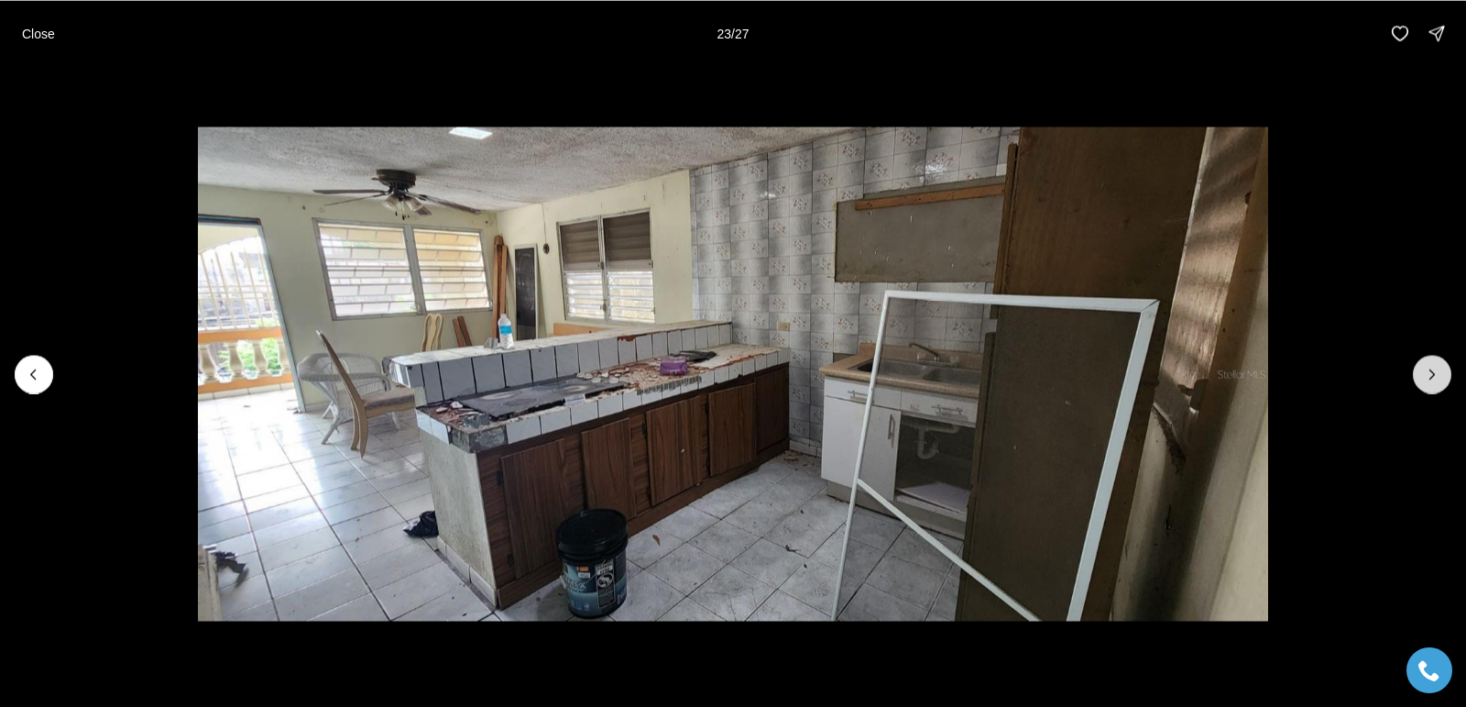
click at [1431, 378] on icon "Next slide" at bounding box center [1432, 373] width 5 height 9
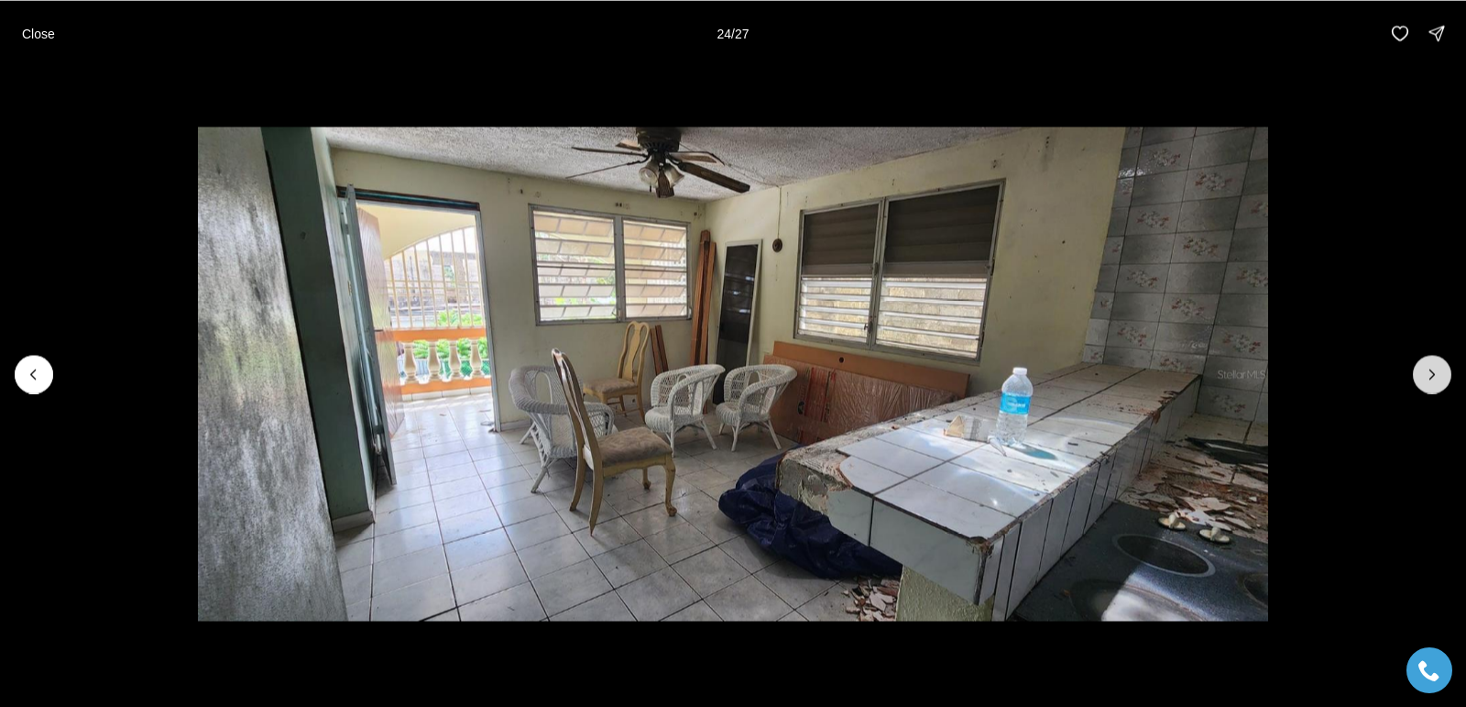
click at [1431, 378] on icon "Next slide" at bounding box center [1432, 373] width 5 height 9
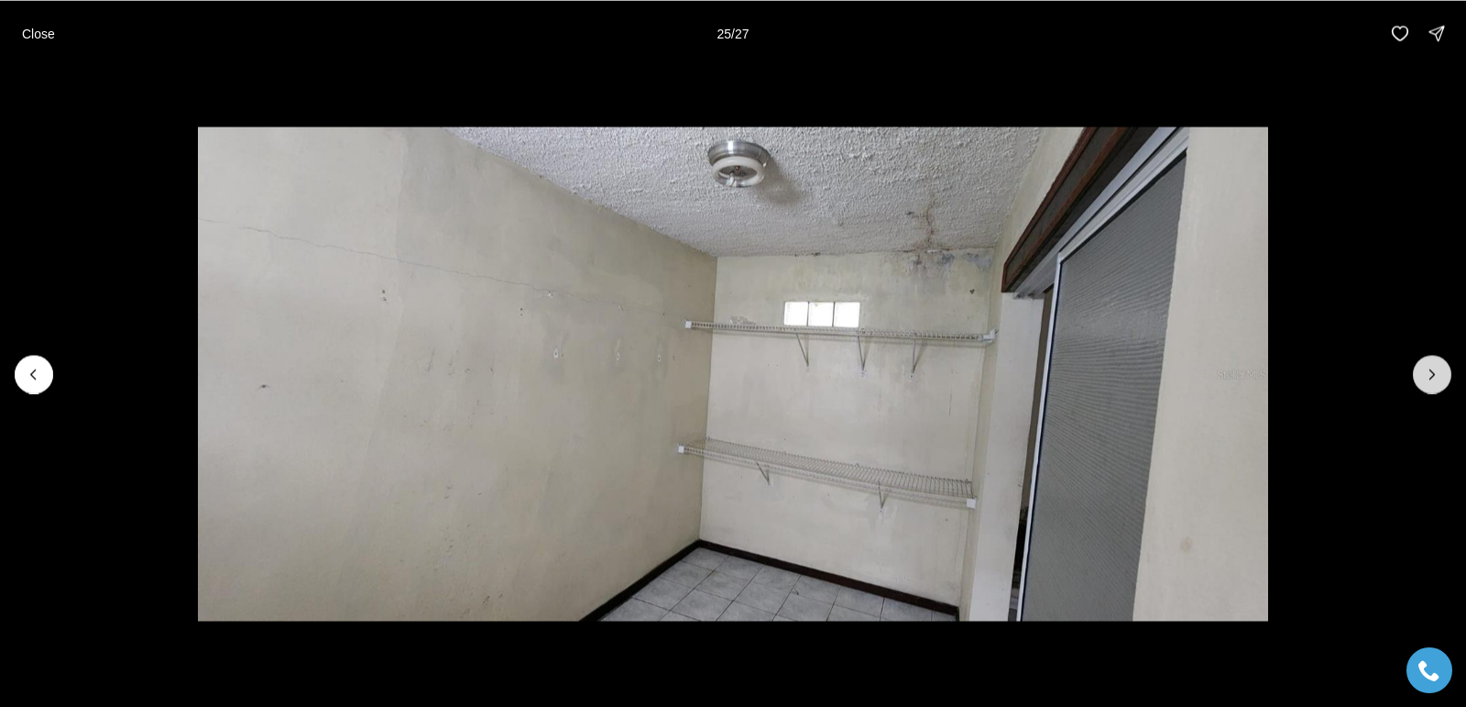
click at [1431, 378] on icon "Next slide" at bounding box center [1432, 373] width 5 height 9
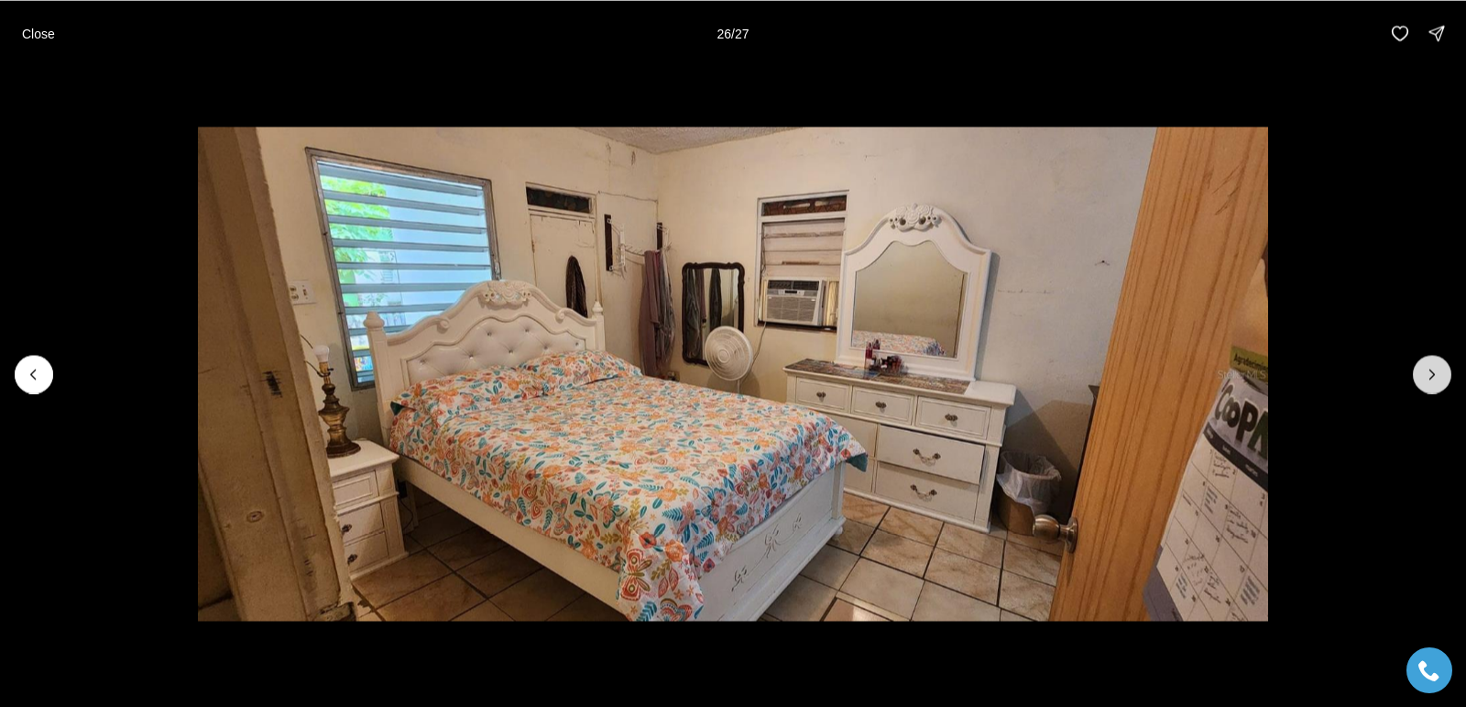
click at [1431, 378] on icon "Next slide" at bounding box center [1432, 373] width 5 height 9
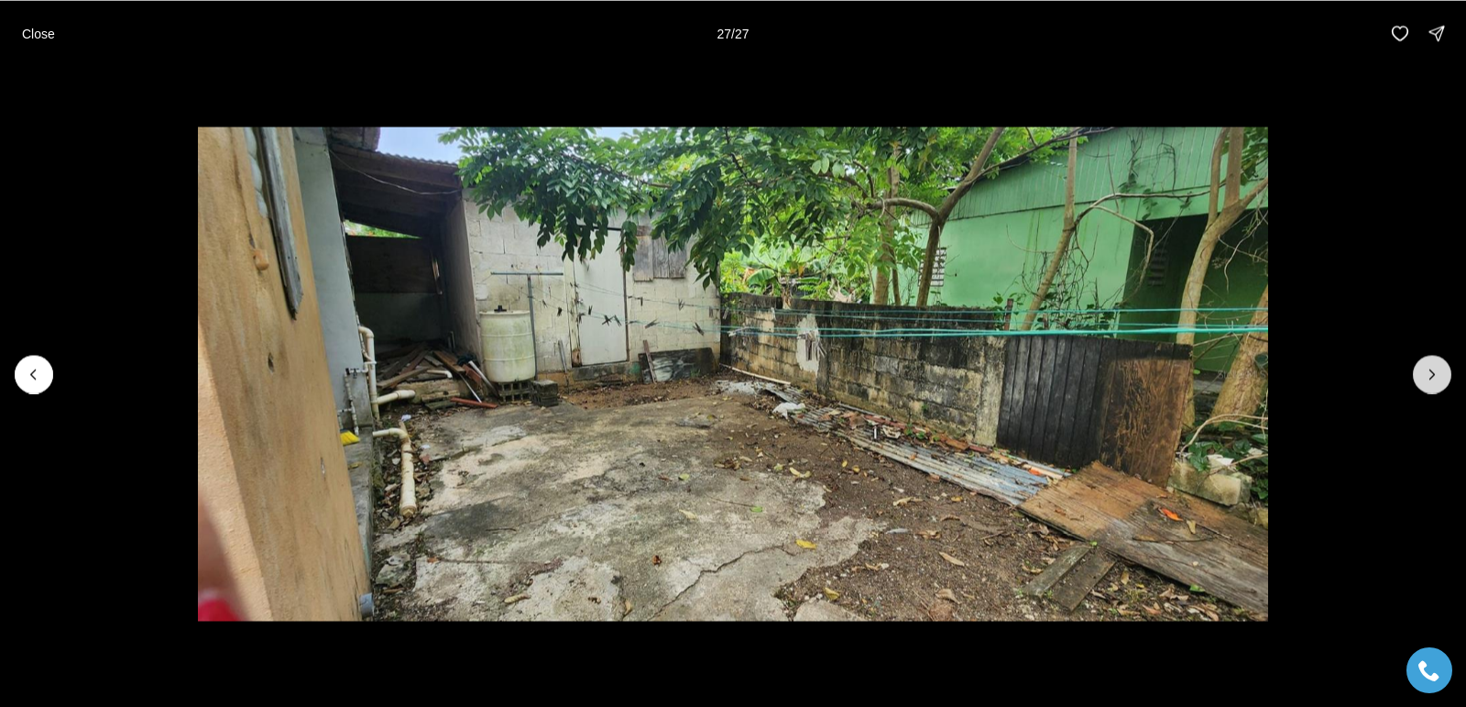
click at [1431, 378] on div at bounding box center [1432, 374] width 38 height 38
click at [38, 32] on p "Close" at bounding box center [38, 33] width 33 height 15
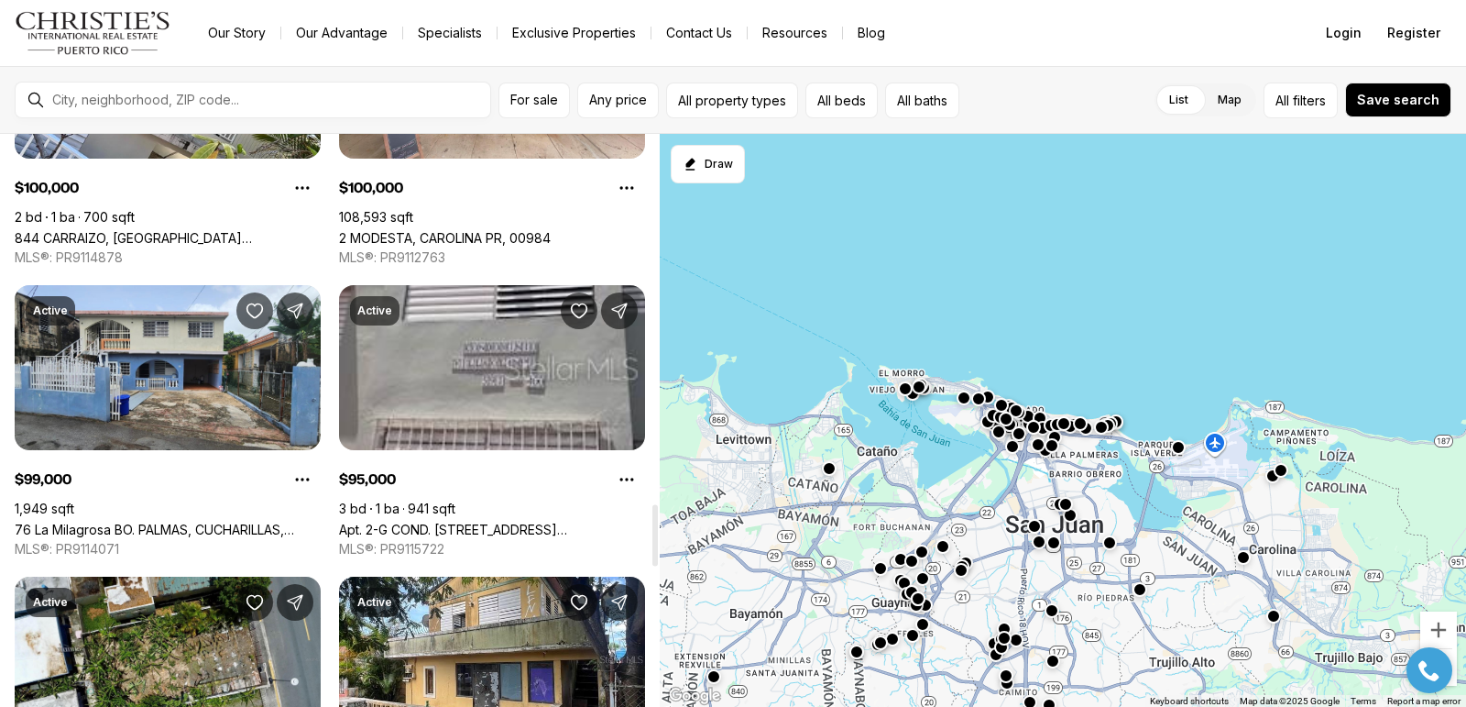
scroll to position [817, 0]
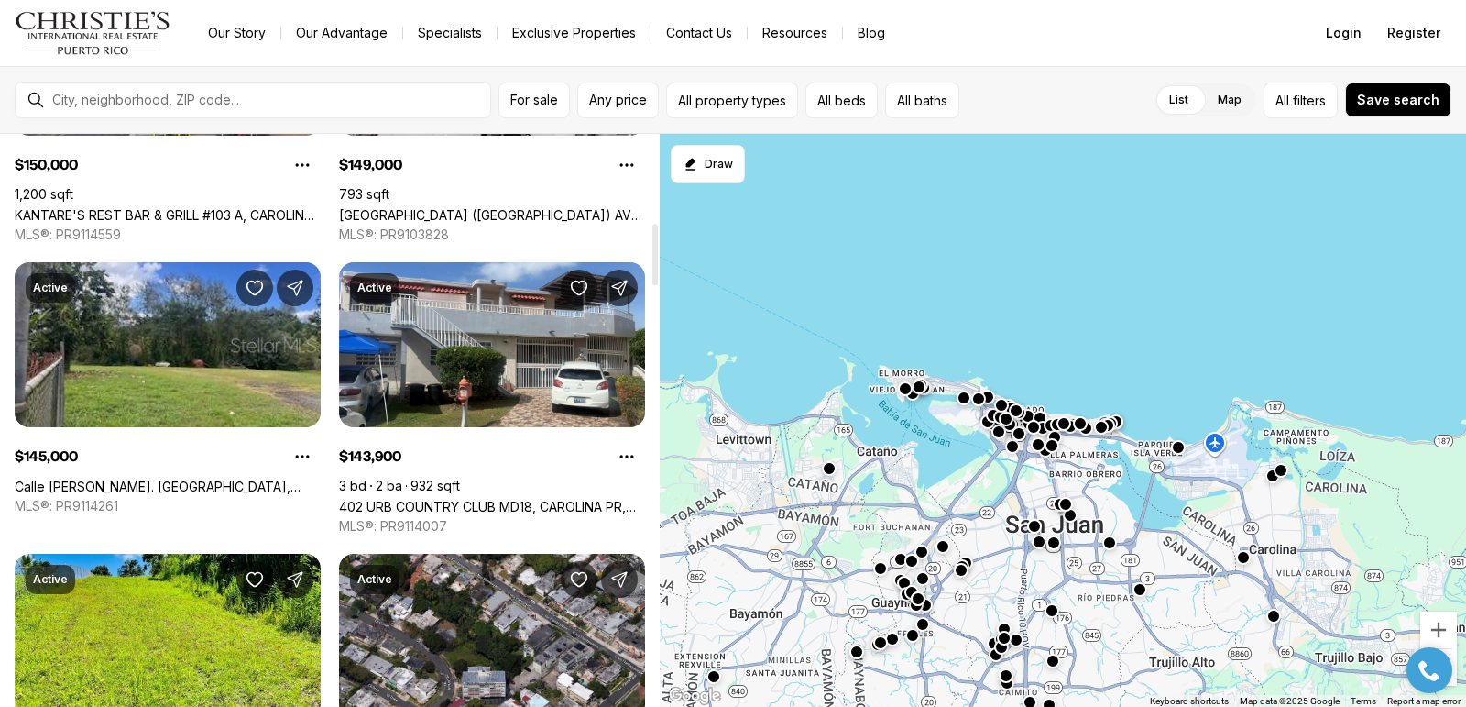
click at [659, 255] on div at bounding box center [655, 420] width 9 height 573
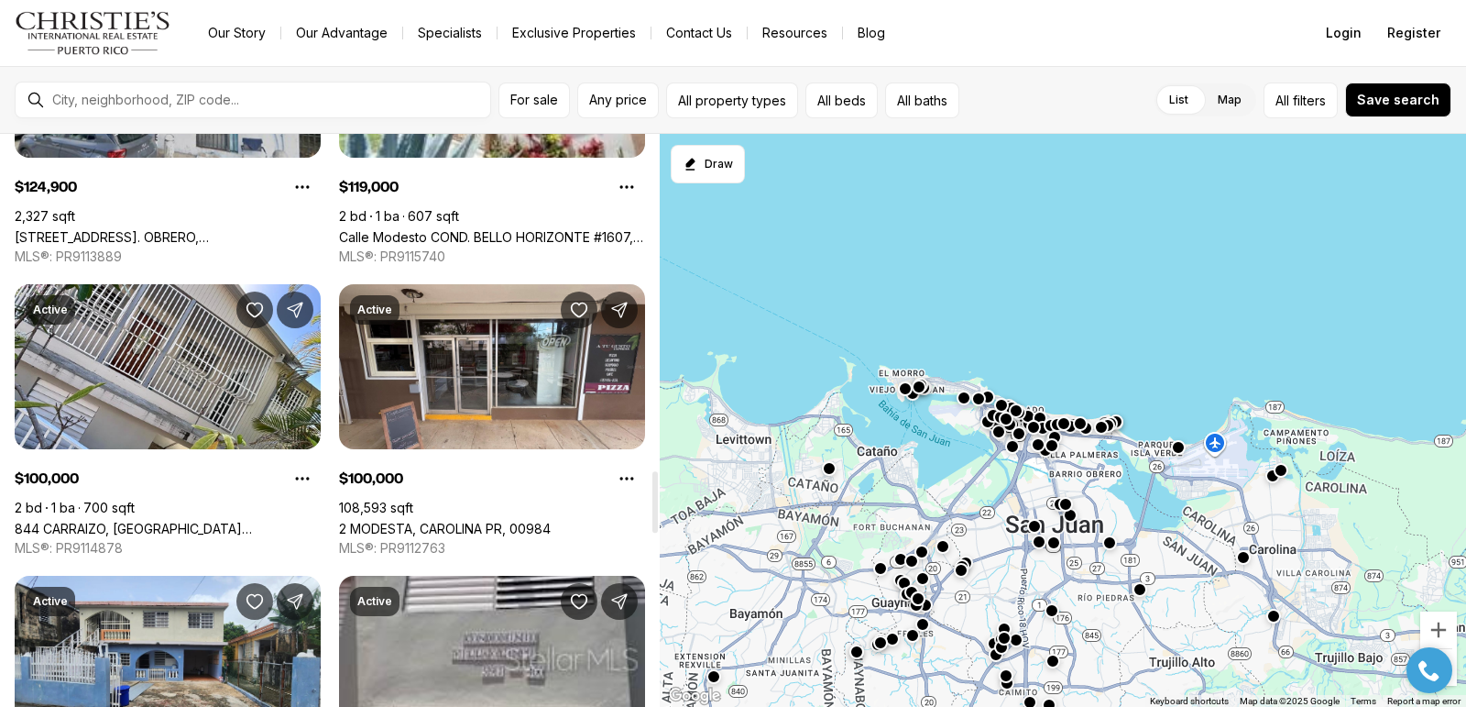
scroll to position [3093, 0]
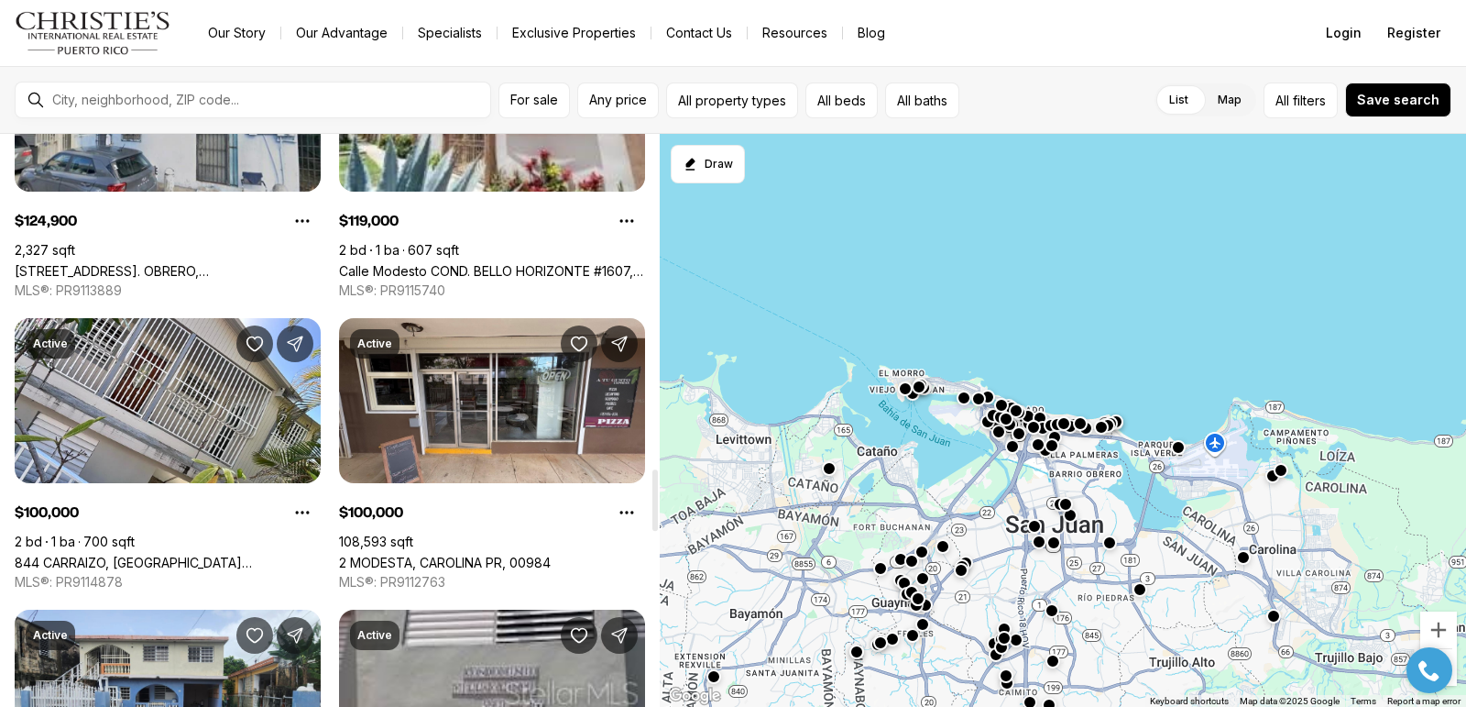
drag, startPoint x: 653, startPoint y: 241, endPoint x: 688, endPoint y: 487, distance: 248.0
click at [658, 487] on div at bounding box center [654, 499] width 5 height 61
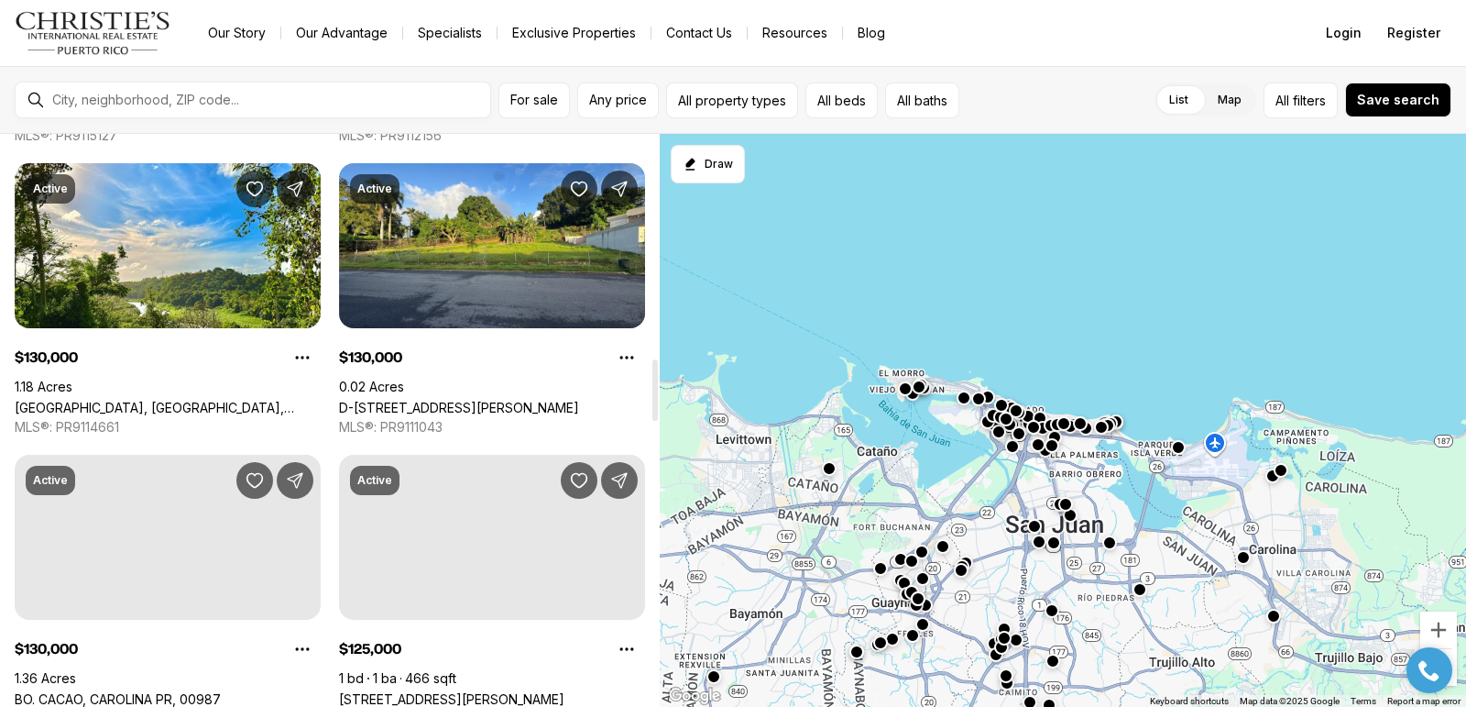
scroll to position [2074, 0]
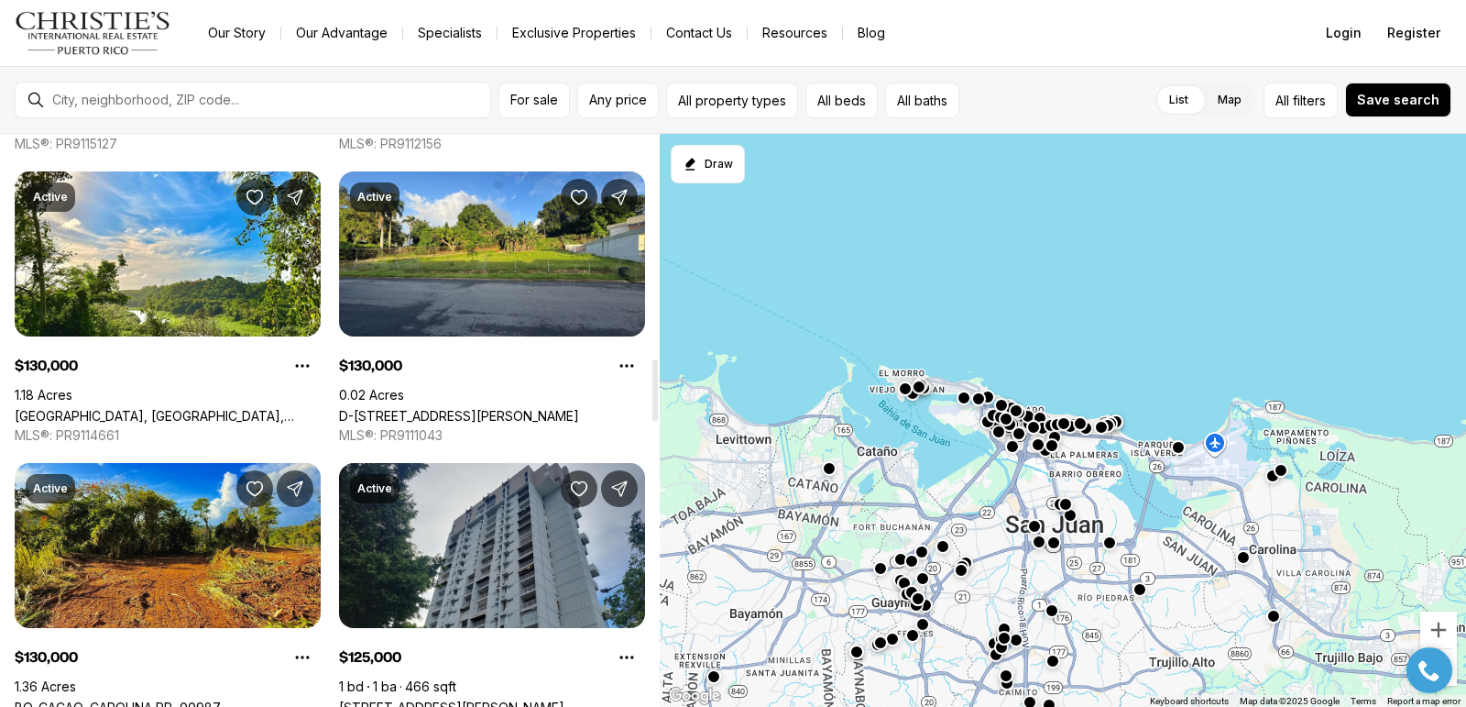
drag, startPoint x: 656, startPoint y: 505, endPoint x: 674, endPoint y: 395, distance: 111.5
click at [658, 395] on div at bounding box center [654, 389] width 5 height 61
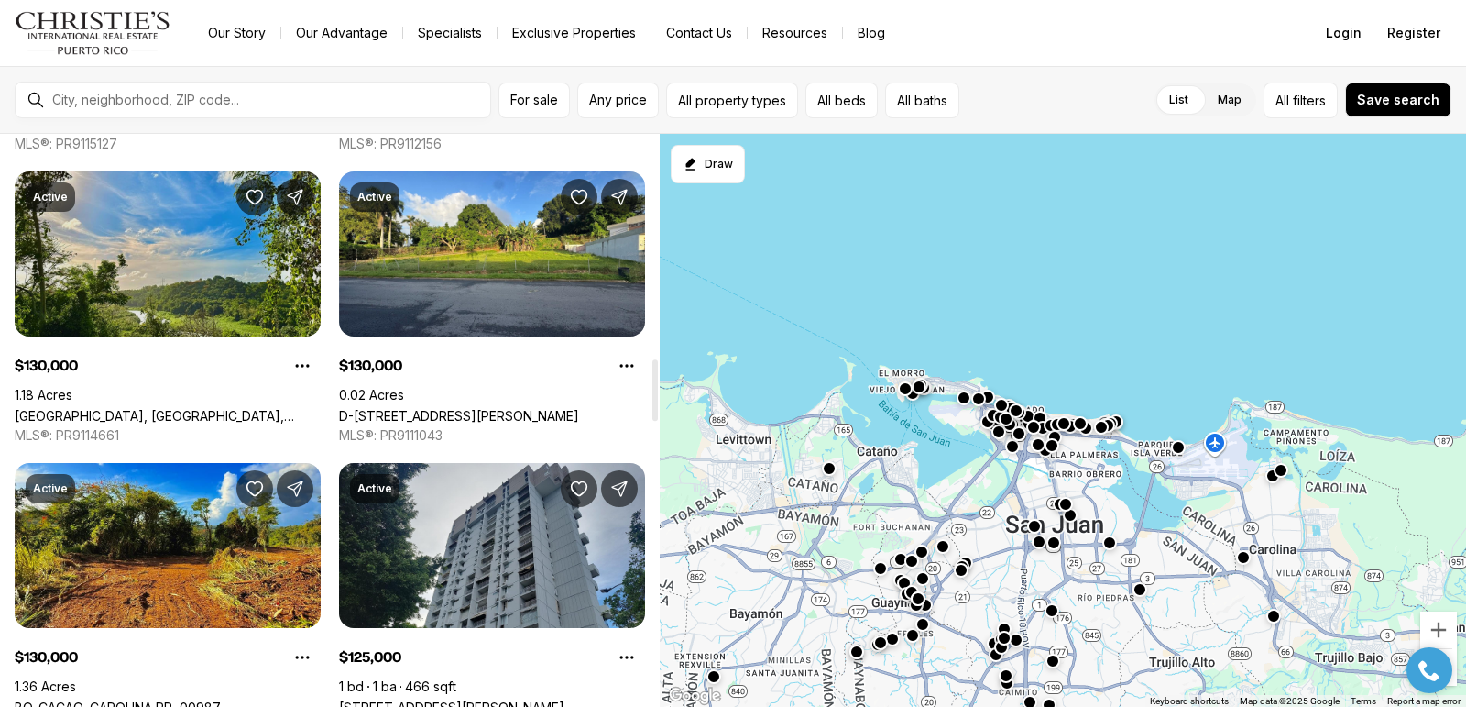
click at [162, 408] on link "[GEOGRAPHIC_DATA], [GEOGRAPHIC_DATA], 00987" at bounding box center [168, 416] width 306 height 16
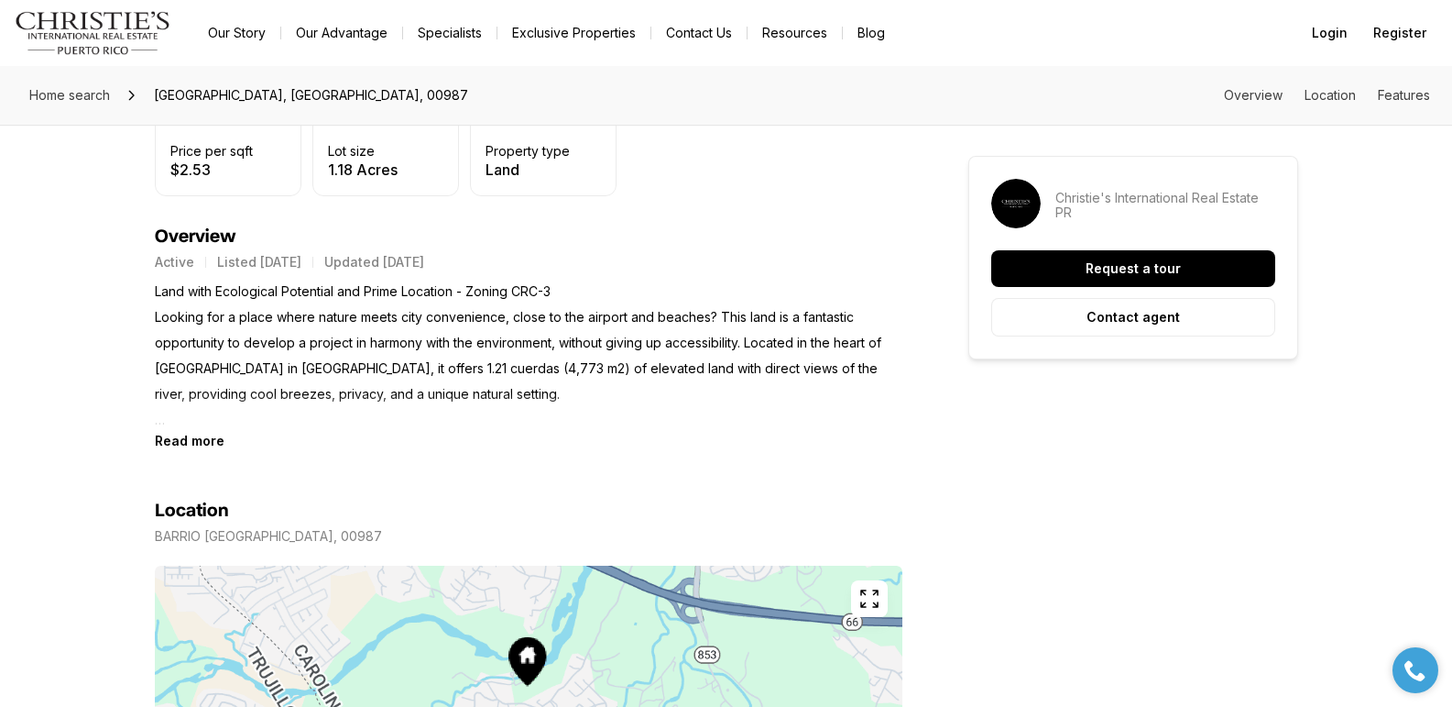
scroll to position [549, 0]
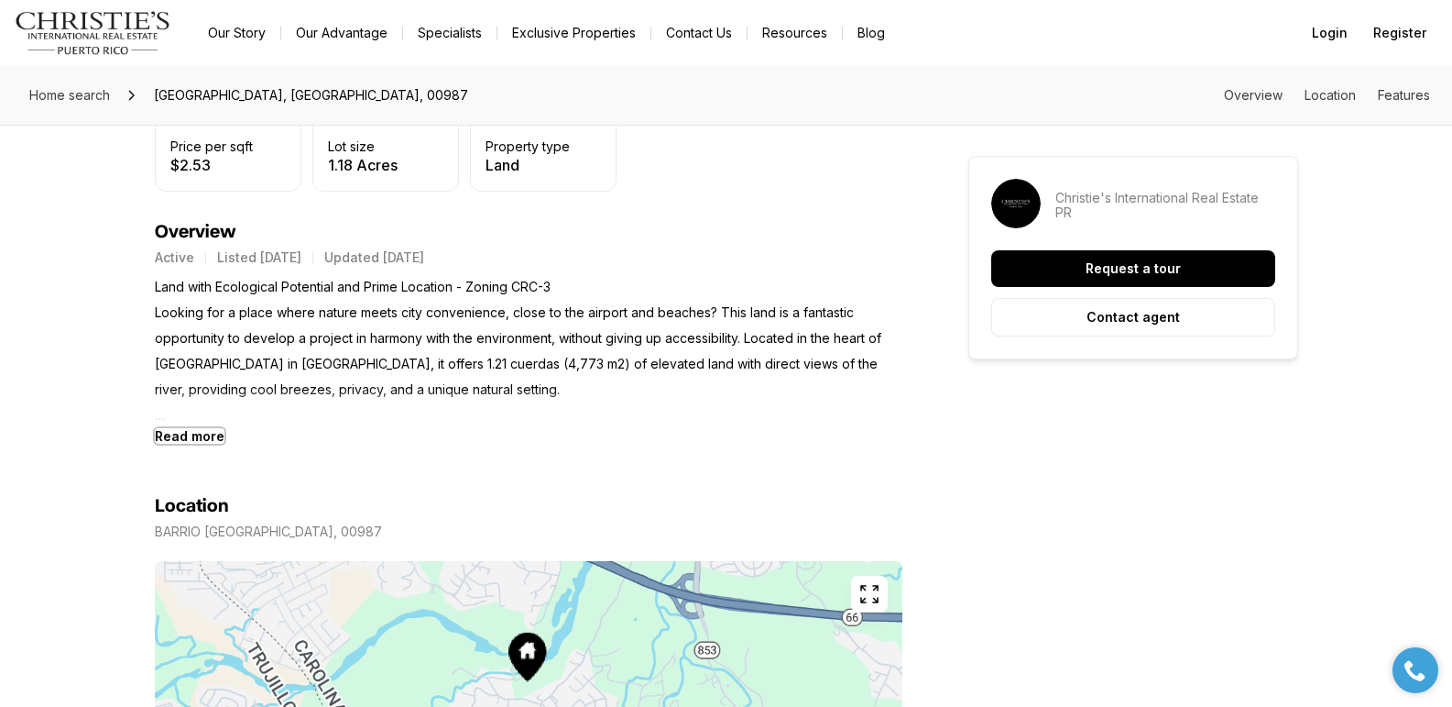
click at [186, 441] on b "Read more" at bounding box center [190, 436] width 70 height 16
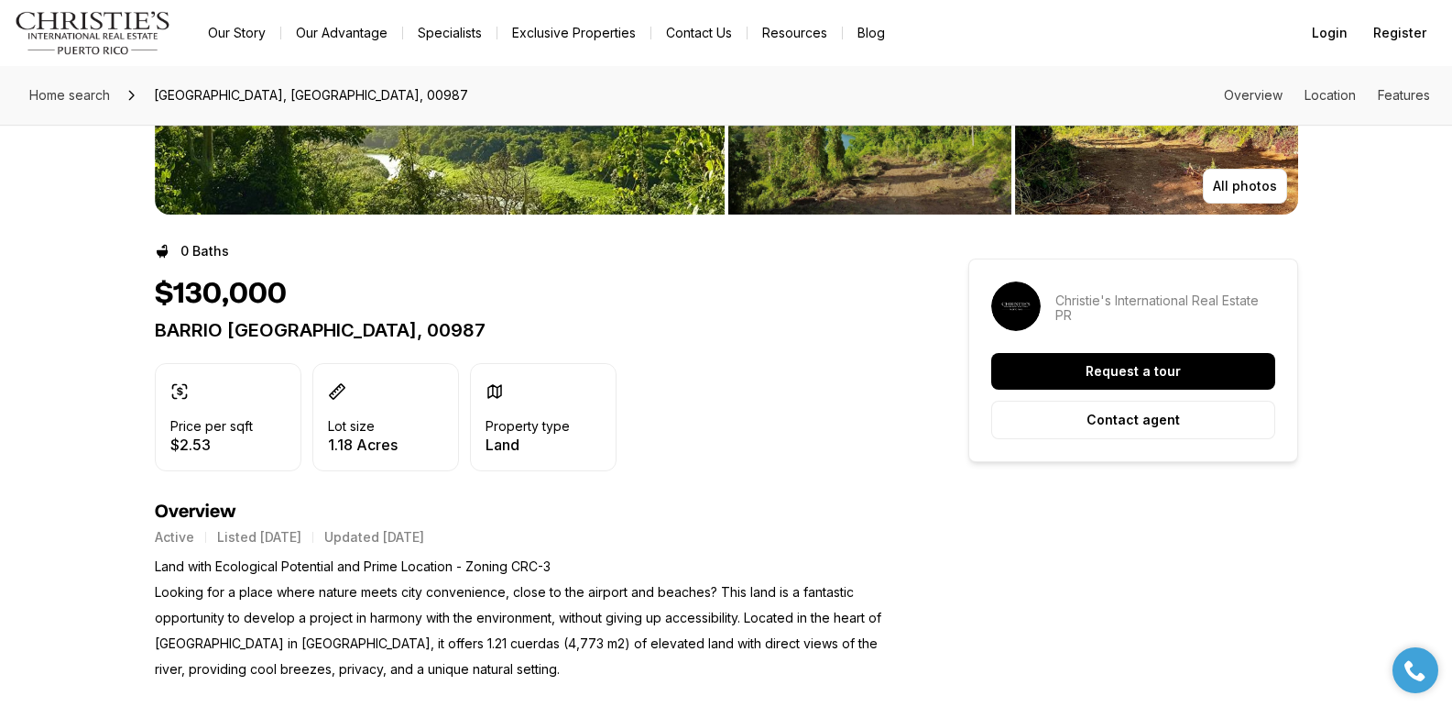
scroll to position [0, 0]
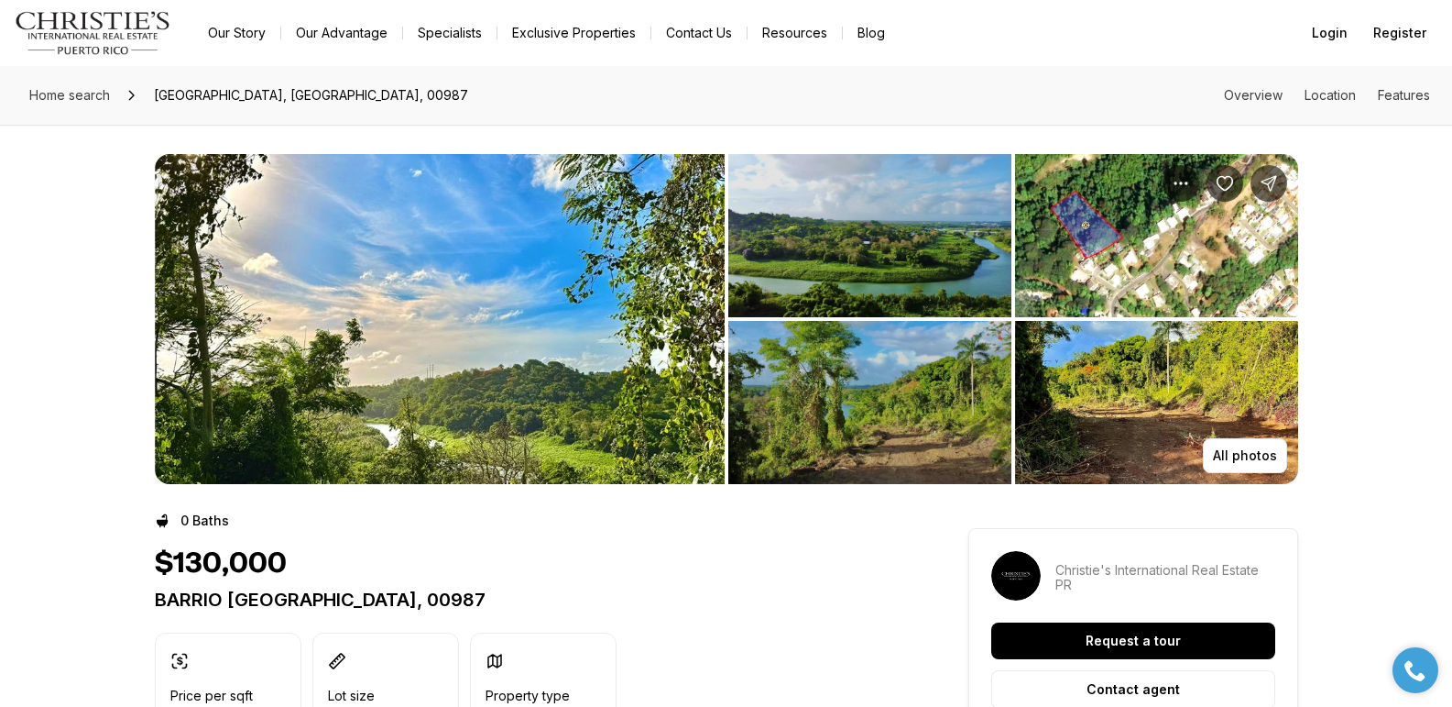
click at [493, 304] on img "View image gallery" at bounding box center [440, 319] width 570 height 330
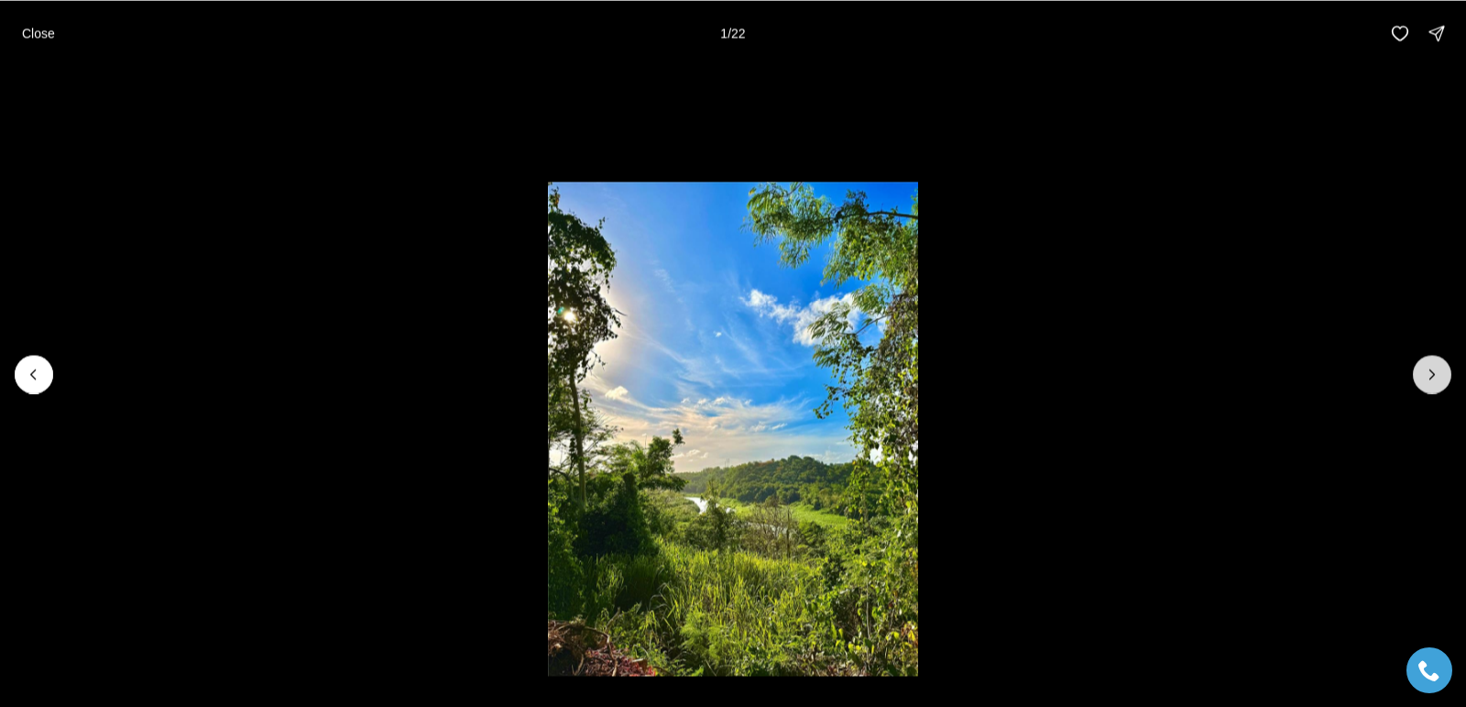
click at [1429, 379] on icon "Next slide" at bounding box center [1432, 374] width 18 height 18
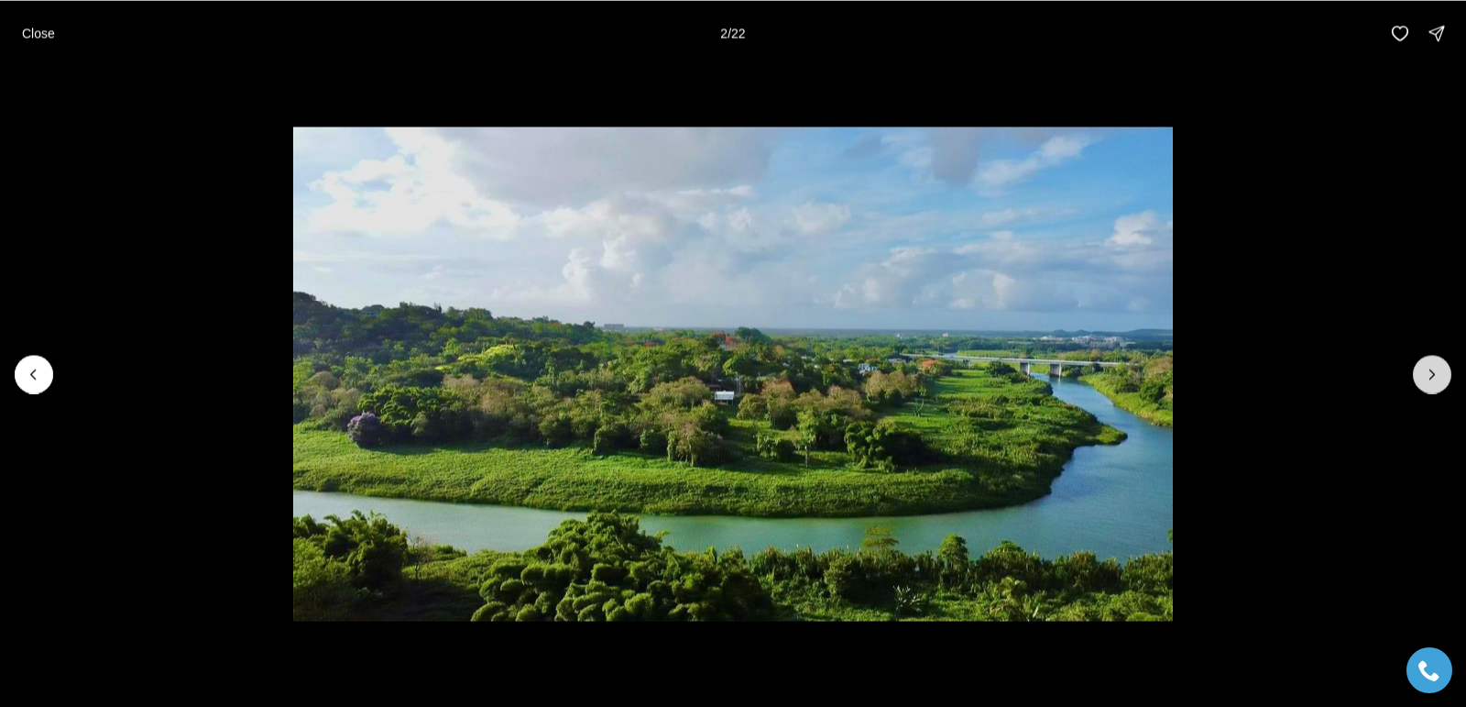
click at [1429, 379] on icon "Next slide" at bounding box center [1432, 374] width 18 height 18
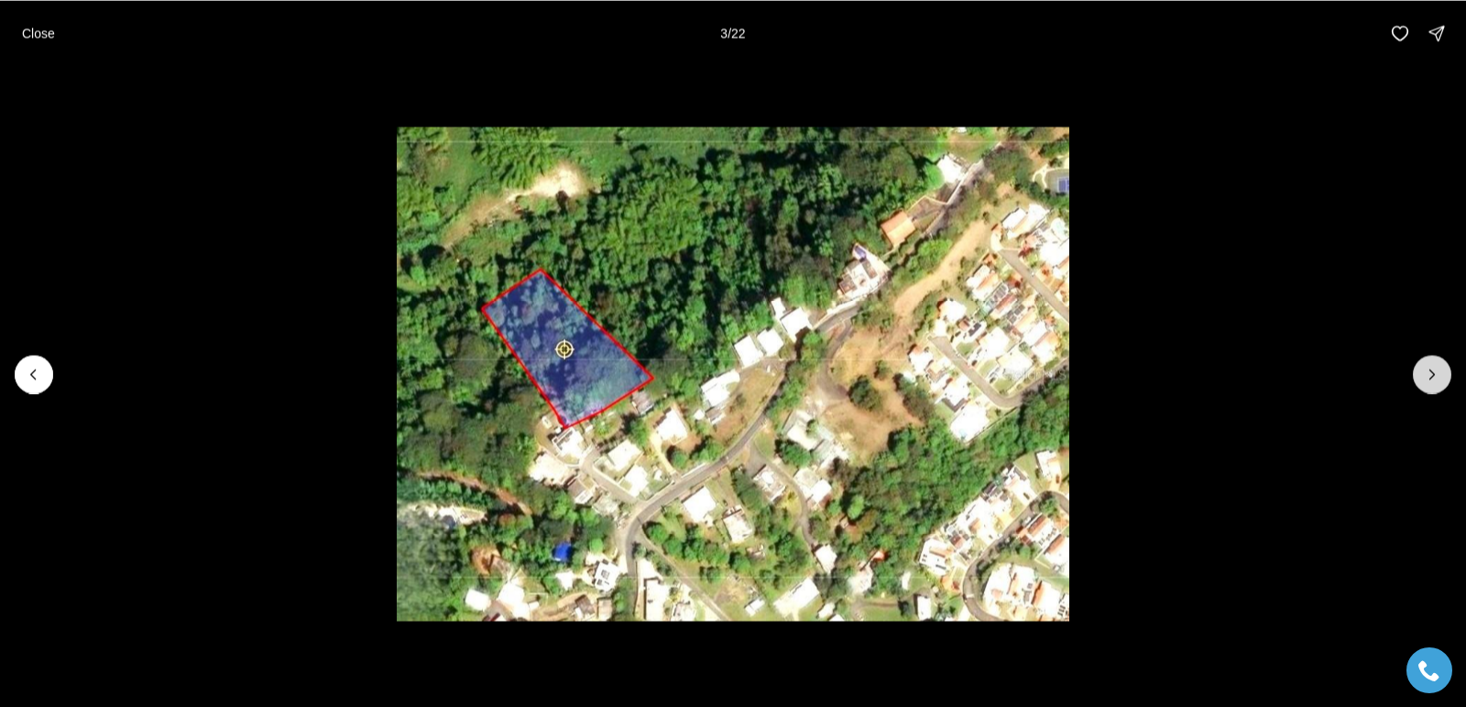
click at [1429, 379] on icon "Next slide" at bounding box center [1432, 374] width 18 height 18
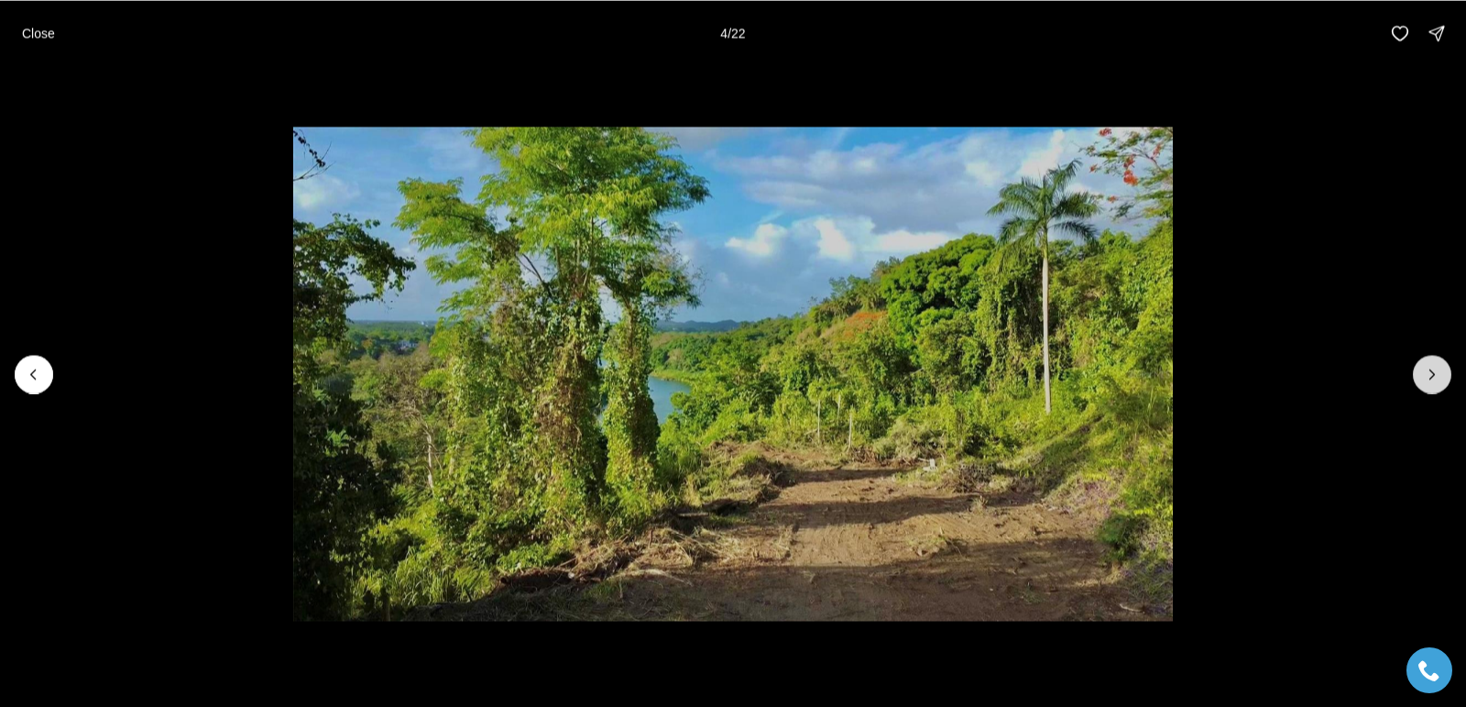
click at [1429, 379] on icon "Next slide" at bounding box center [1432, 374] width 18 height 18
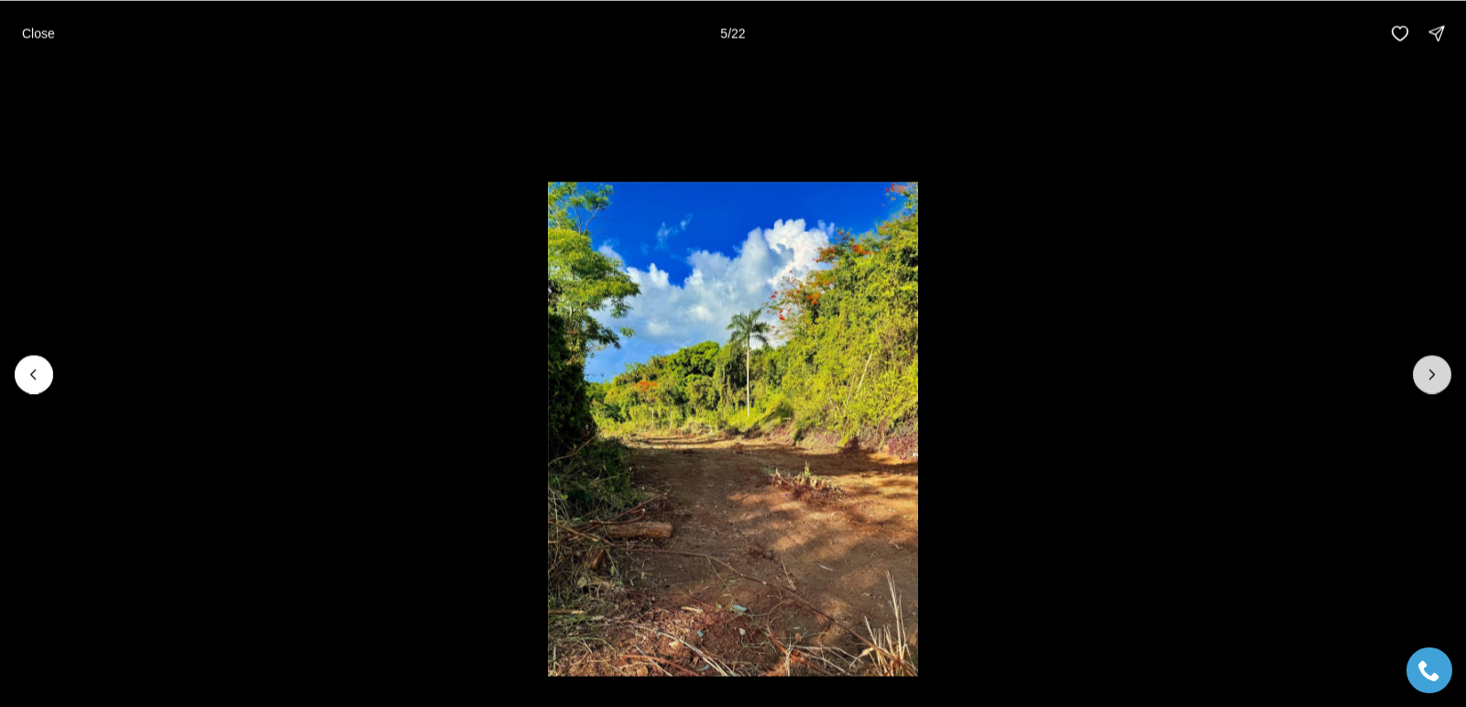
click at [1429, 379] on icon "Next slide" at bounding box center [1432, 374] width 18 height 18
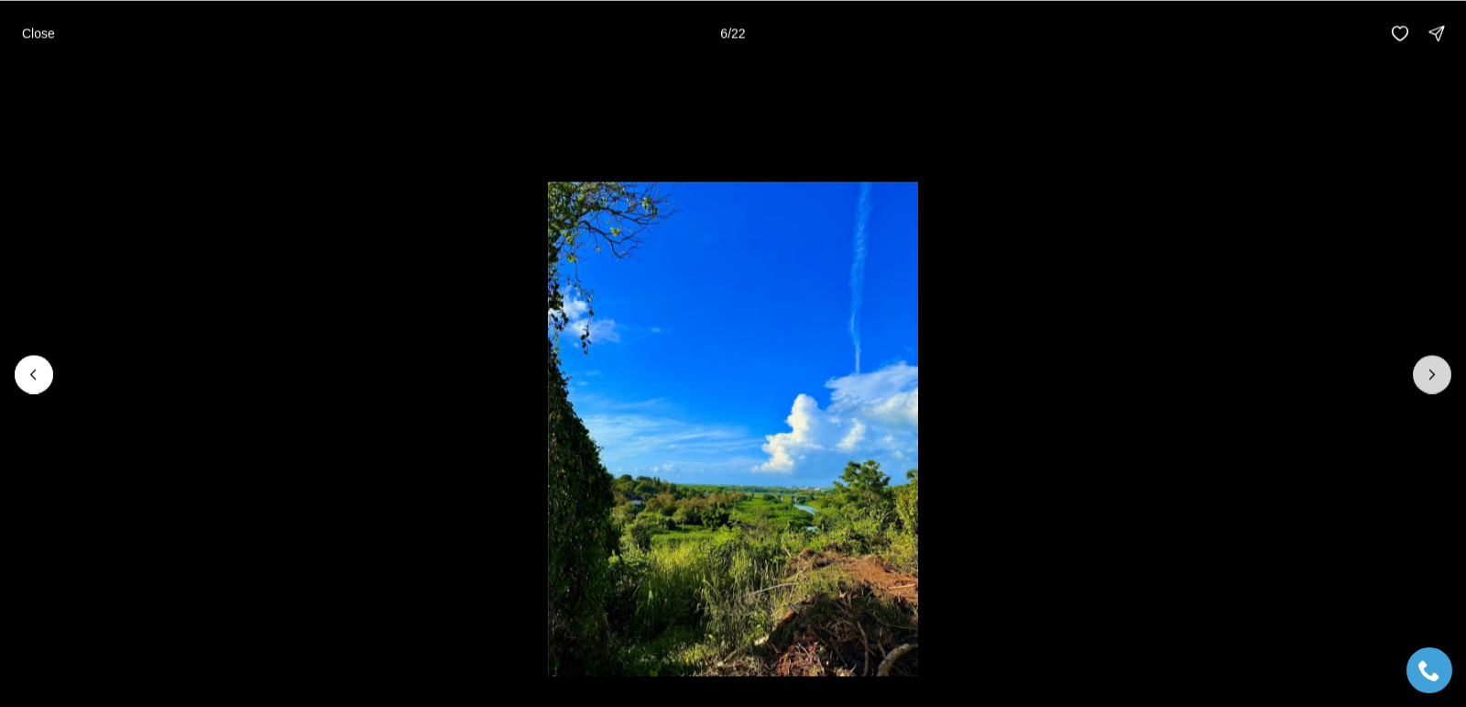
click at [1429, 379] on icon "Next slide" at bounding box center [1432, 374] width 18 height 18
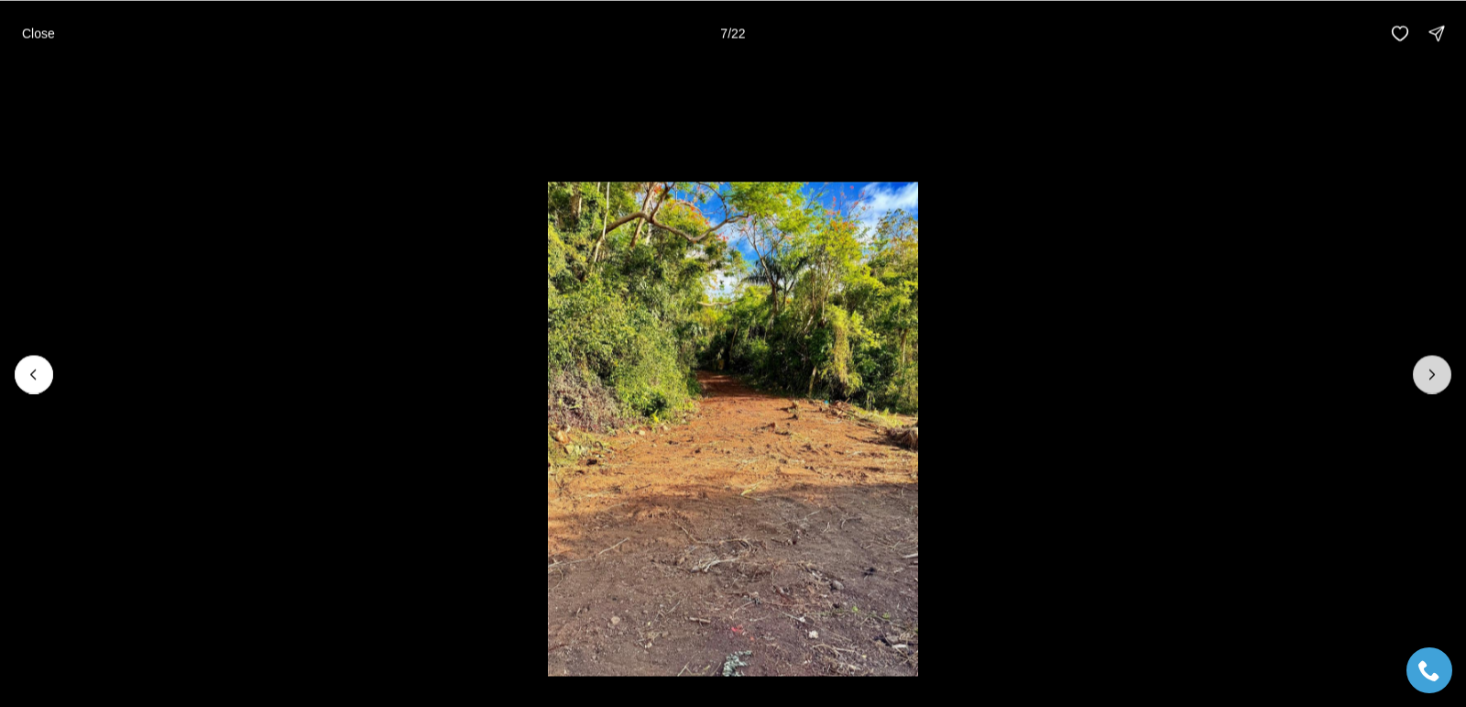
click at [1429, 379] on icon "Next slide" at bounding box center [1432, 374] width 18 height 18
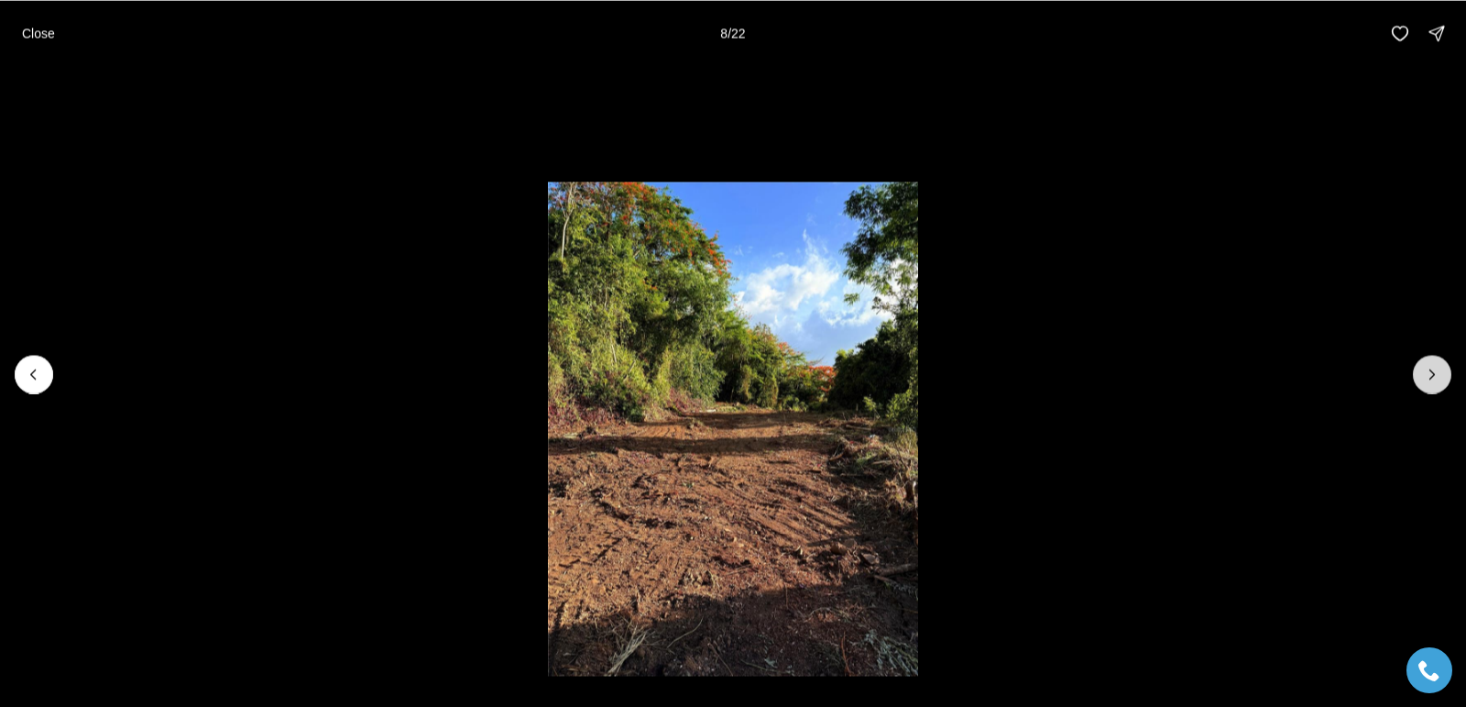
click at [1429, 379] on icon "Next slide" at bounding box center [1432, 374] width 18 height 18
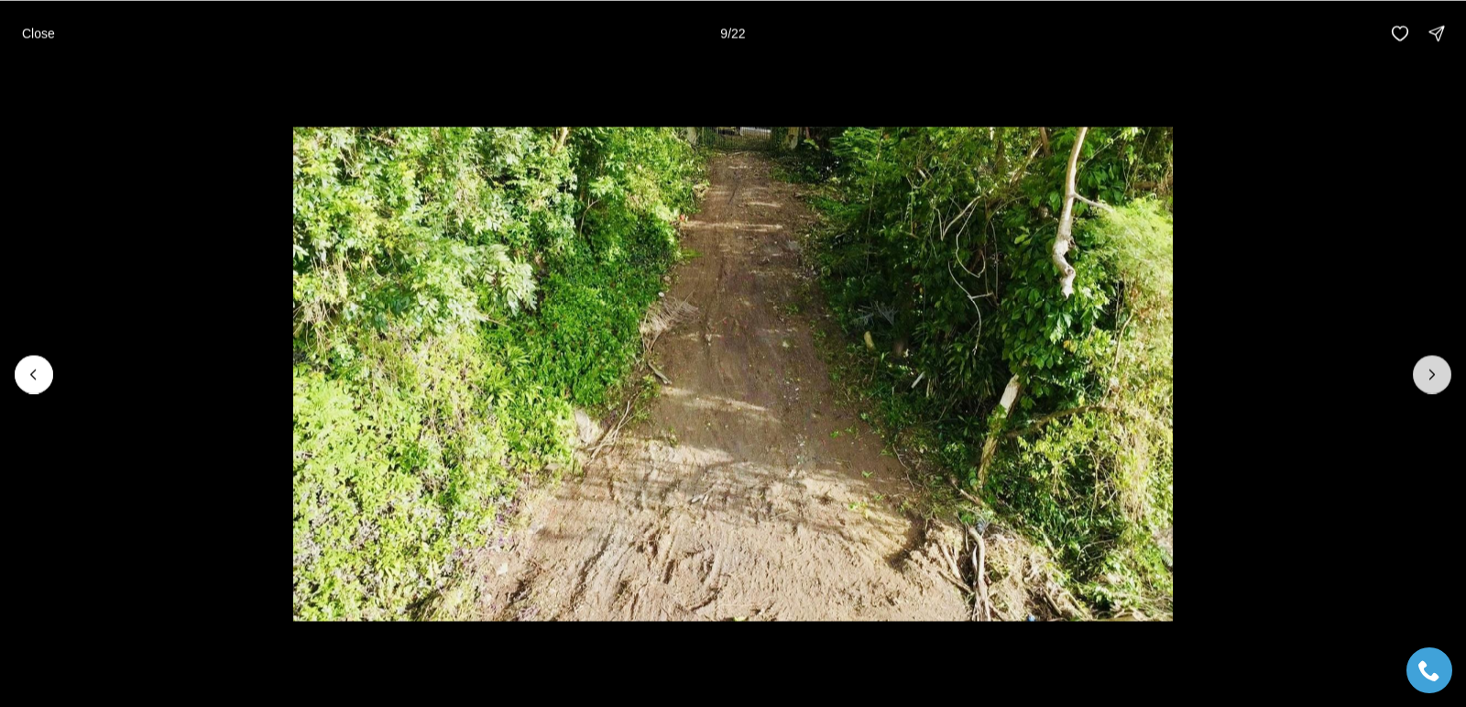
click at [1429, 379] on icon "Next slide" at bounding box center [1432, 374] width 18 height 18
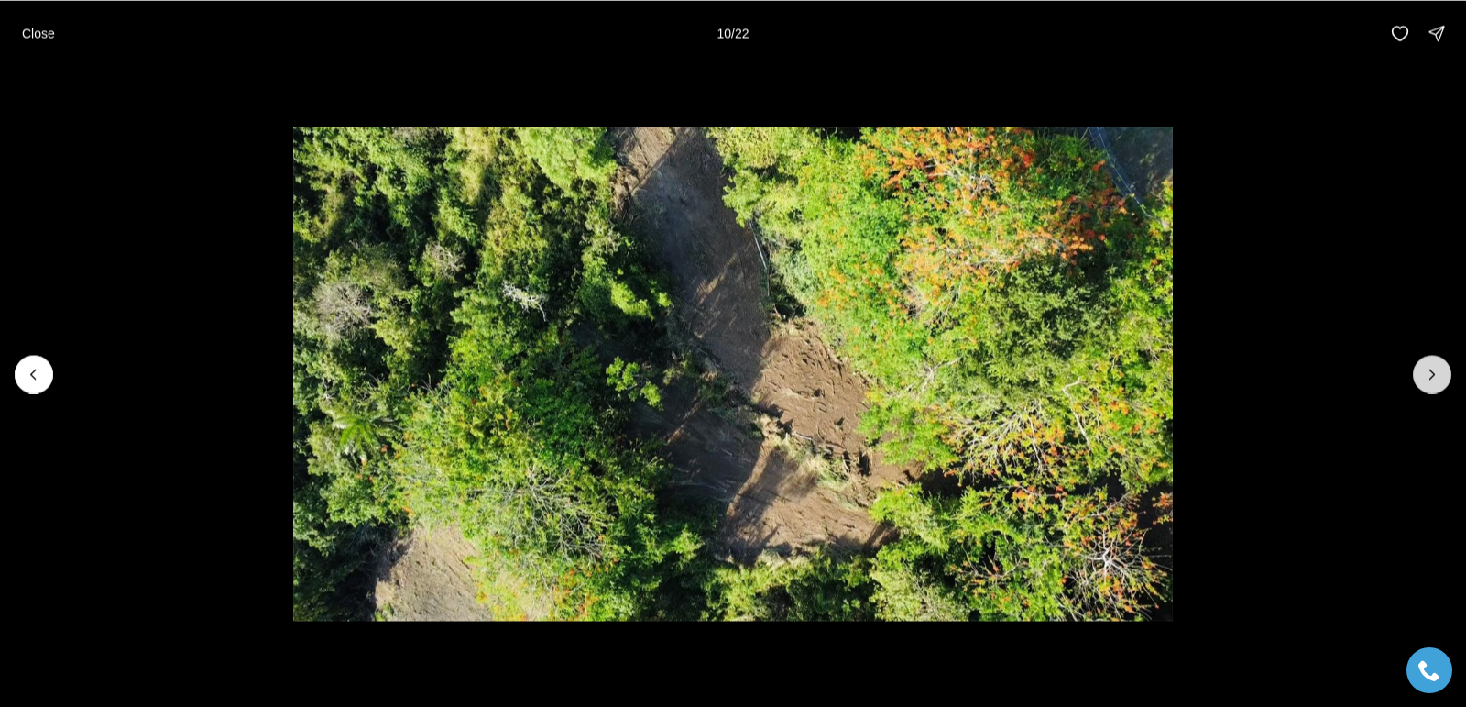
click at [1429, 379] on icon "Next slide" at bounding box center [1432, 374] width 18 height 18
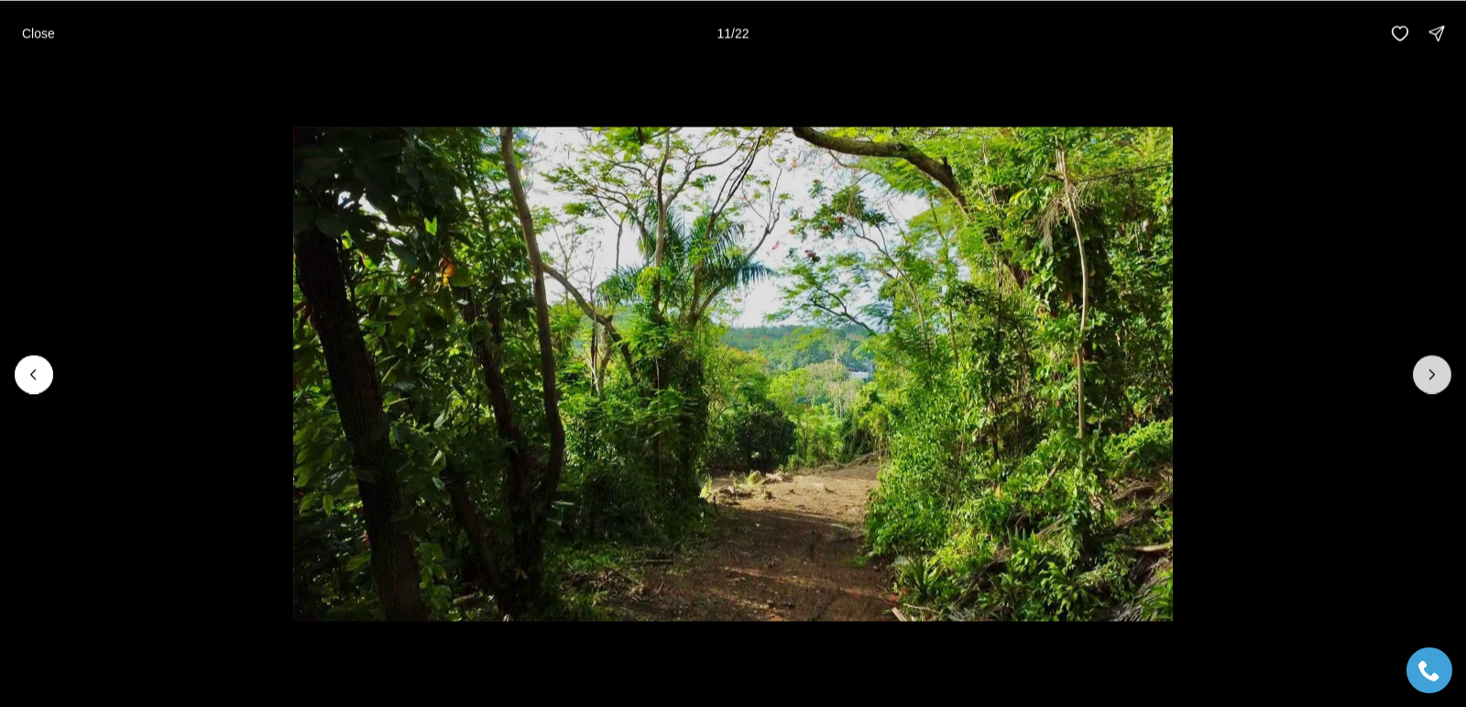
click at [1429, 379] on icon "Next slide" at bounding box center [1432, 374] width 18 height 18
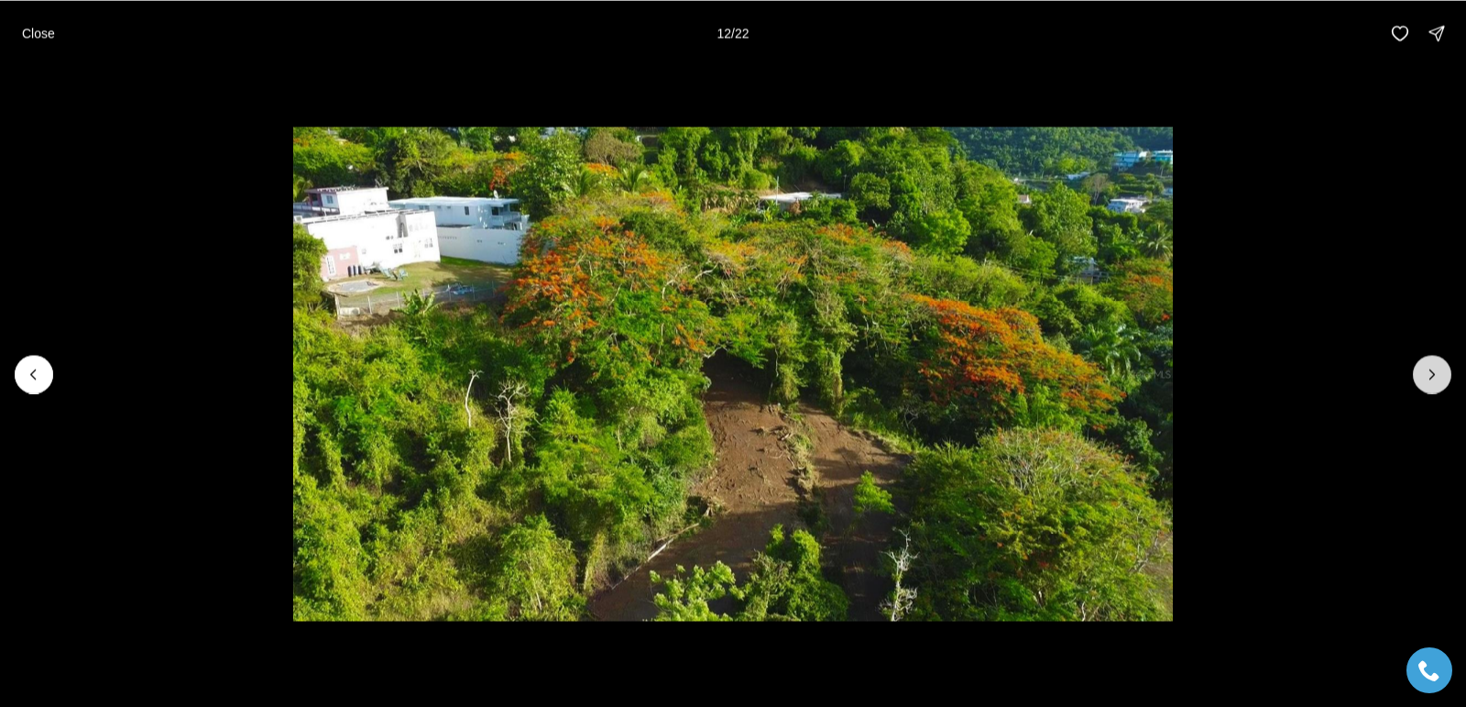
click at [1429, 379] on icon "Next slide" at bounding box center [1432, 374] width 18 height 18
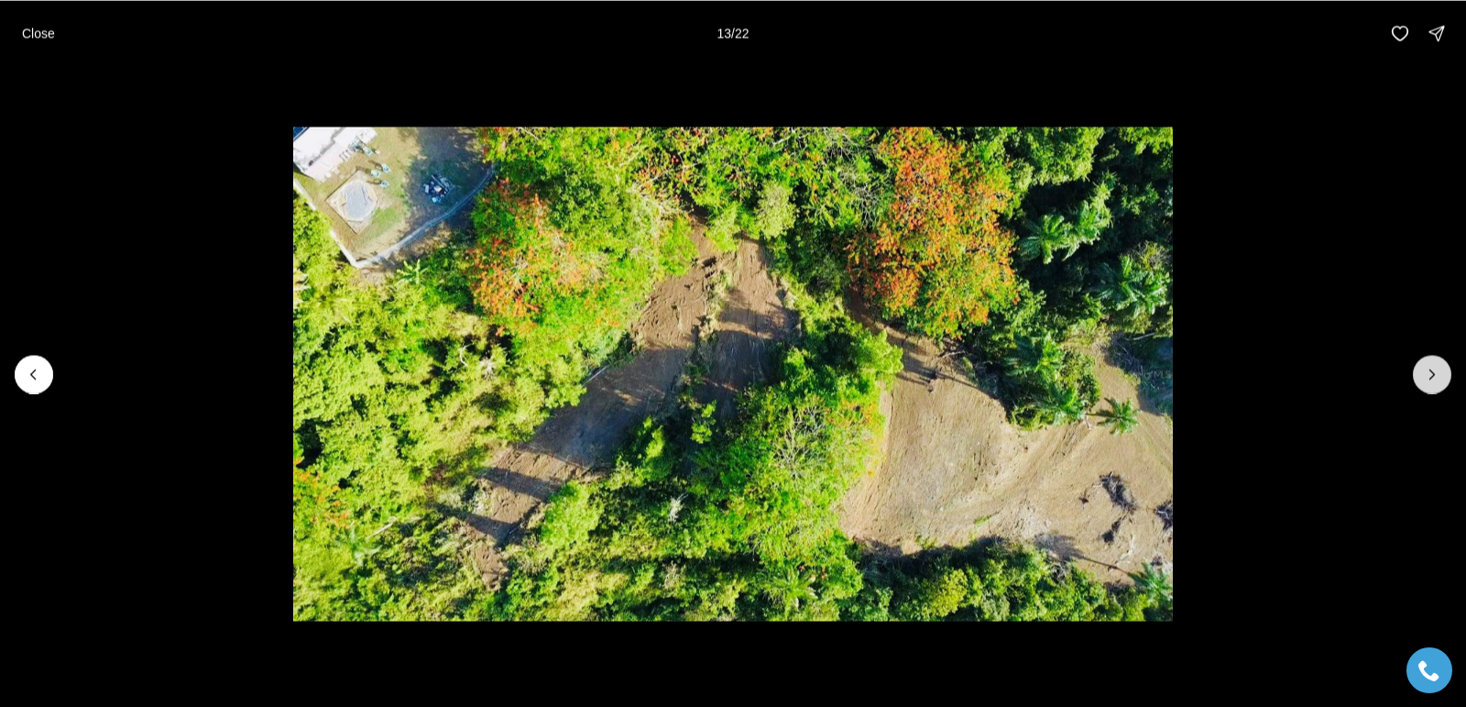
click at [1429, 379] on icon "Next slide" at bounding box center [1432, 374] width 18 height 18
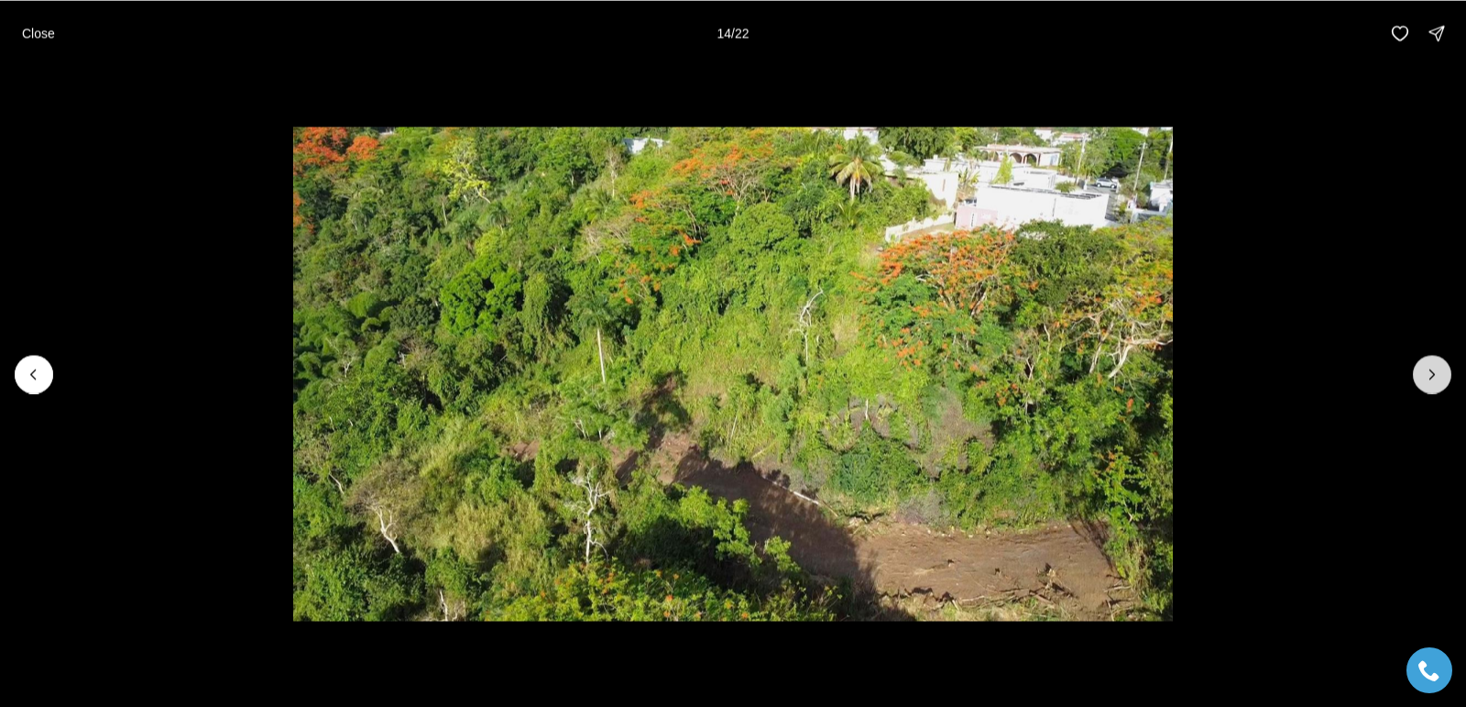
click at [1429, 379] on icon "Next slide" at bounding box center [1432, 374] width 18 height 18
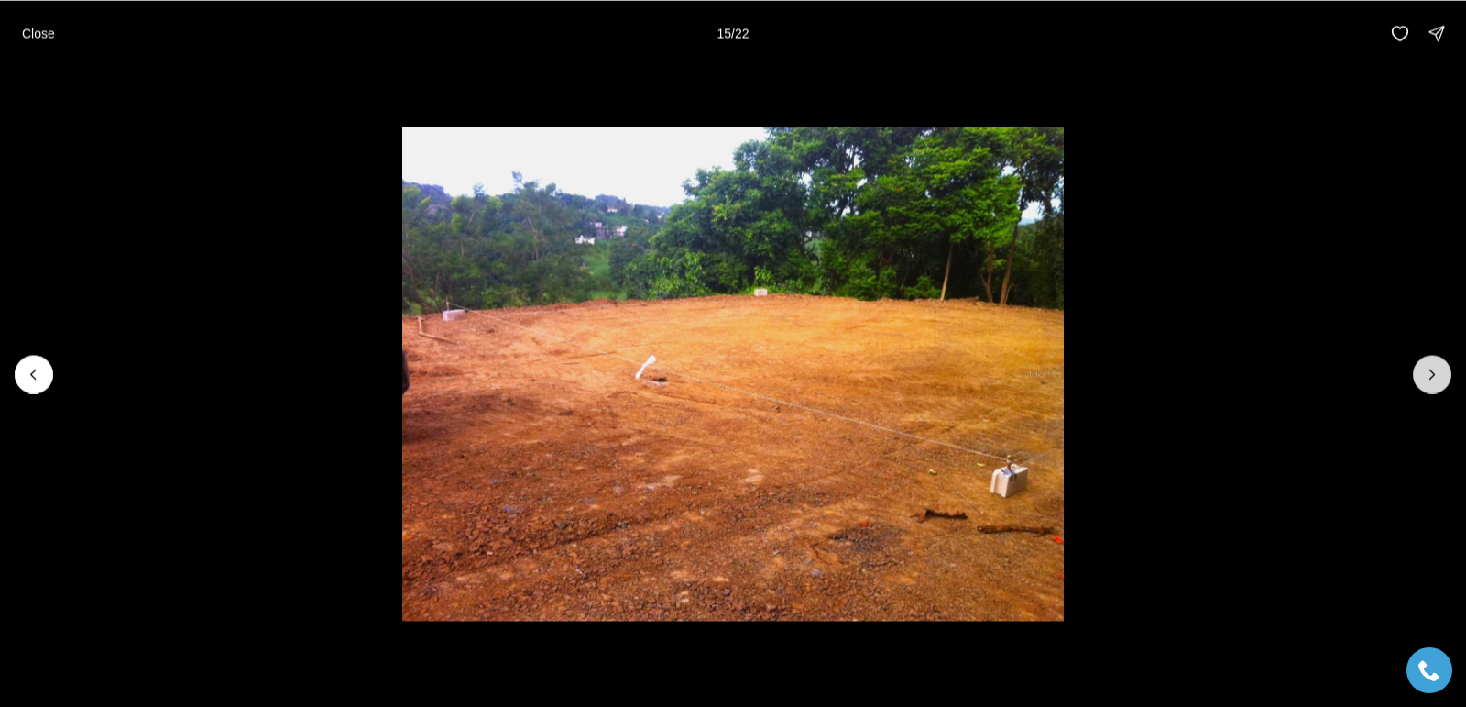
click at [1429, 379] on icon "Next slide" at bounding box center [1432, 374] width 18 height 18
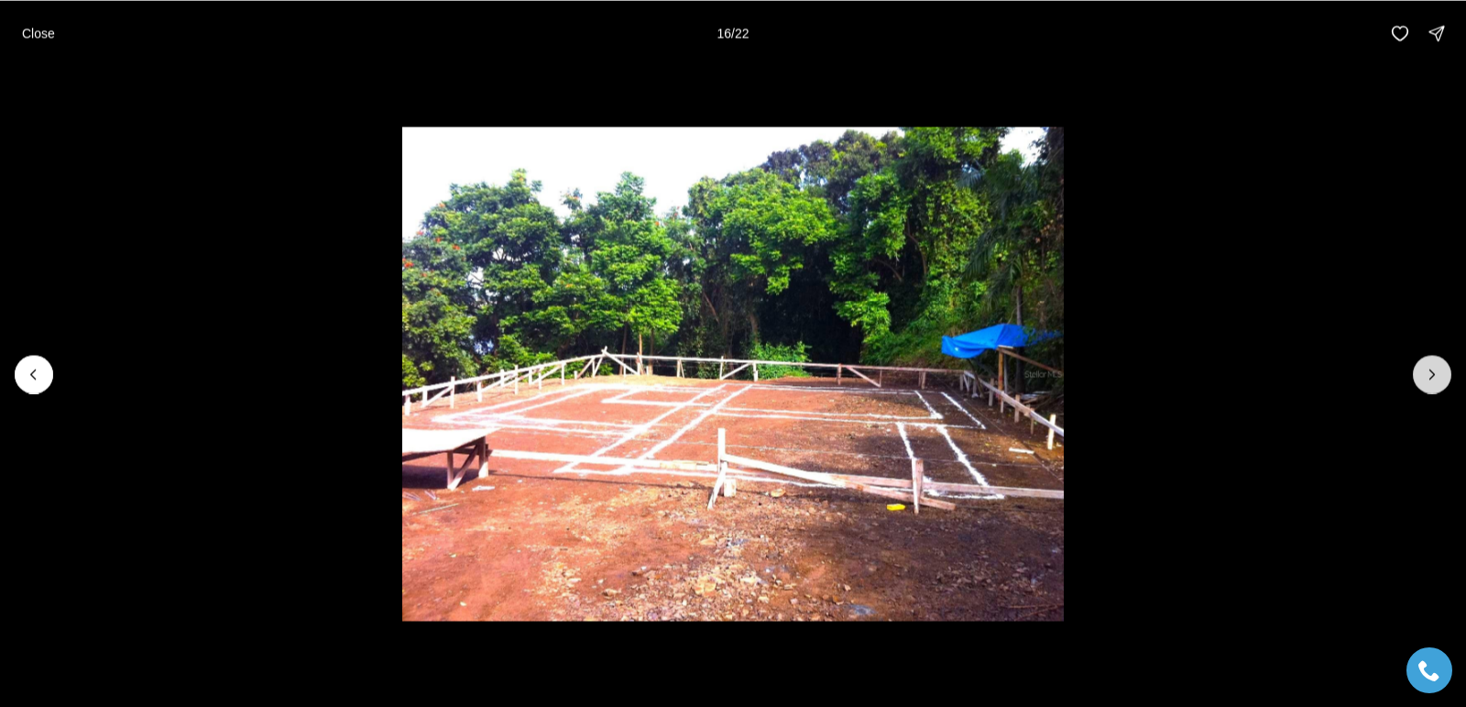
click at [1429, 379] on icon "Next slide" at bounding box center [1432, 374] width 18 height 18
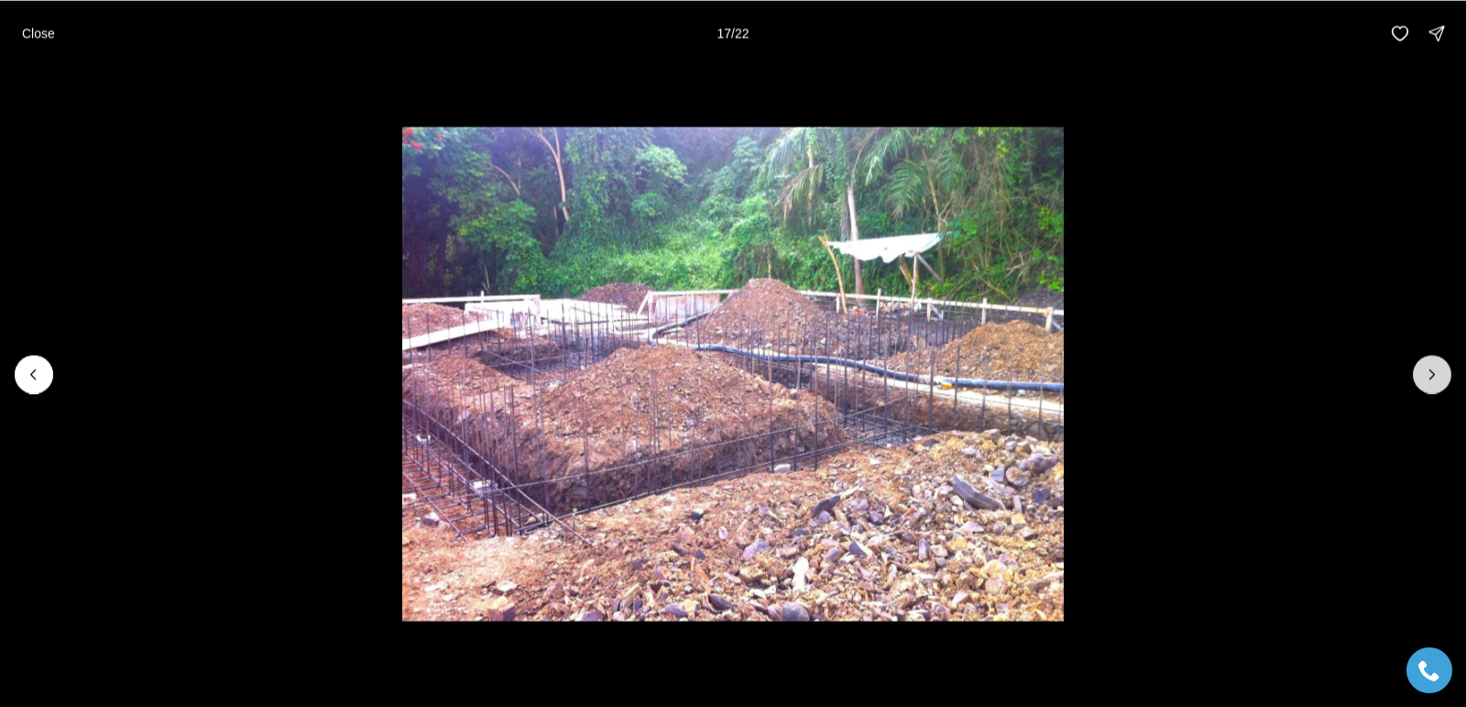
click at [1429, 379] on icon "Next slide" at bounding box center [1432, 374] width 18 height 18
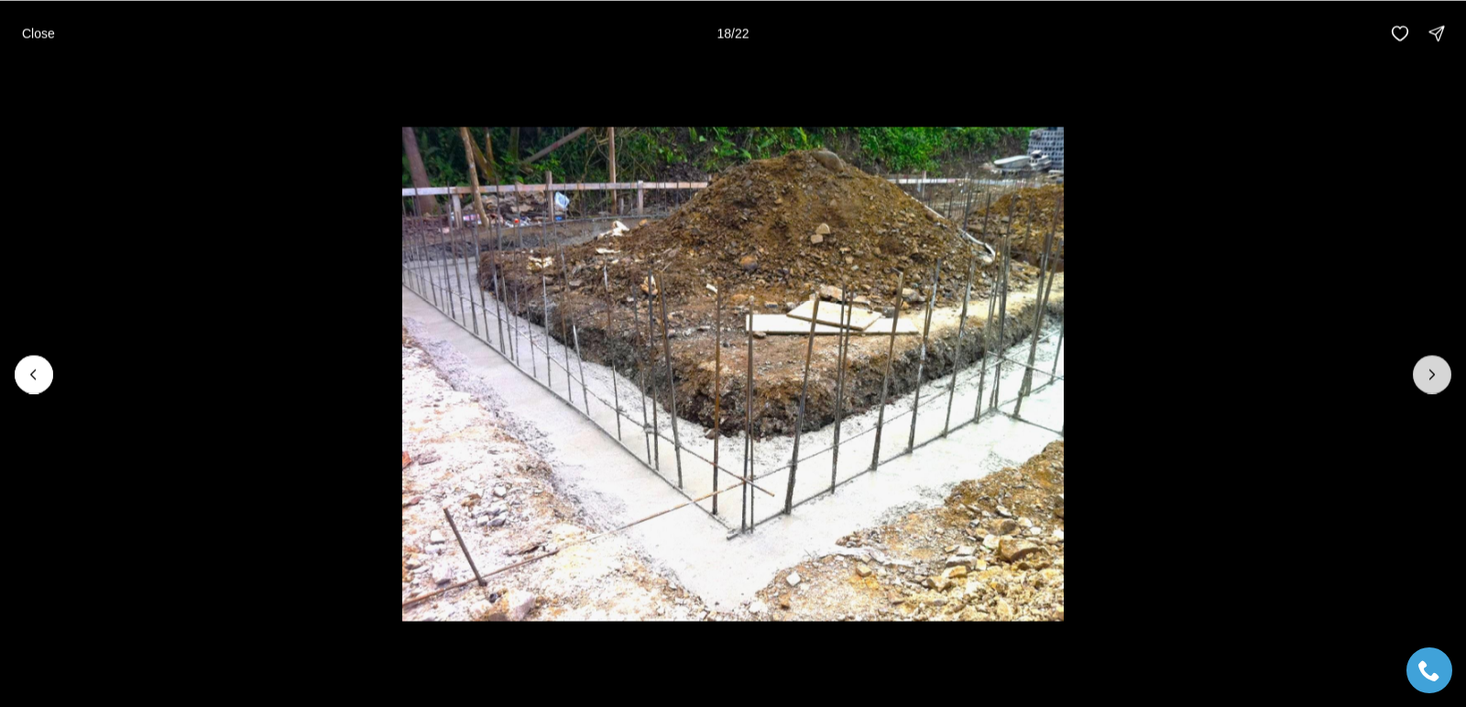
click at [1429, 379] on icon "Next slide" at bounding box center [1432, 374] width 18 height 18
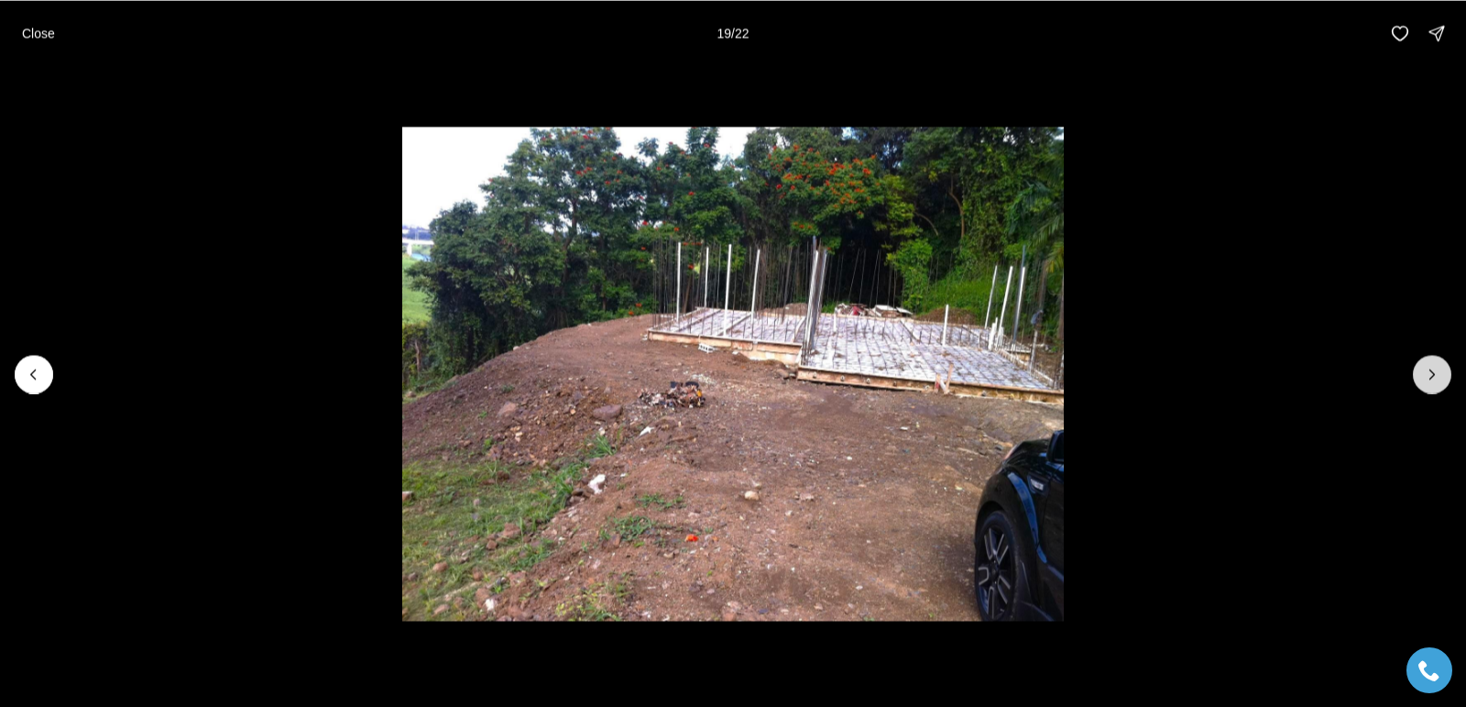
click at [1429, 379] on icon "Next slide" at bounding box center [1432, 374] width 18 height 18
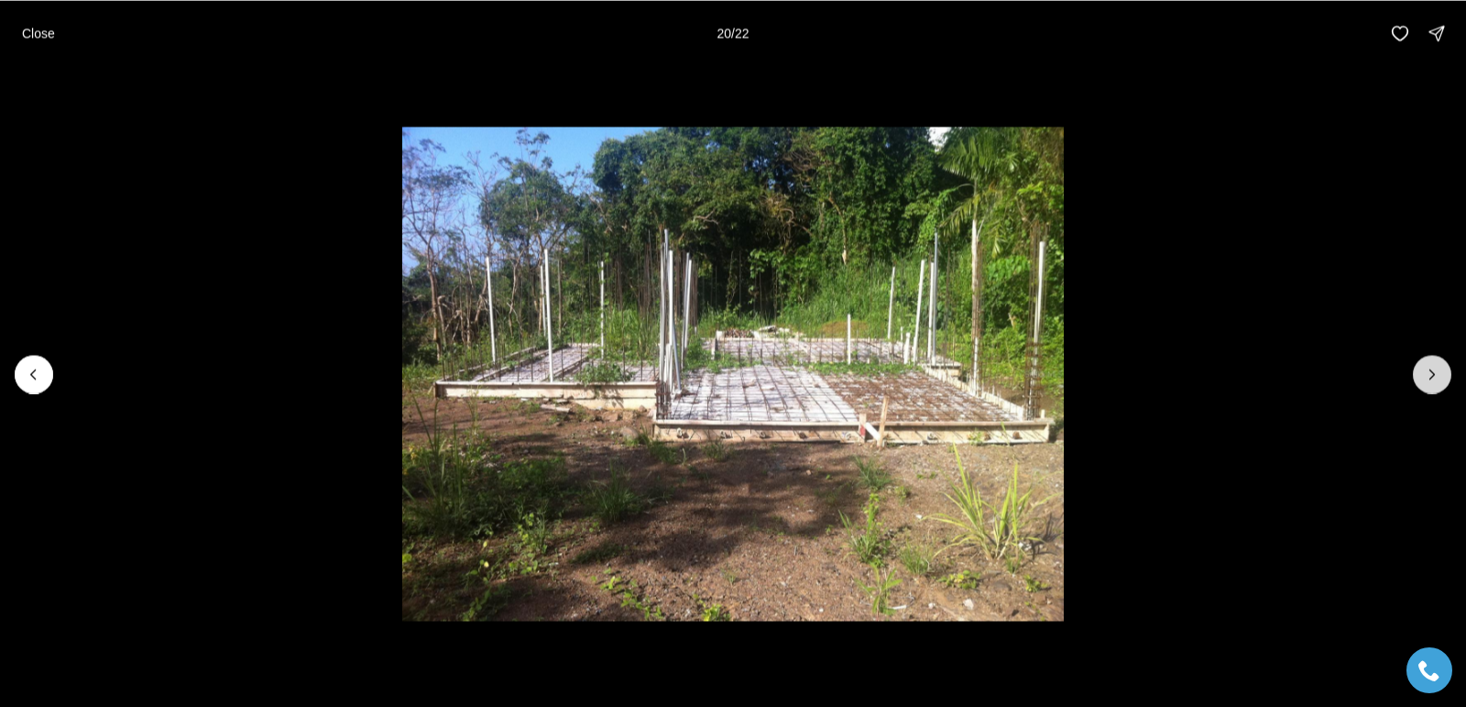
click at [1429, 379] on icon "Next slide" at bounding box center [1432, 374] width 18 height 18
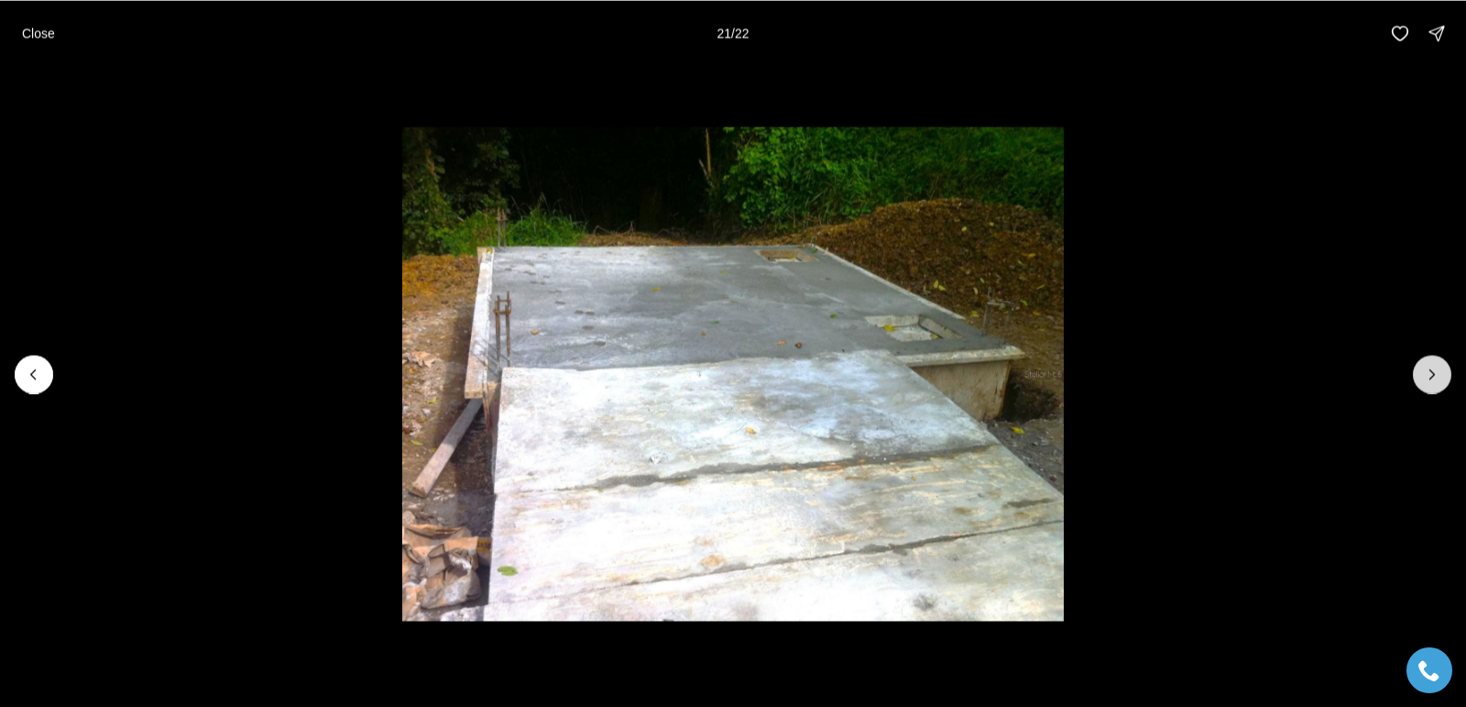
click at [1429, 379] on icon "Next slide" at bounding box center [1432, 374] width 18 height 18
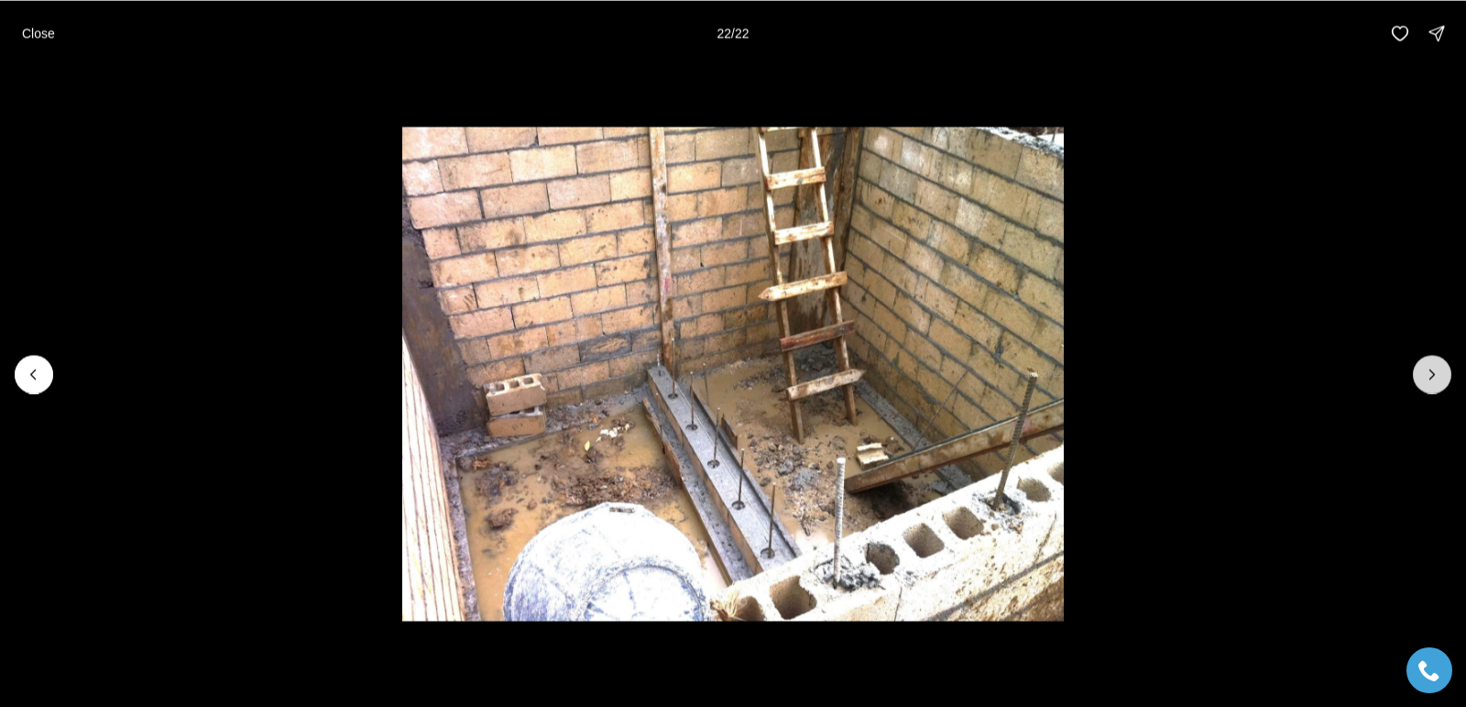
click at [1429, 379] on div at bounding box center [1432, 374] width 38 height 38
click at [1430, 376] on div at bounding box center [1432, 374] width 38 height 38
click at [40, 34] on p "Close" at bounding box center [38, 33] width 33 height 15
